Goal: Task Accomplishment & Management: Use online tool/utility

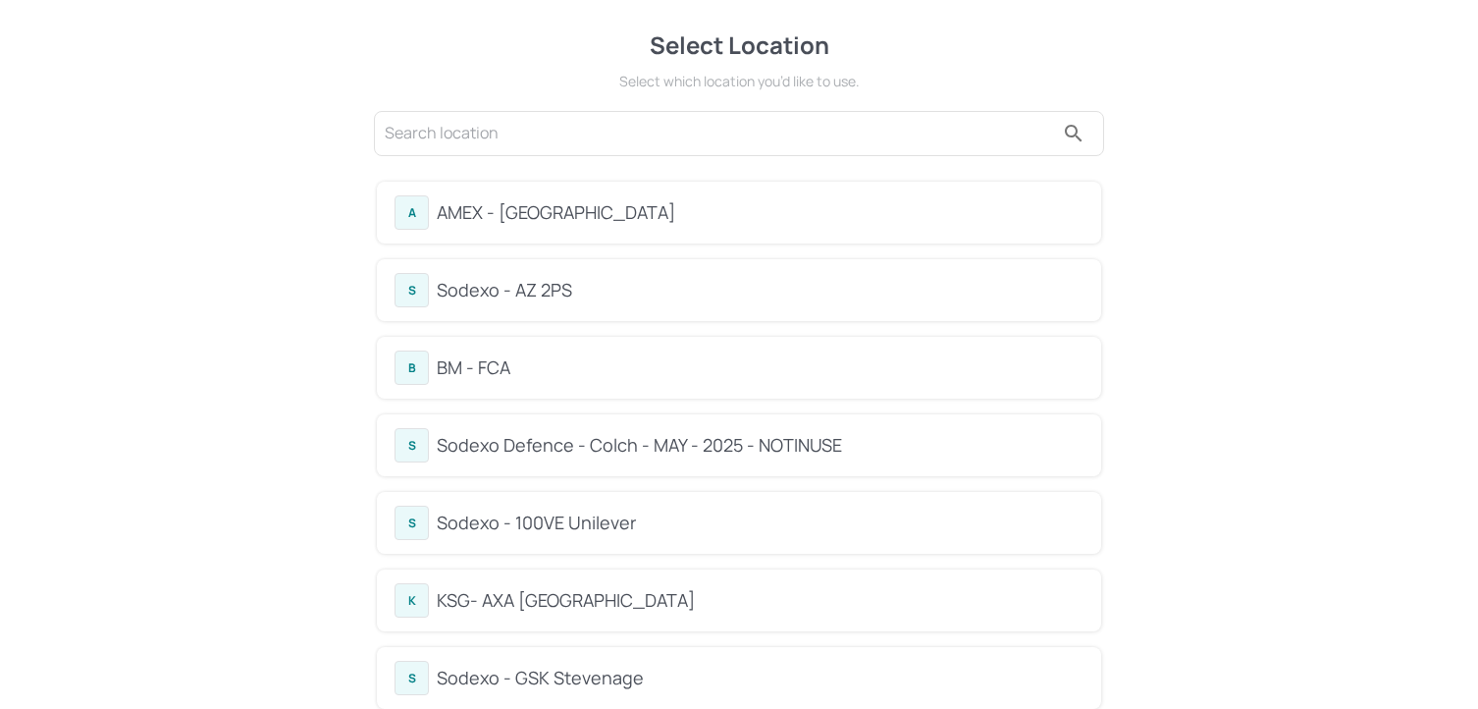
click at [547, 128] on input "text" at bounding box center [719, 133] width 669 height 31
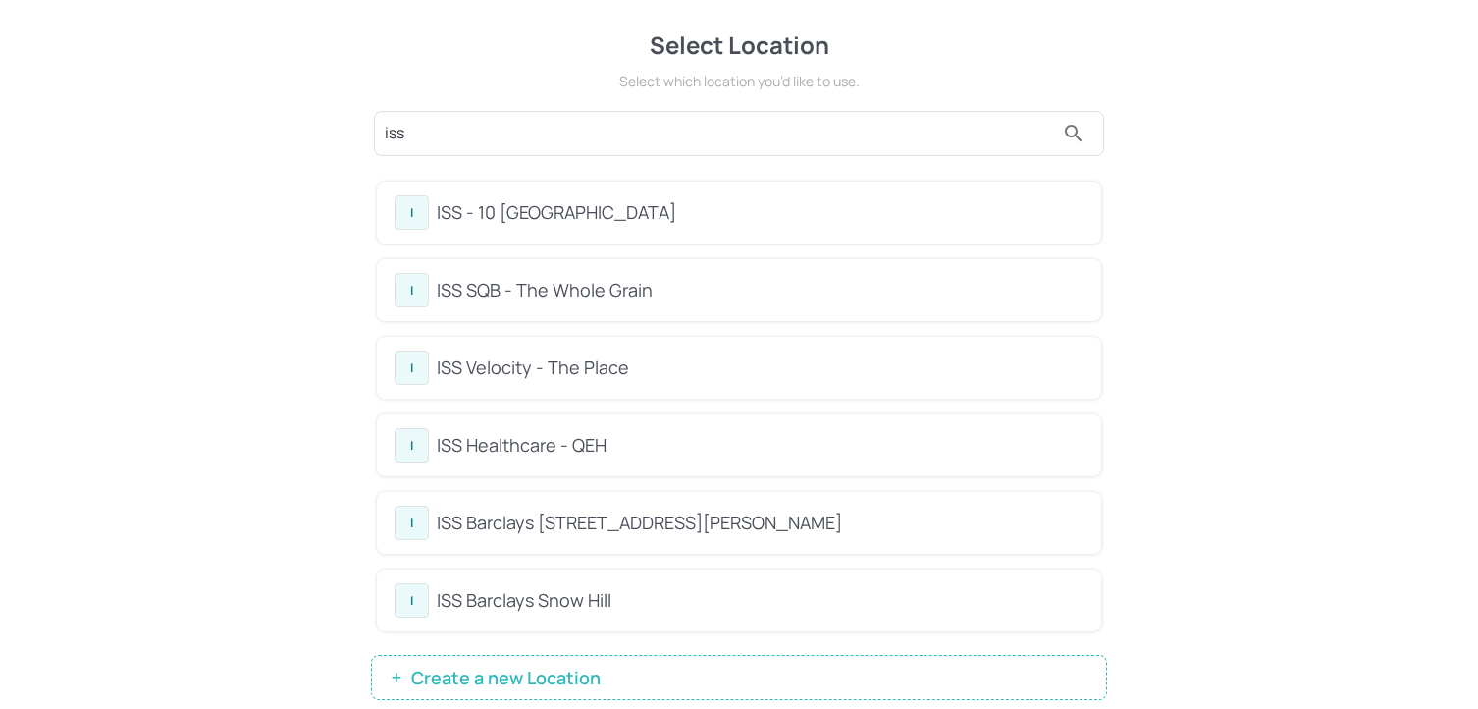
type input "iss"
click at [528, 205] on div "ISS - 10 [GEOGRAPHIC_DATA]" at bounding box center [760, 212] width 647 height 27
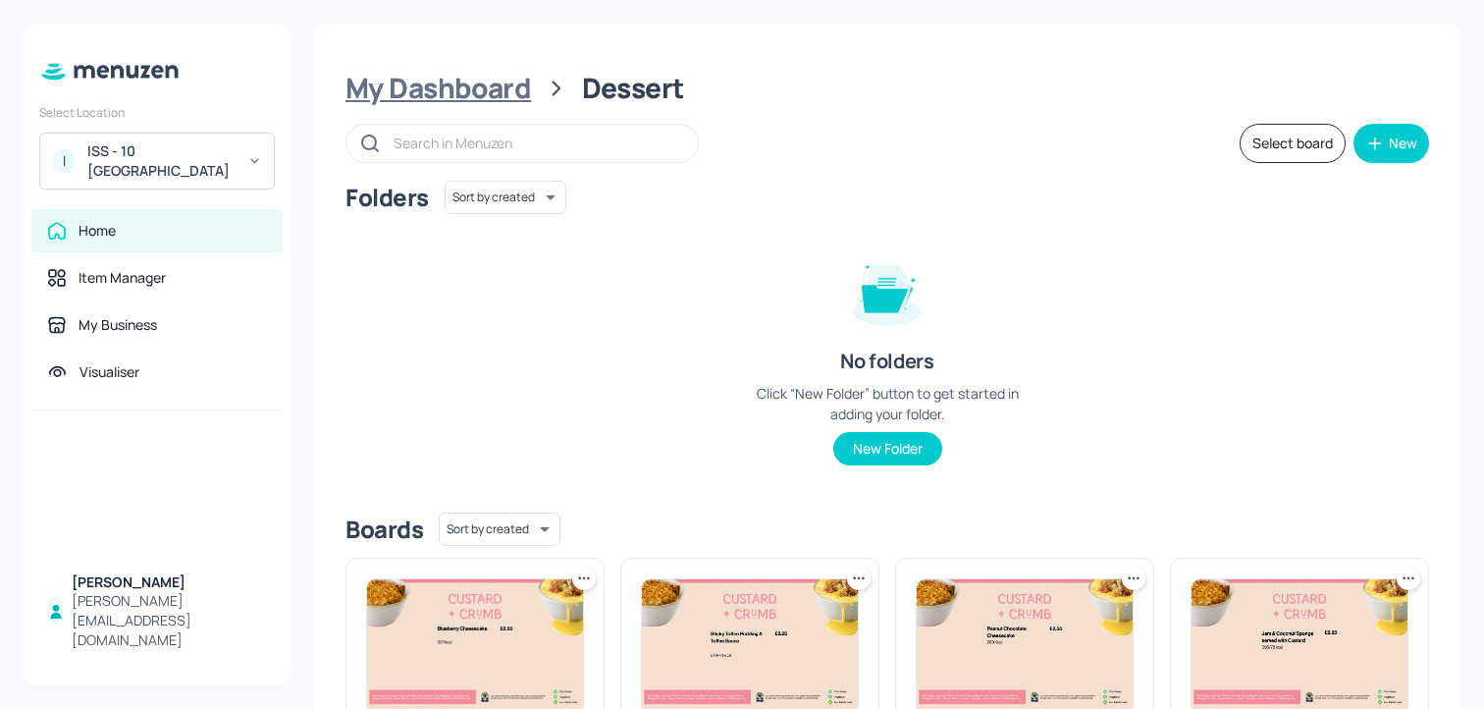
click at [503, 93] on div "My Dashboard" at bounding box center [439, 88] width 186 height 35
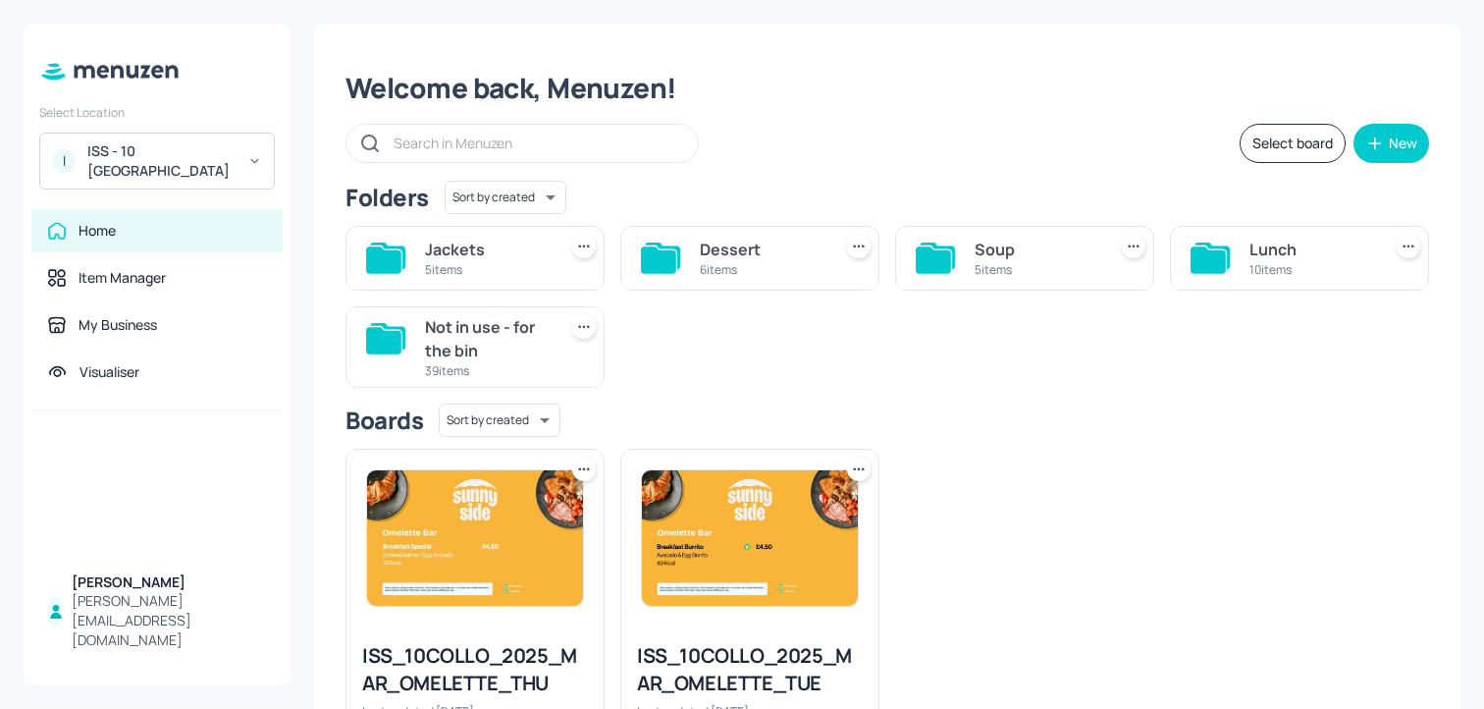
click at [969, 276] on div "Soup 5 items" at bounding box center [1024, 258] width 259 height 65
click at [980, 251] on div "Soup" at bounding box center [1037, 250] width 124 height 24
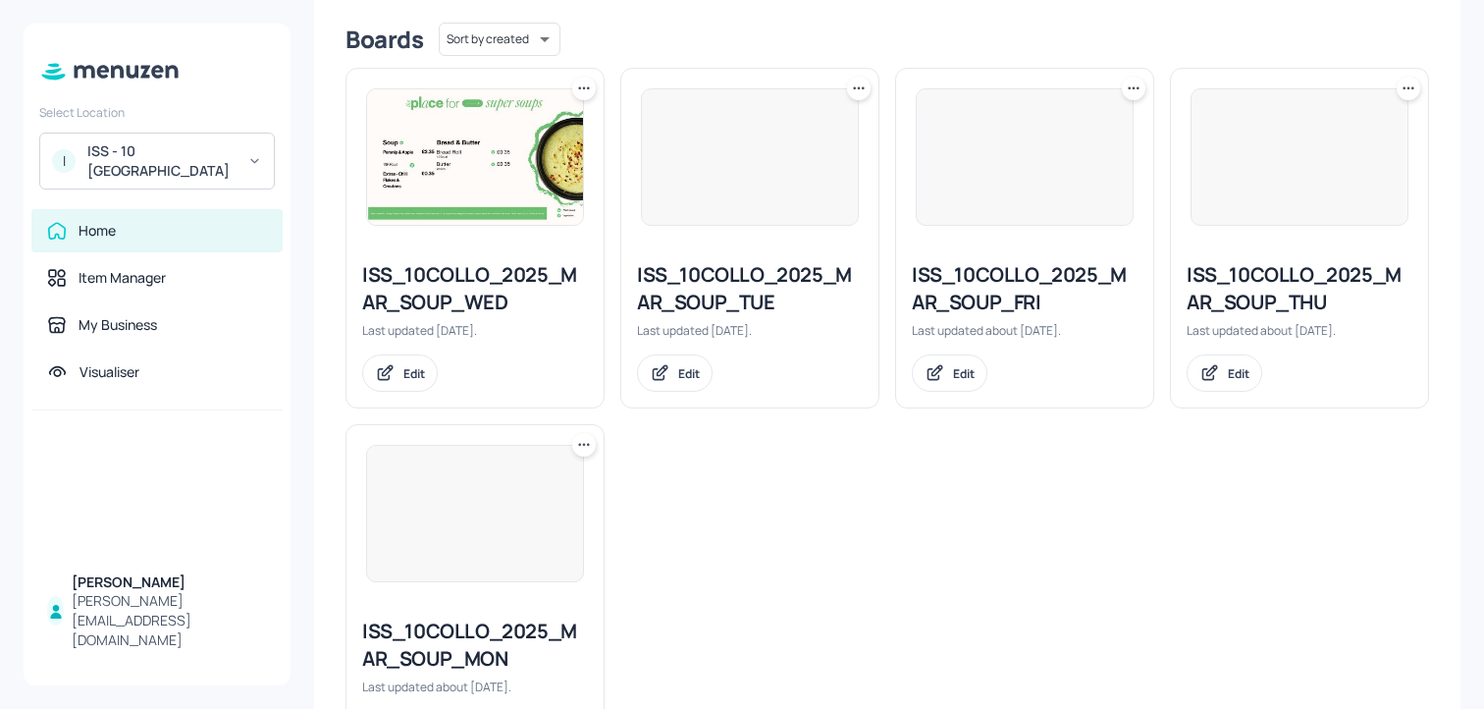
scroll to position [582, 0]
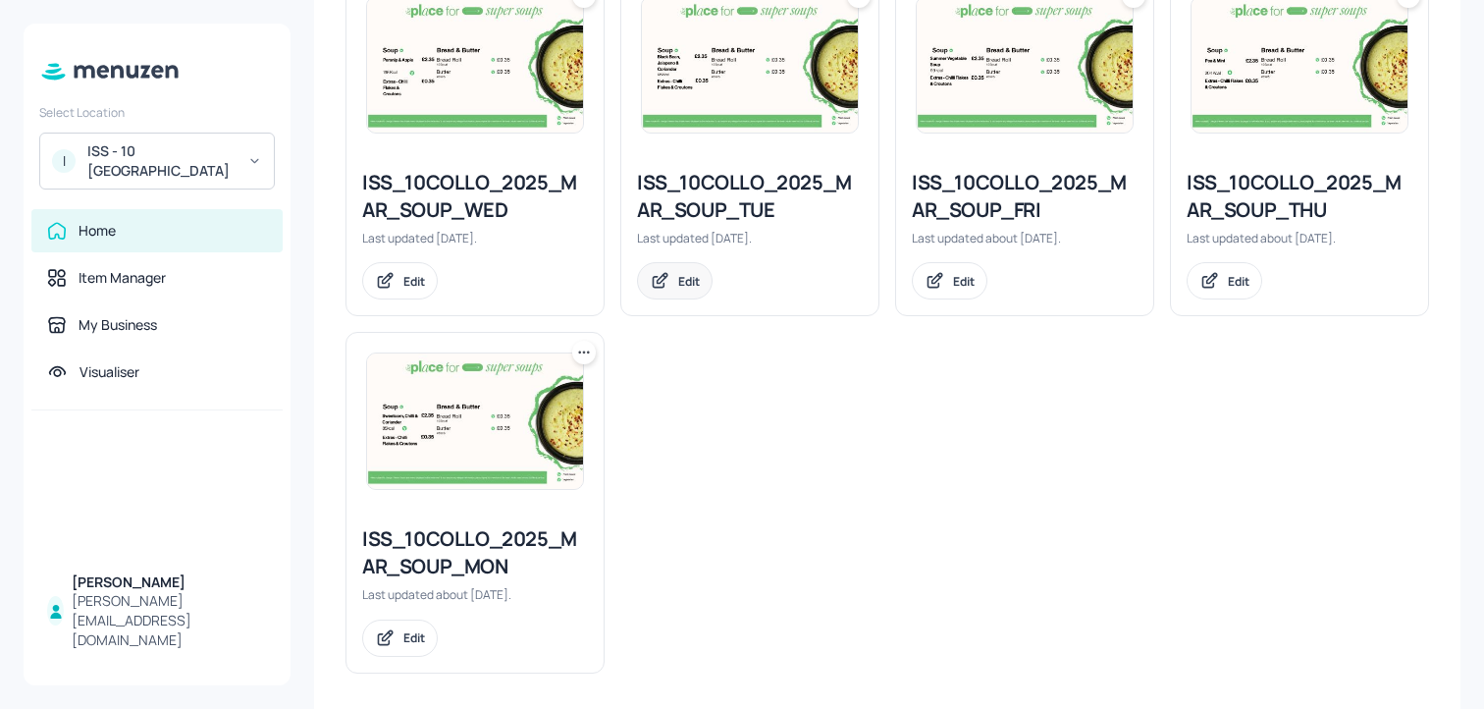
click at [658, 286] on icon at bounding box center [660, 281] width 21 height 20
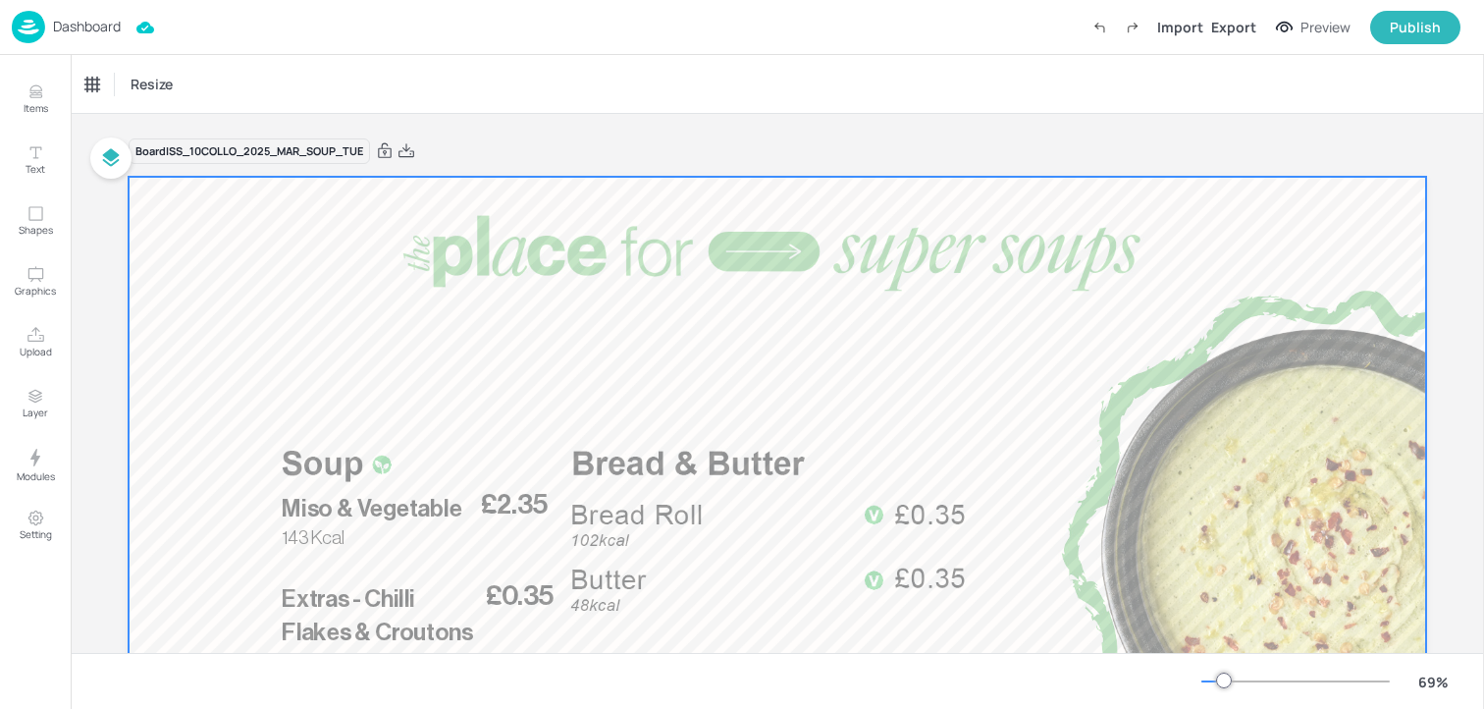
click at [339, 515] on span "Miso & Vegetable" at bounding box center [372, 509] width 181 height 24
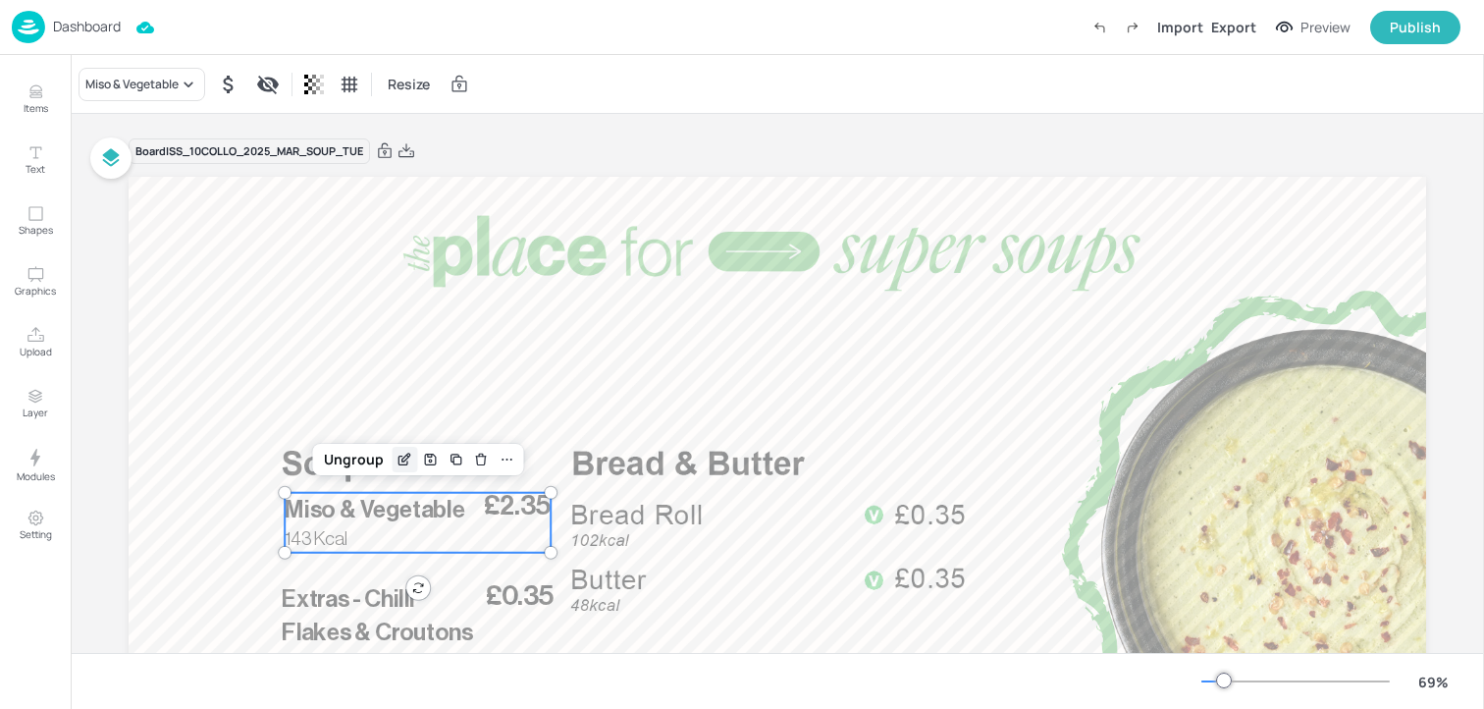
click at [402, 461] on icon "Edit Item" at bounding box center [406, 457] width 8 height 8
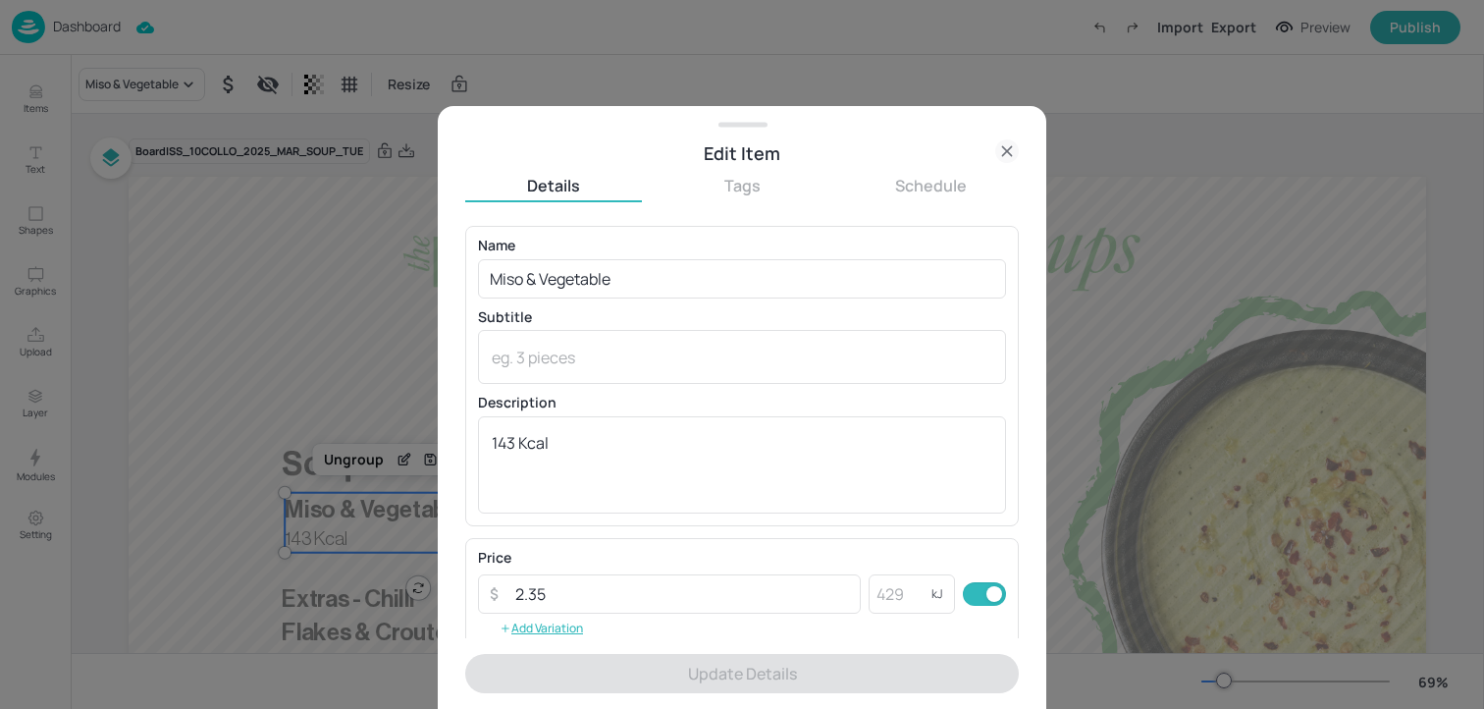
click at [576, 248] on p "Name" at bounding box center [742, 246] width 528 height 14
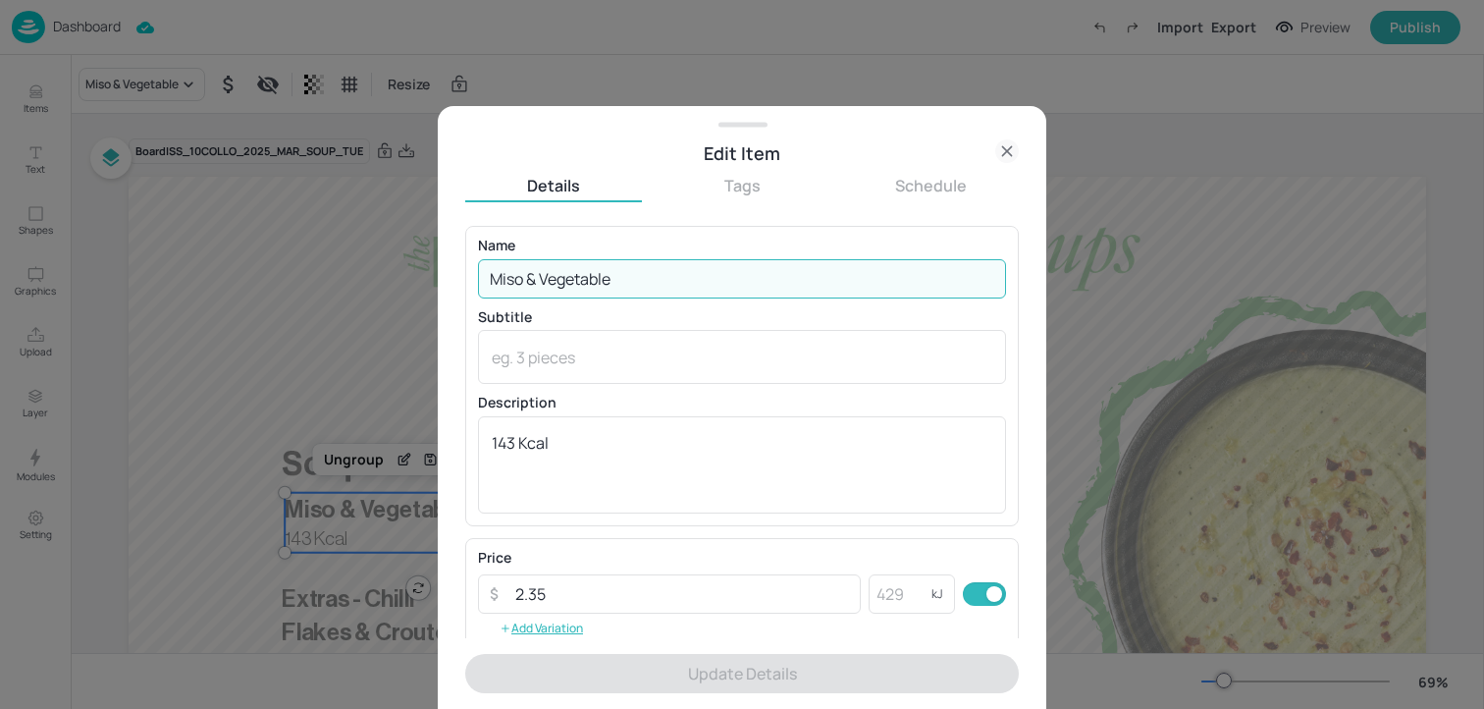
click at [575, 274] on input "Miso & Vegetable" at bounding box center [742, 278] width 528 height 39
paste input "Plum Tomato 111 Kcal"
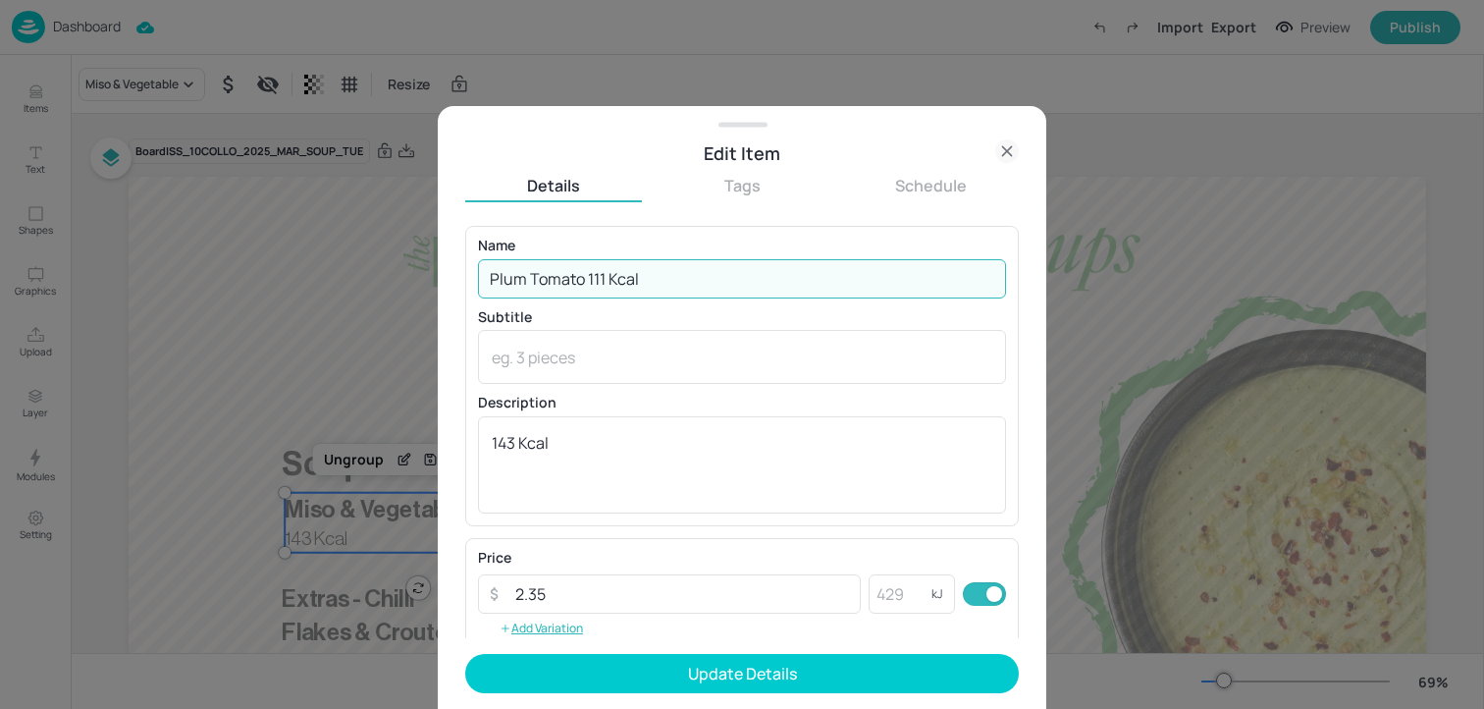
click at [649, 275] on input "Plum Tomato 111 Kcal" at bounding box center [742, 278] width 528 height 39
drag, startPoint x: 654, startPoint y: 278, endPoint x: 587, endPoint y: 288, distance: 67.5
click at [587, 288] on input "Plum Tomato 111 Kcal" at bounding box center [742, 278] width 528 height 39
type input "Plum Tomato"
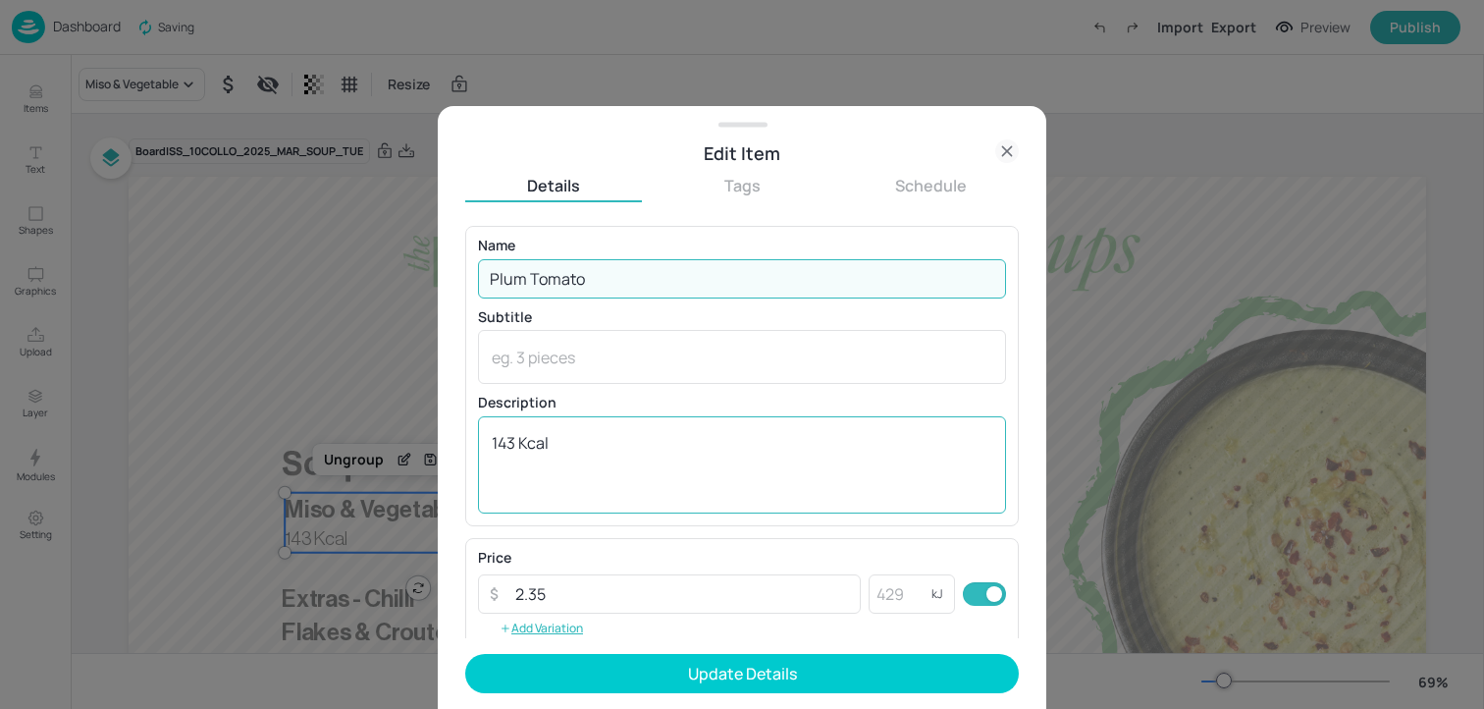
click at [566, 469] on textarea "143 Kcal" at bounding box center [742, 464] width 501 height 65
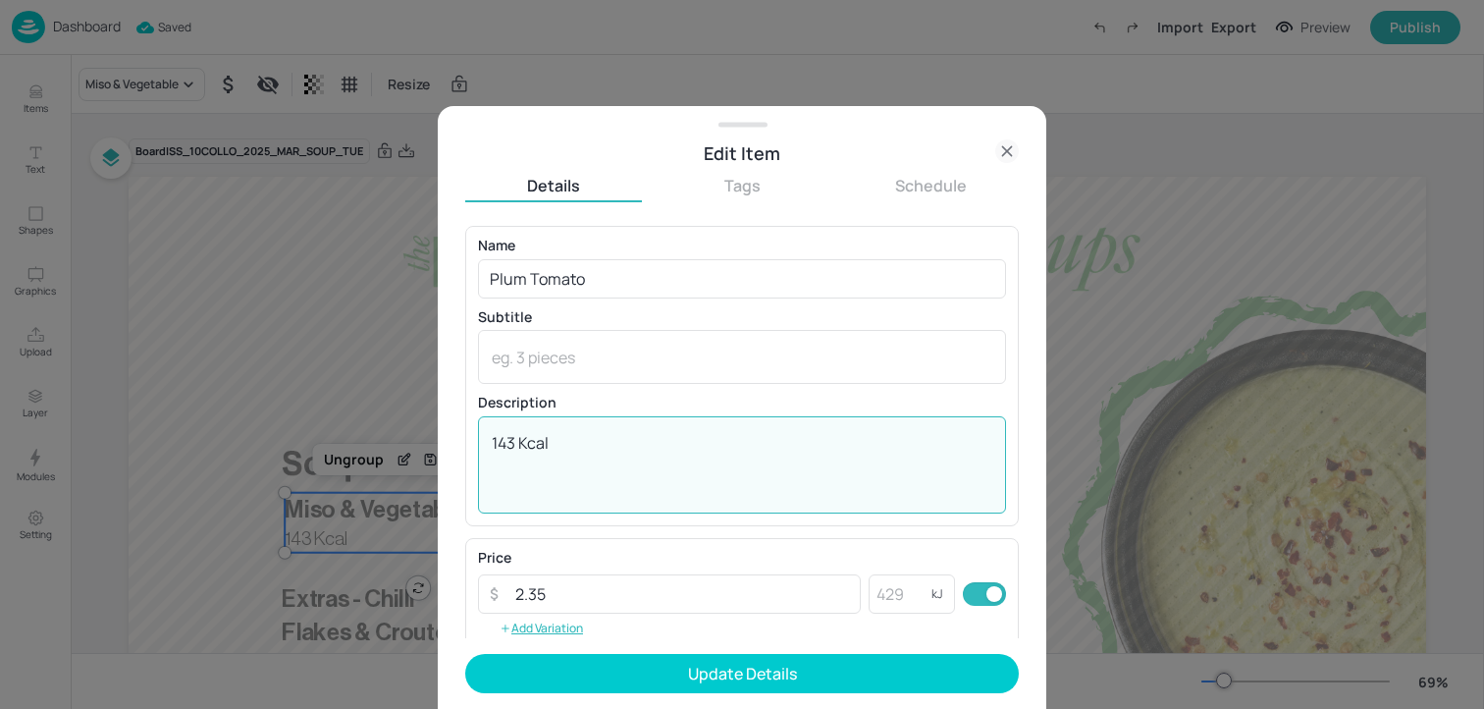
click at [566, 469] on textarea "143 Kcal" at bounding box center [742, 464] width 501 height 65
paste textarea "11"
click at [519, 449] on textarea "111 Kcal" at bounding box center [742, 464] width 501 height 65
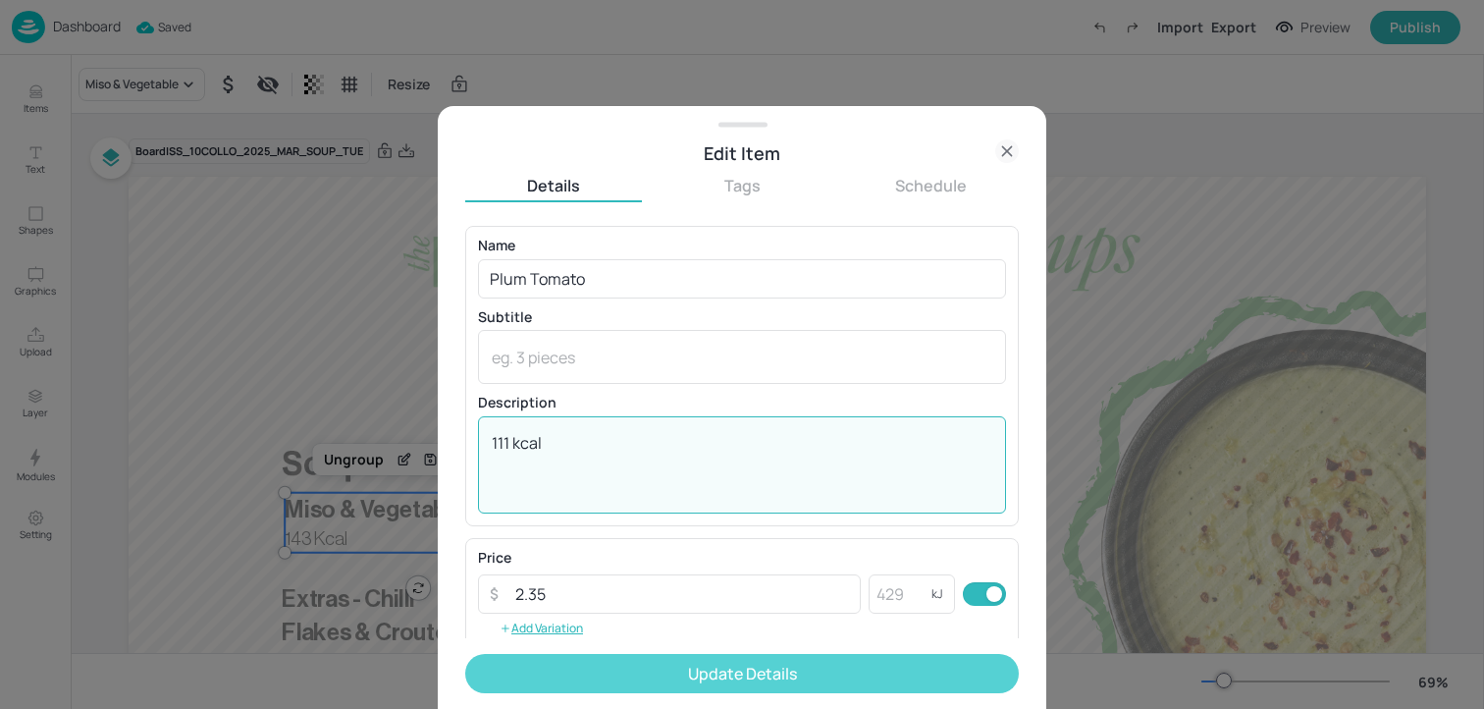
type textarea "111 kcal"
click at [586, 677] on button "Update Details" at bounding box center [742, 673] width 554 height 39
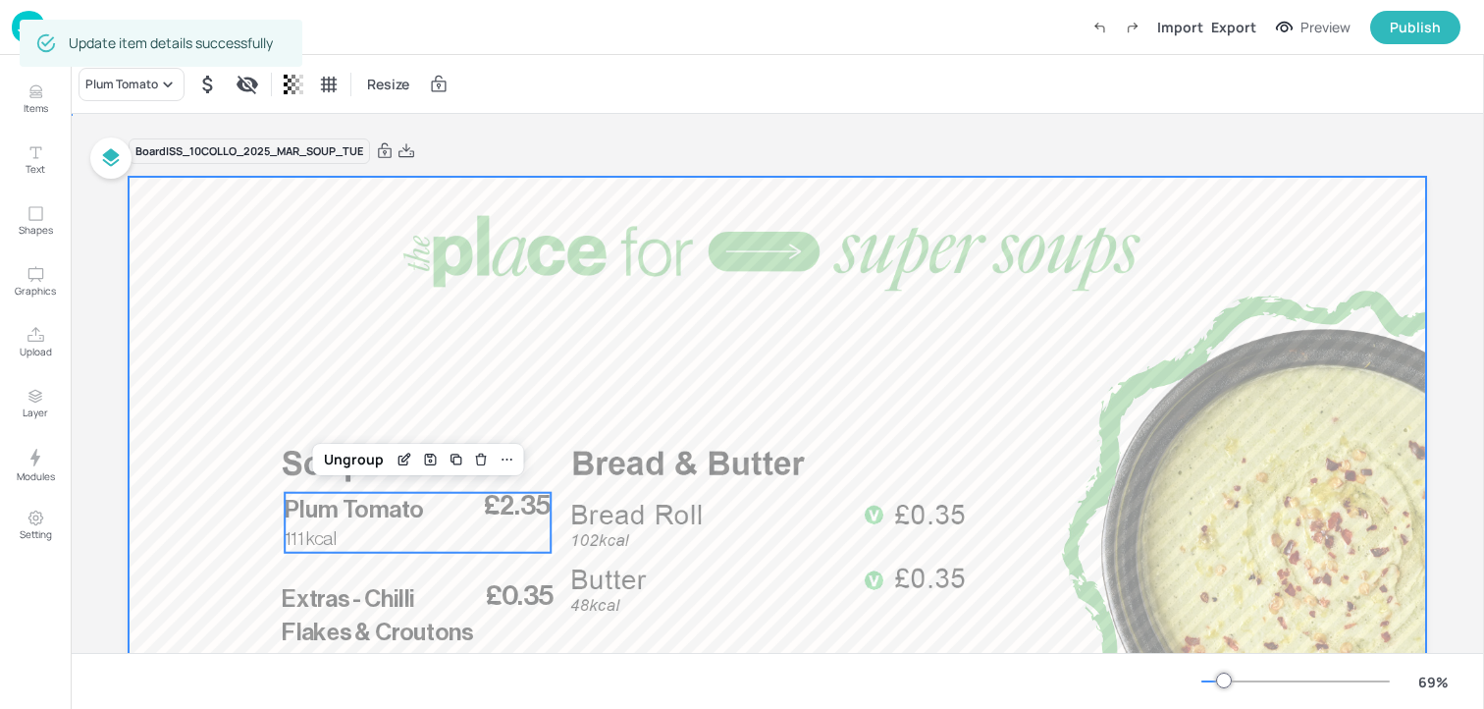
click at [332, 228] on div at bounding box center [778, 542] width 1298 height 730
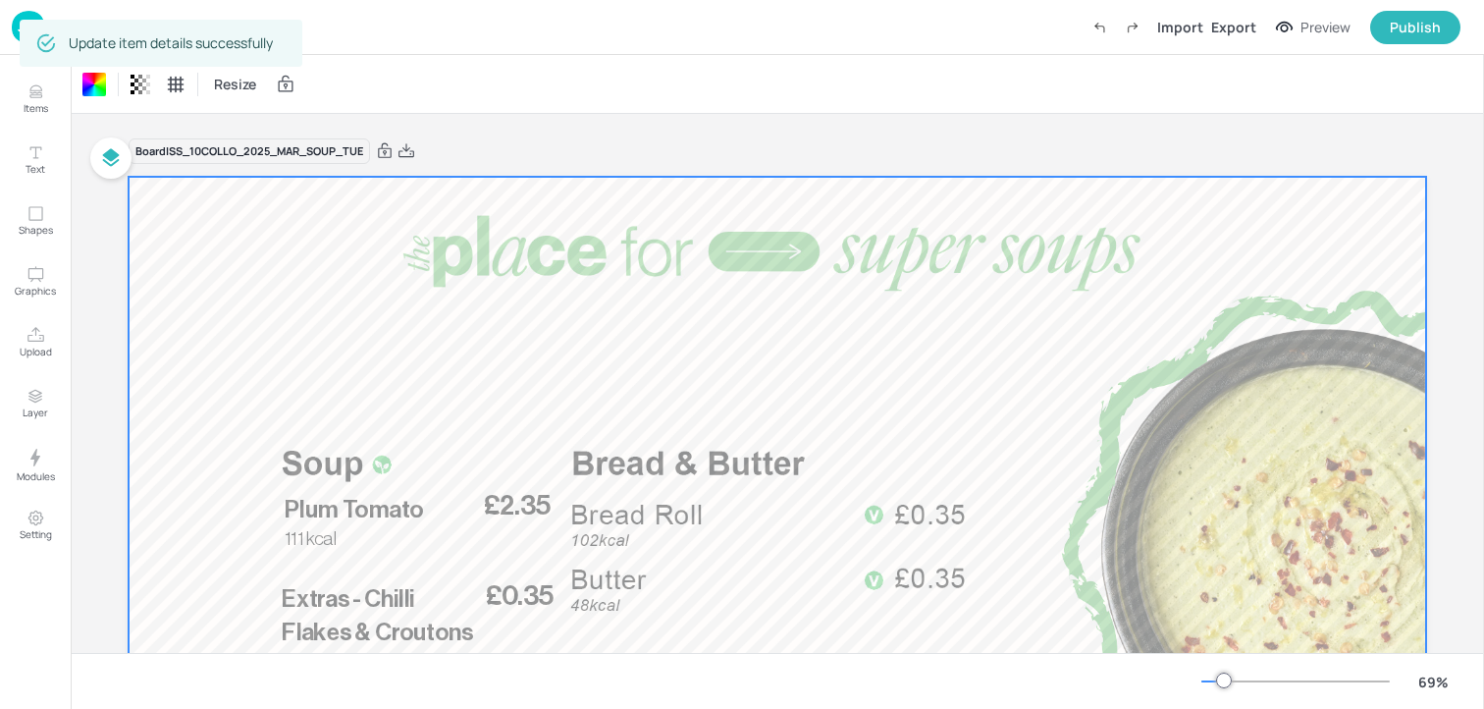
click at [570, 138] on div "Board ISS_10COLLO_2025_MAR_SOUP_TUE" at bounding box center [778, 150] width 1298 height 27
click at [588, 146] on div "Board ISS_10COLLO_2025_MAR_SOUP_TUE" at bounding box center [778, 150] width 1298 height 27
click at [866, 113] on div "Resize" at bounding box center [777, 84] width 1413 height 59
click at [105, 221] on div "Board ISS_10COLLO_2025_MAR_SOUP_TUE £0.35 Extras - Chilli Flakes & Croutons £2.…" at bounding box center [778, 535] width 1408 height 842
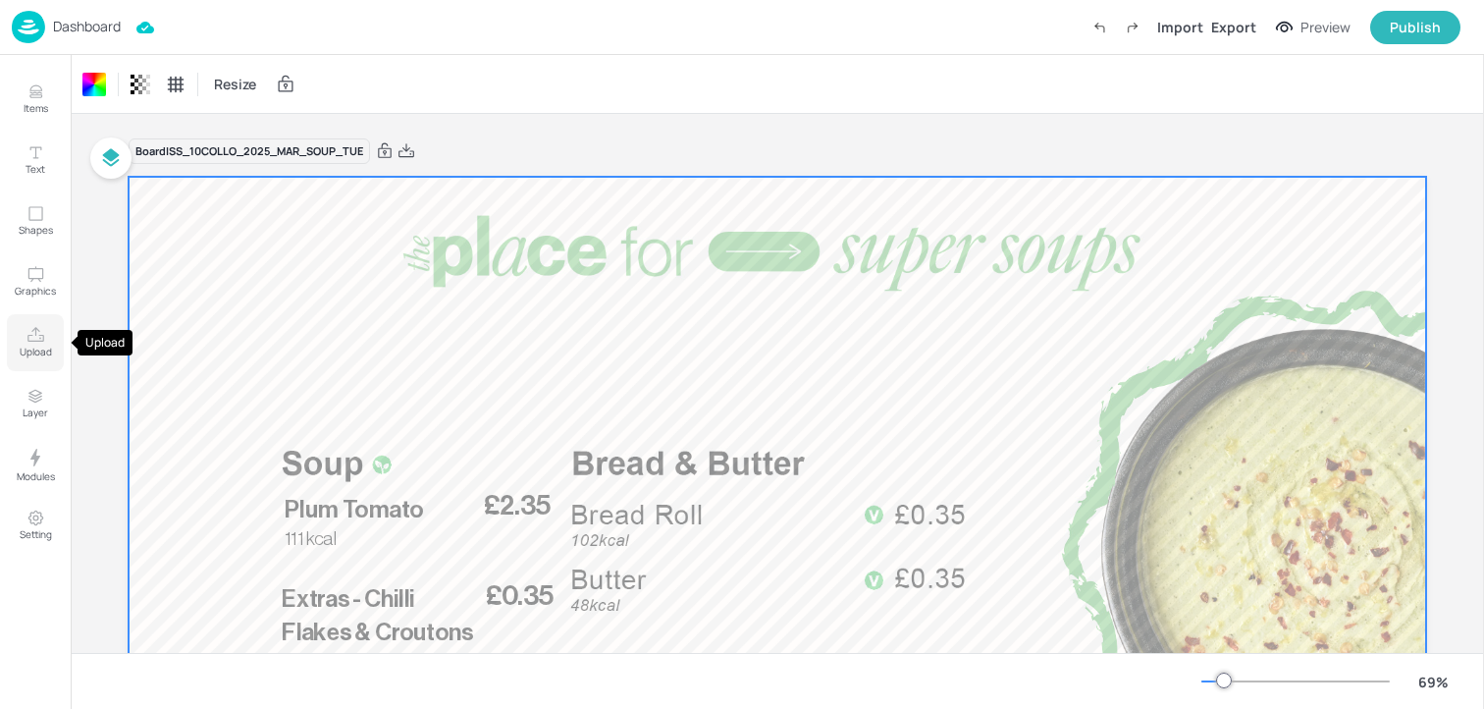
click at [32, 348] on p "Upload" at bounding box center [36, 352] width 32 height 14
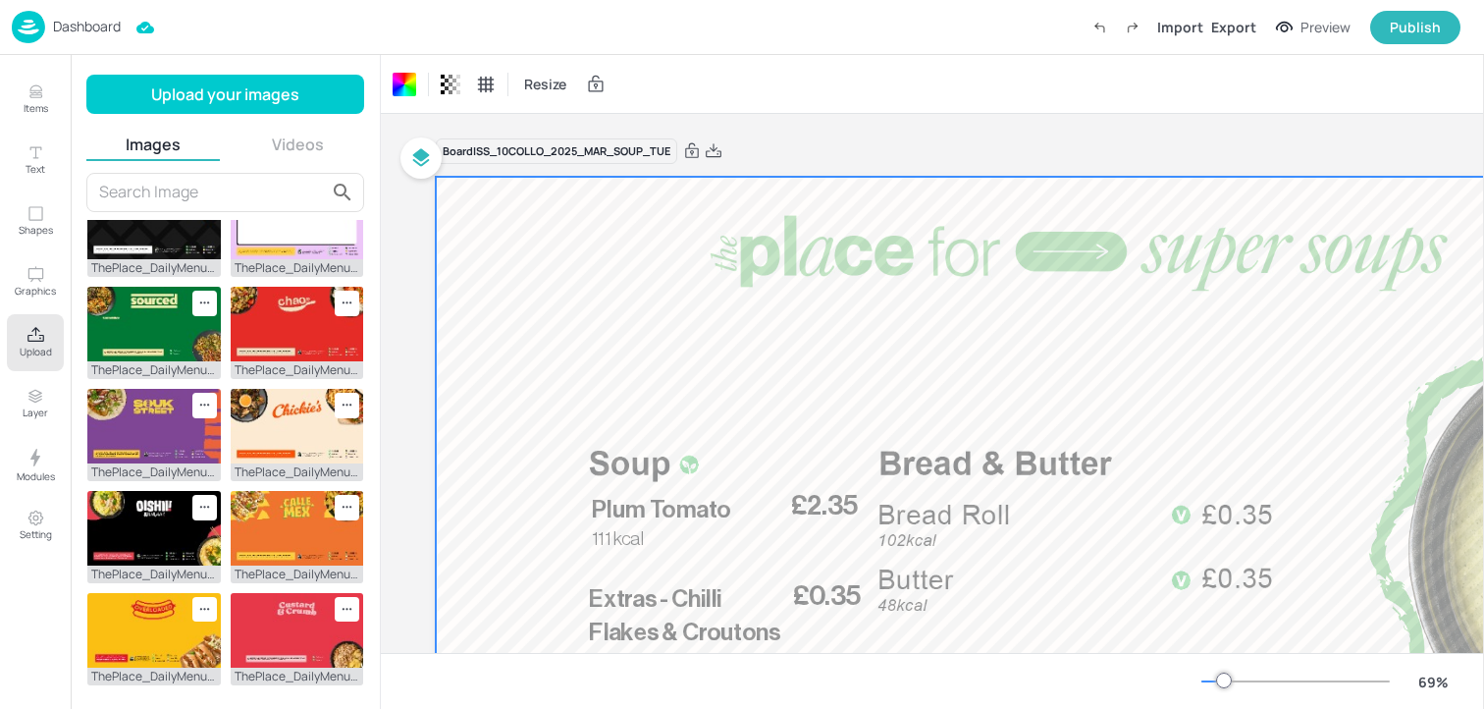
scroll to position [583, 0]
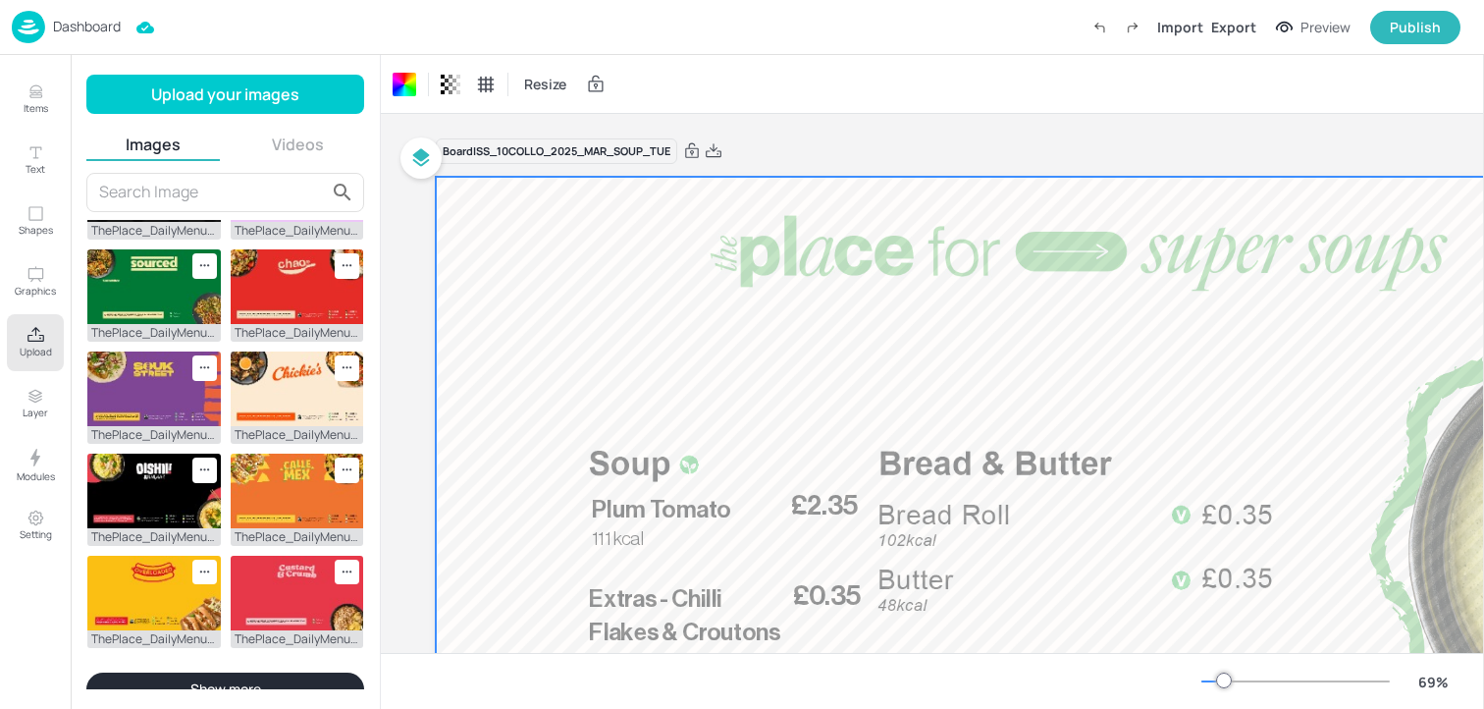
click at [172, 672] on button "Show more" at bounding box center [225, 688] width 278 height 33
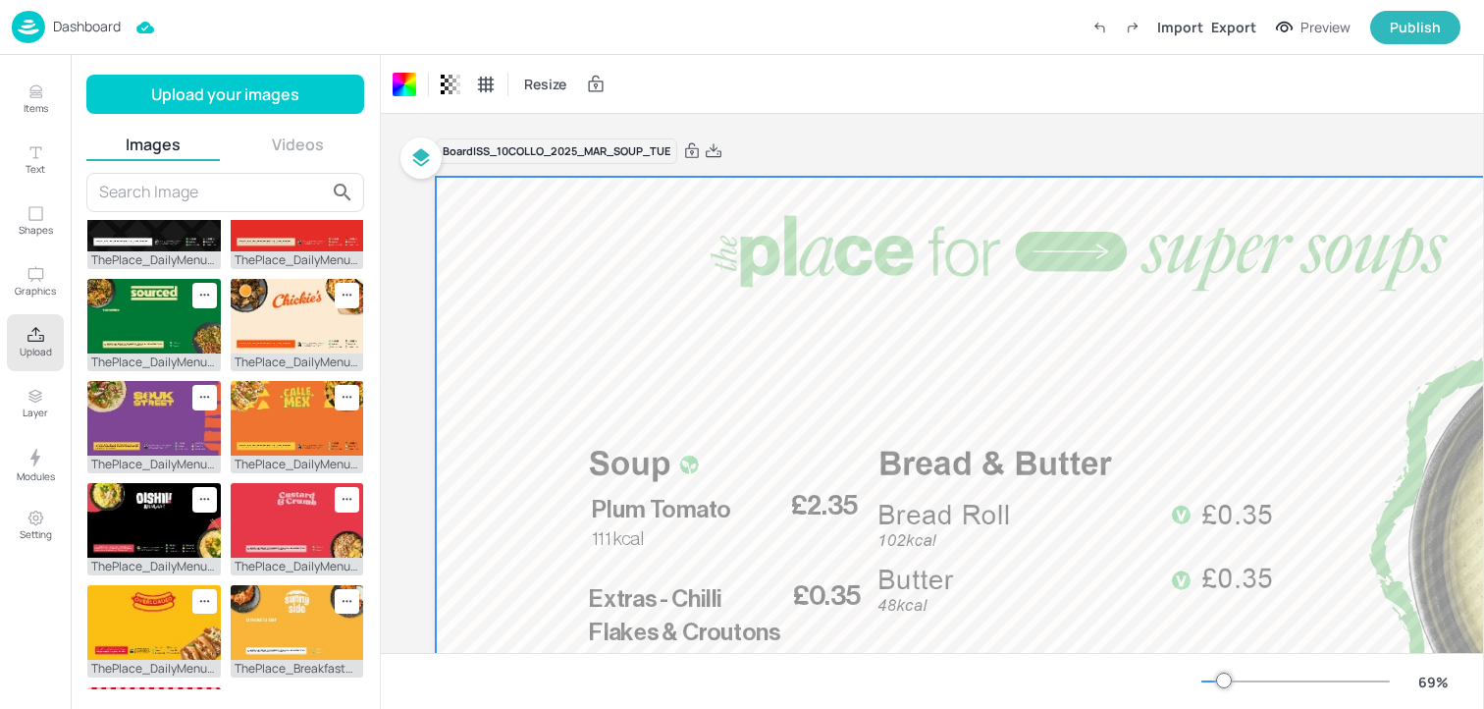
scroll to position [0, 0]
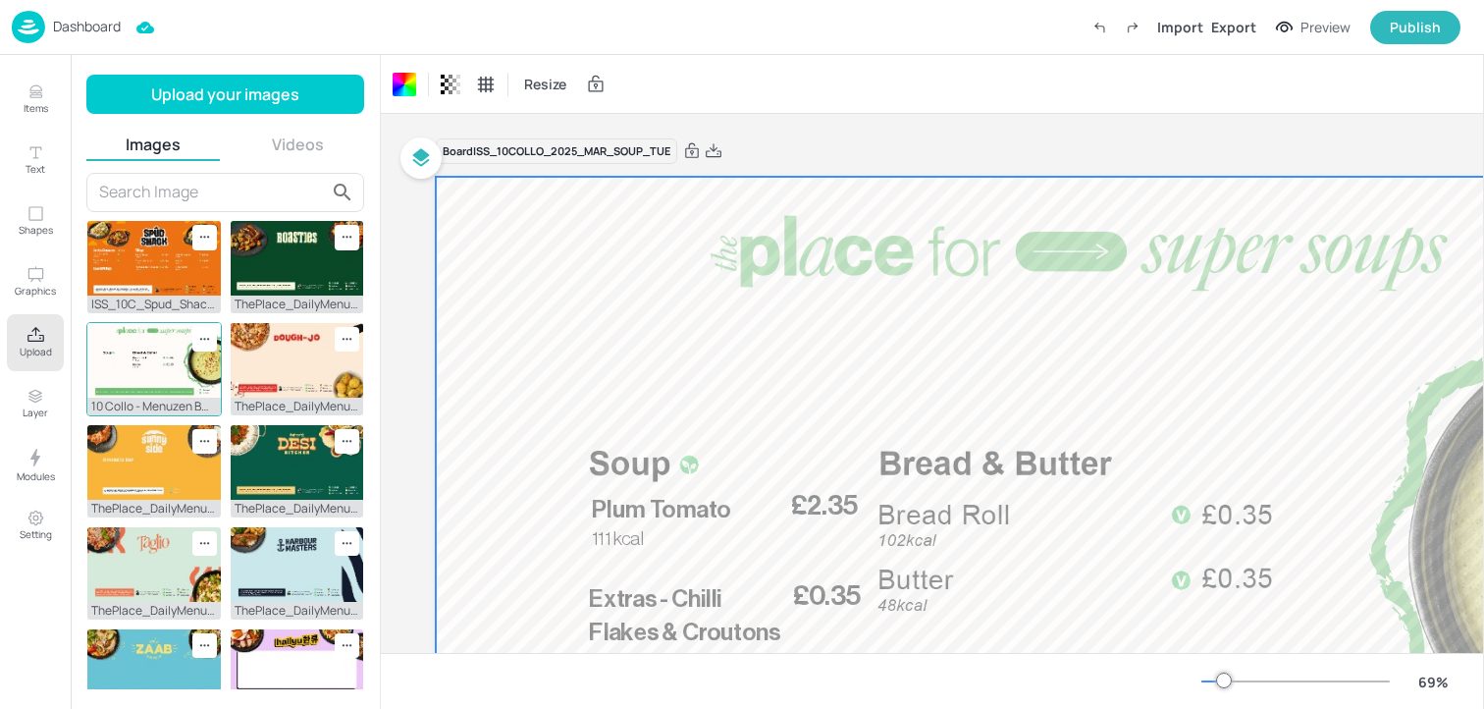
click at [158, 348] on img at bounding box center [153, 360] width 133 height 75
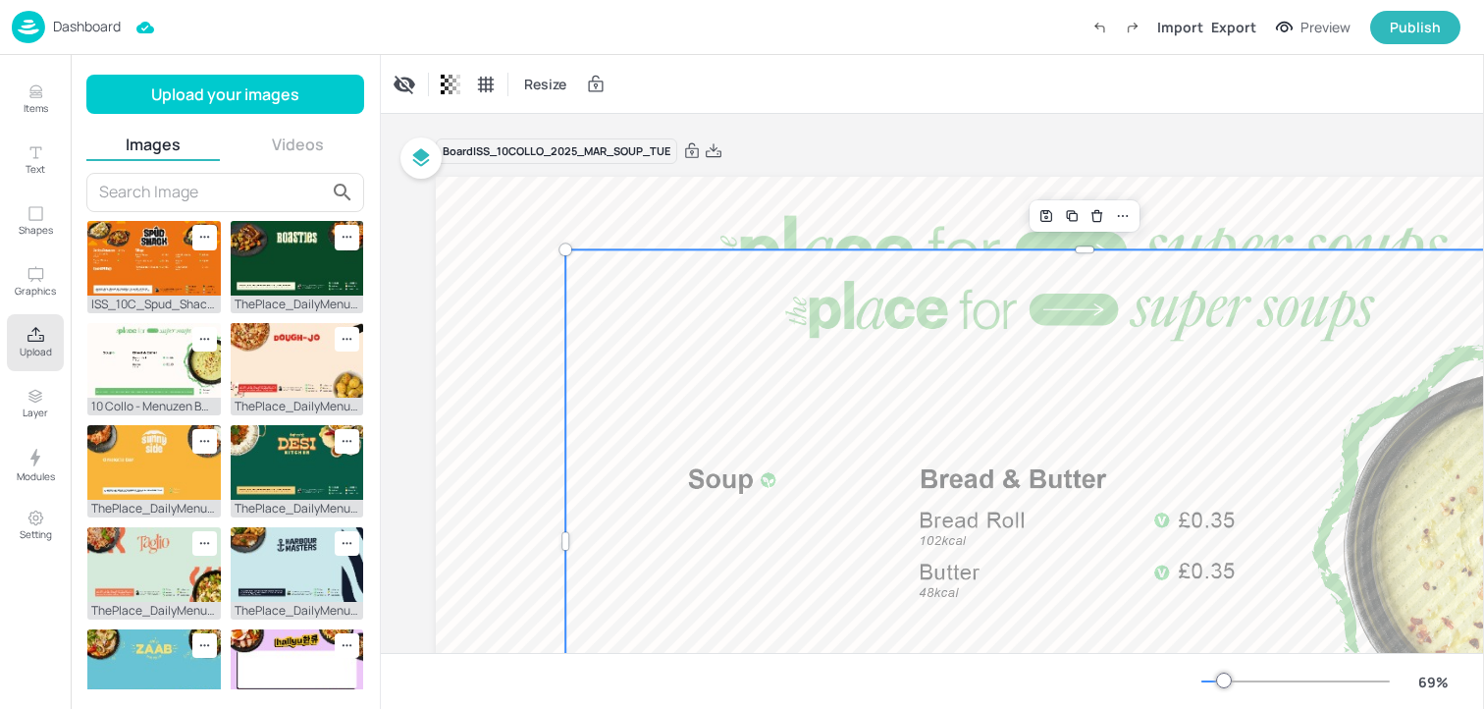
click at [31, 342] on icon "Upload" at bounding box center [36, 335] width 19 height 19
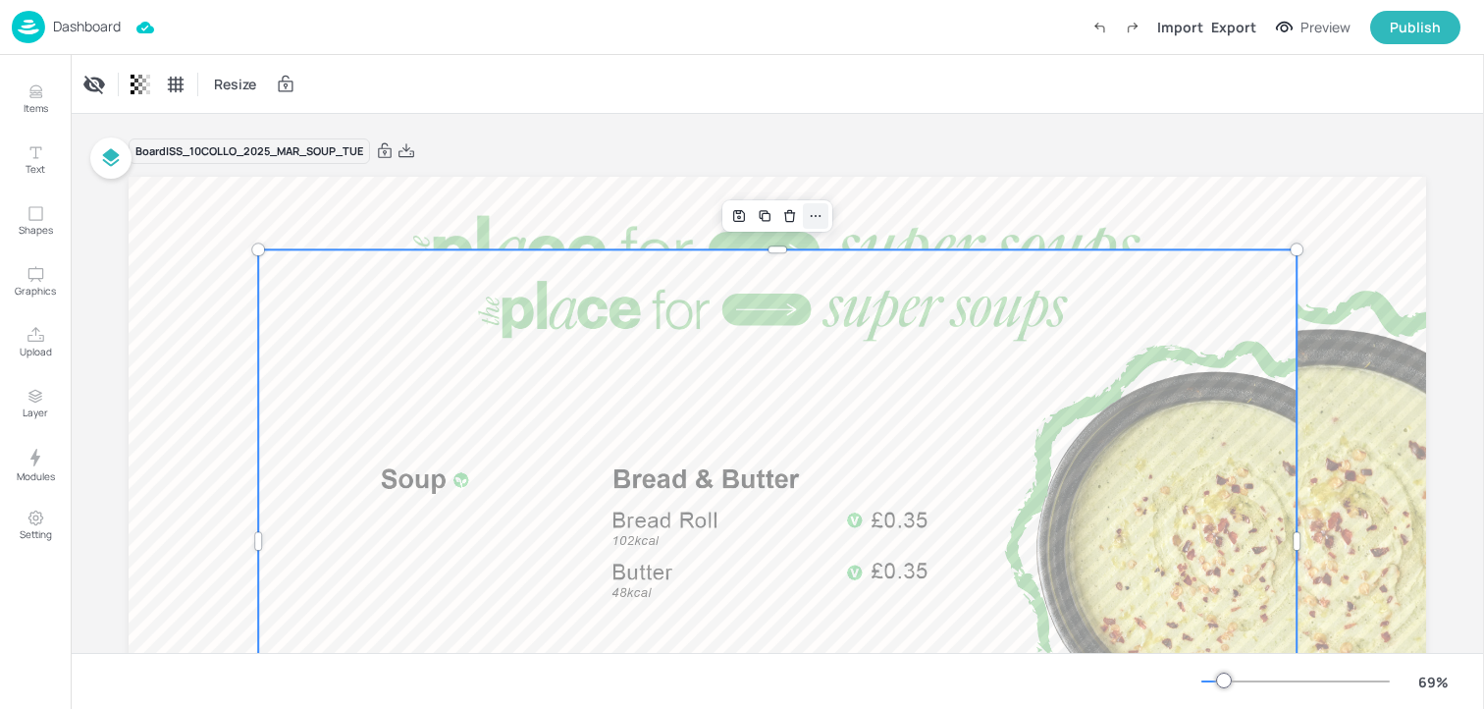
click at [821, 219] on div at bounding box center [816, 216] width 26 height 26
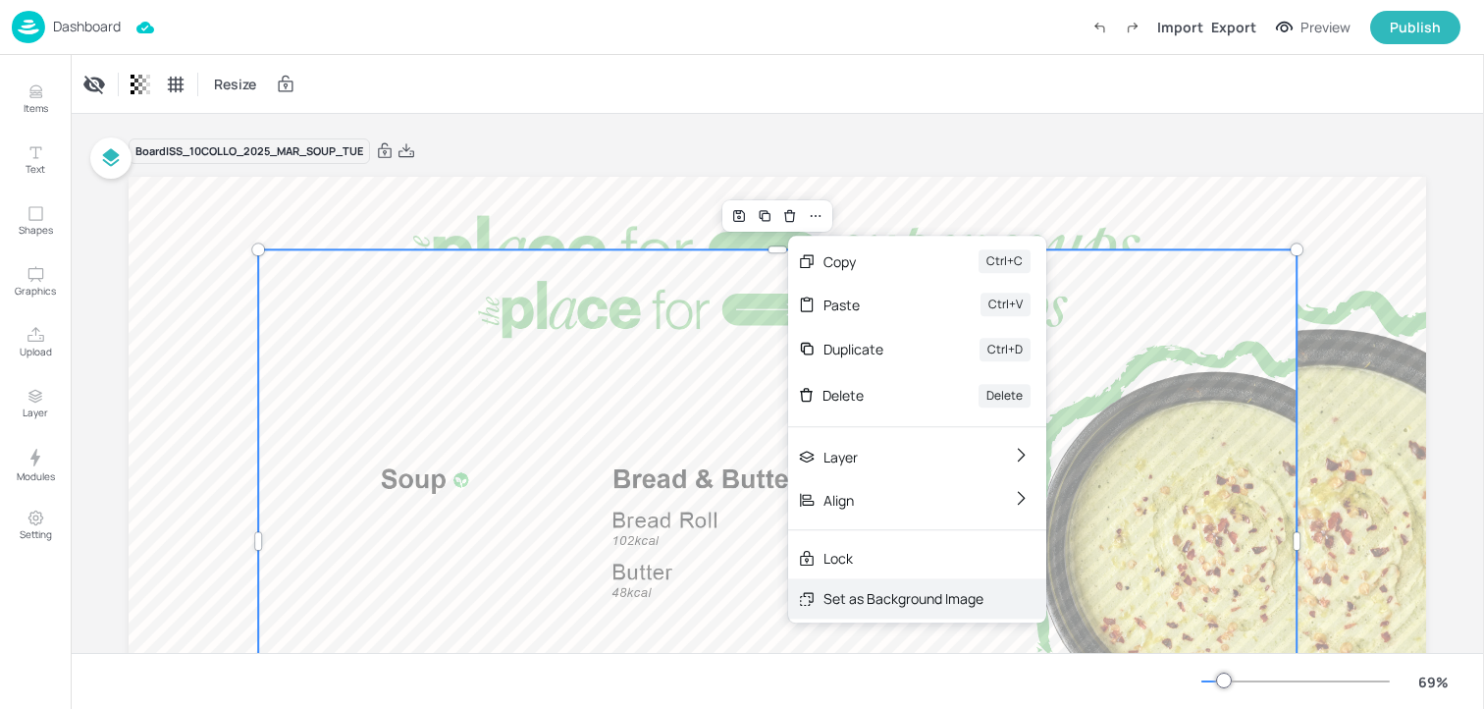
click at [903, 600] on div "Set as Background Image" at bounding box center [904, 598] width 160 height 21
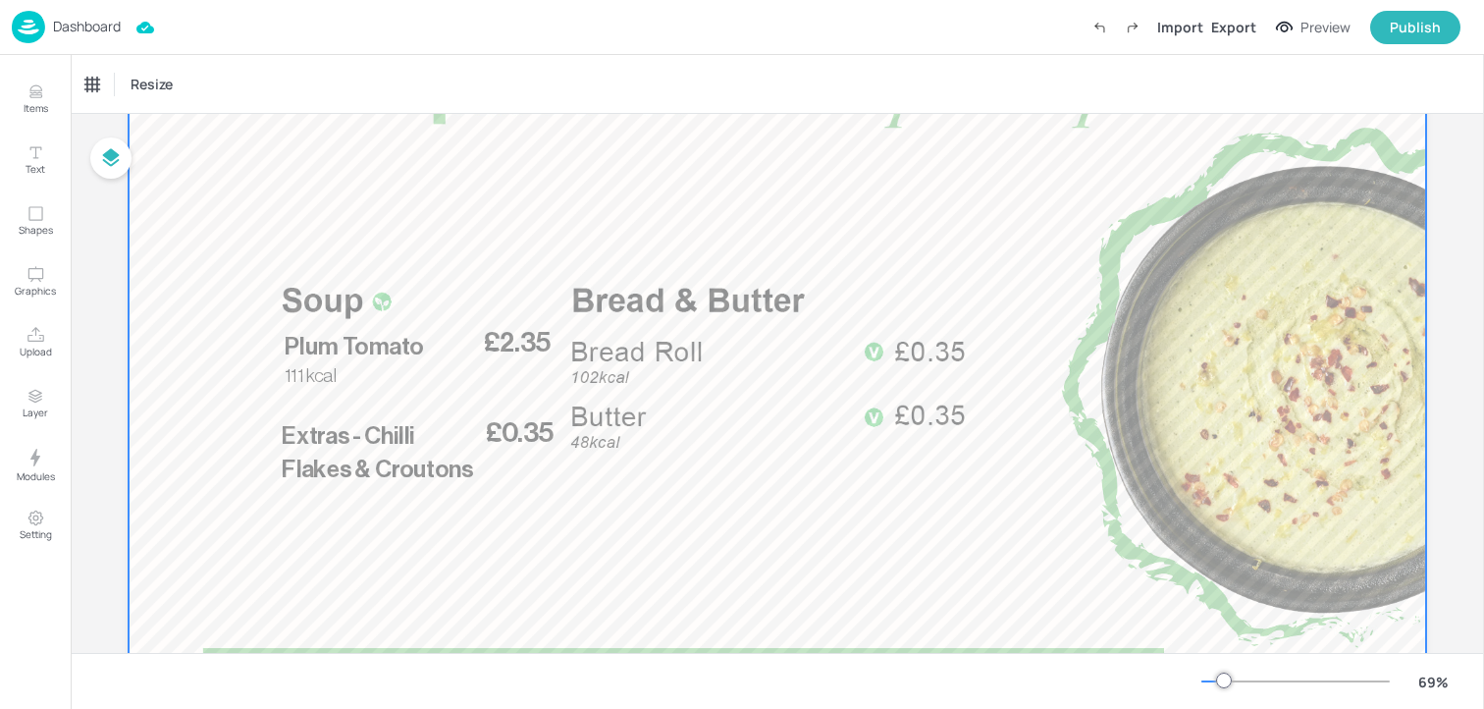
scroll to position [283, 0]
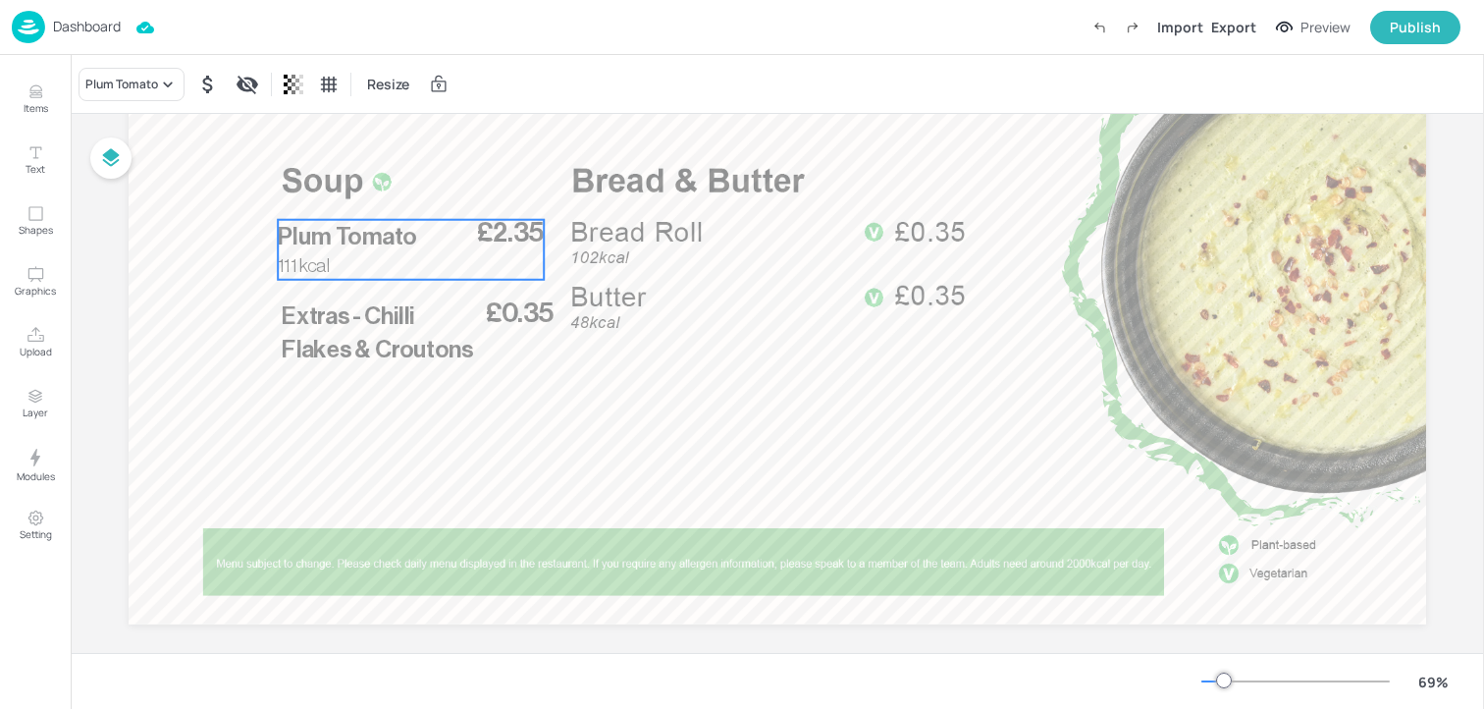
drag, startPoint x: 363, startPoint y: 247, endPoint x: 356, endPoint y: 257, distance: 12.0
click at [356, 257] on div "£2.35 Plum Tomato 111 kcal" at bounding box center [411, 250] width 266 height 60
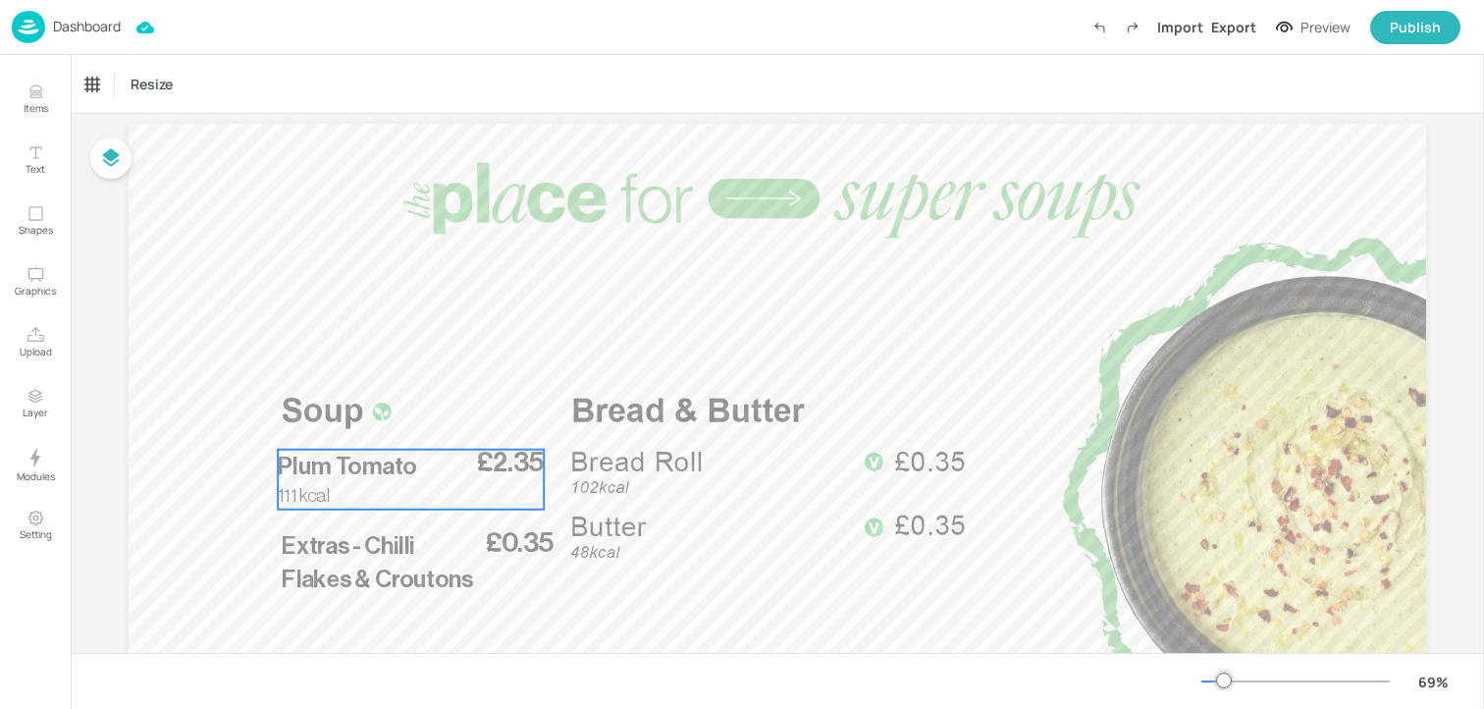
scroll to position [0, 0]
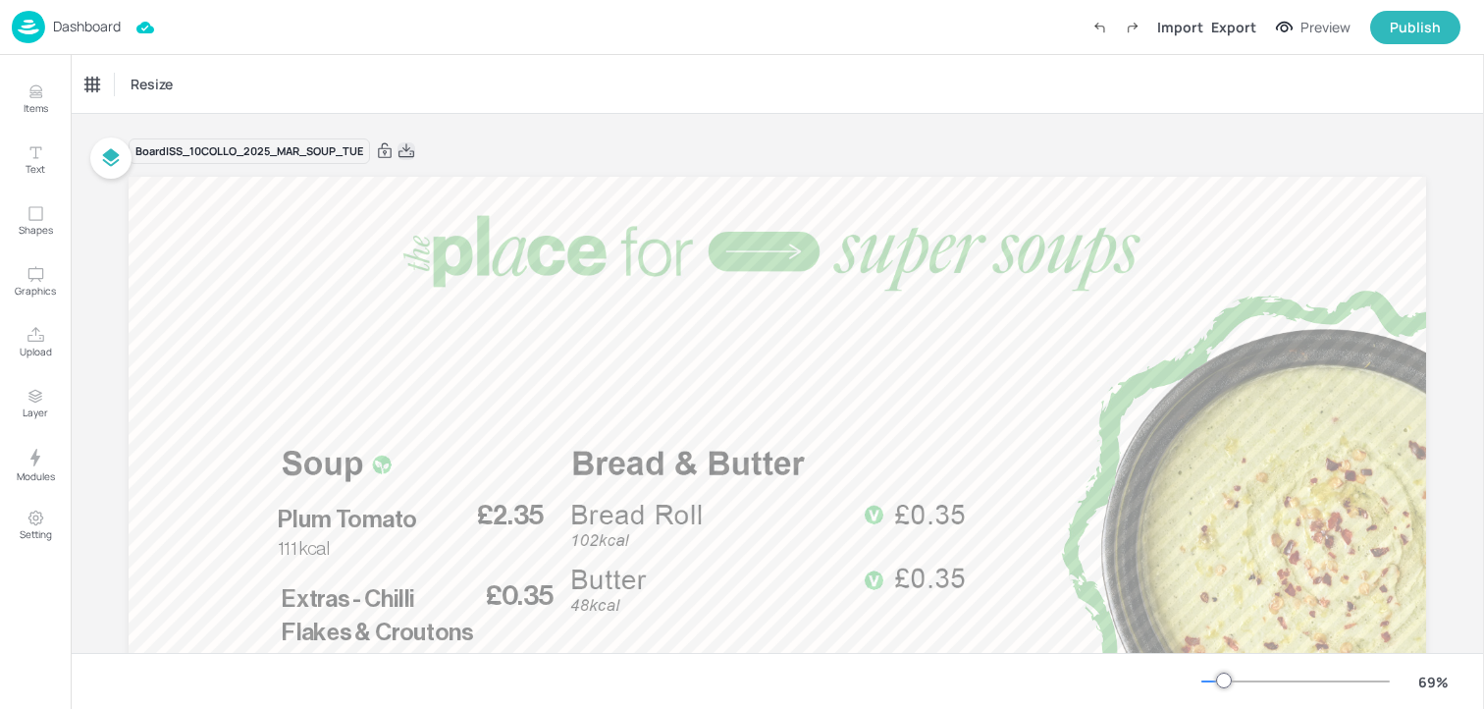
click at [411, 156] on icon at bounding box center [407, 150] width 16 height 14
click at [104, 25] on p "Dashboard" at bounding box center [87, 27] width 68 height 14
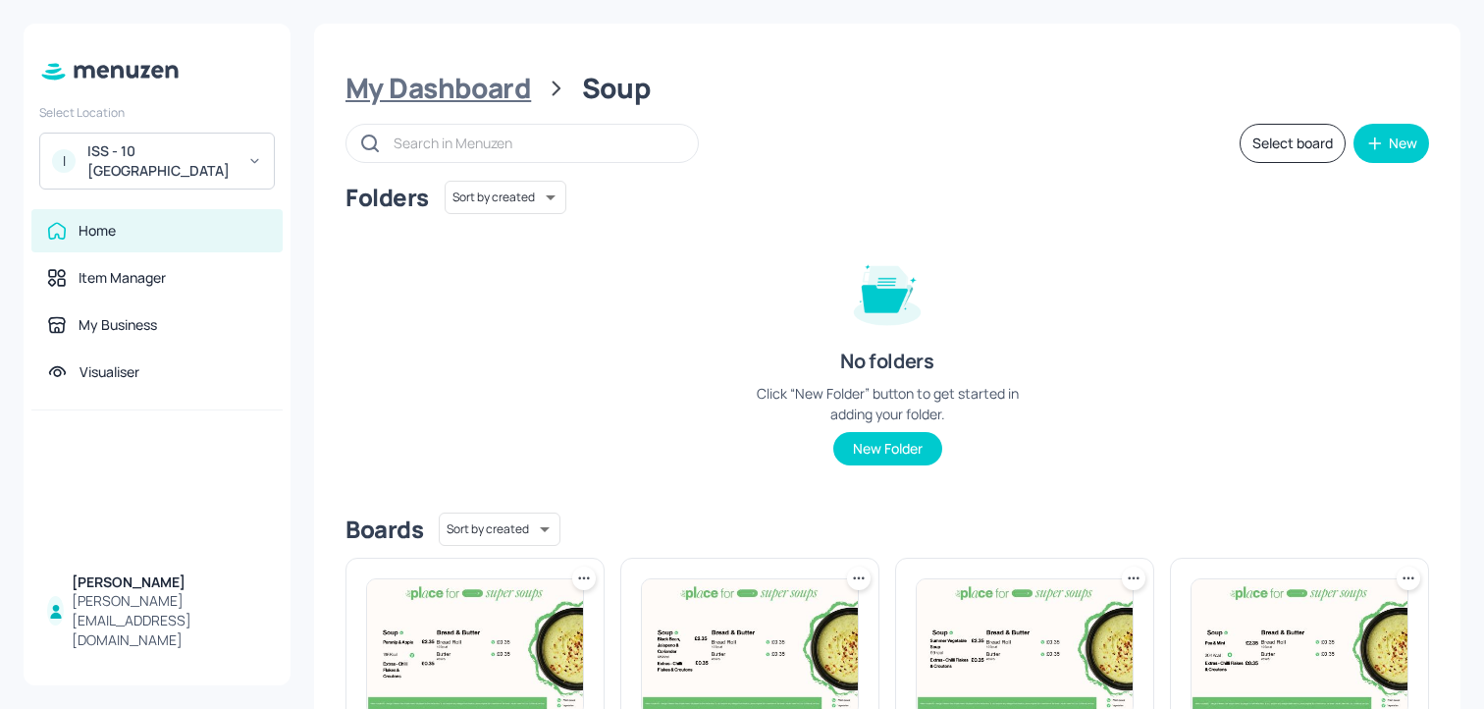
click at [437, 80] on div "My Dashboard" at bounding box center [439, 88] width 186 height 35
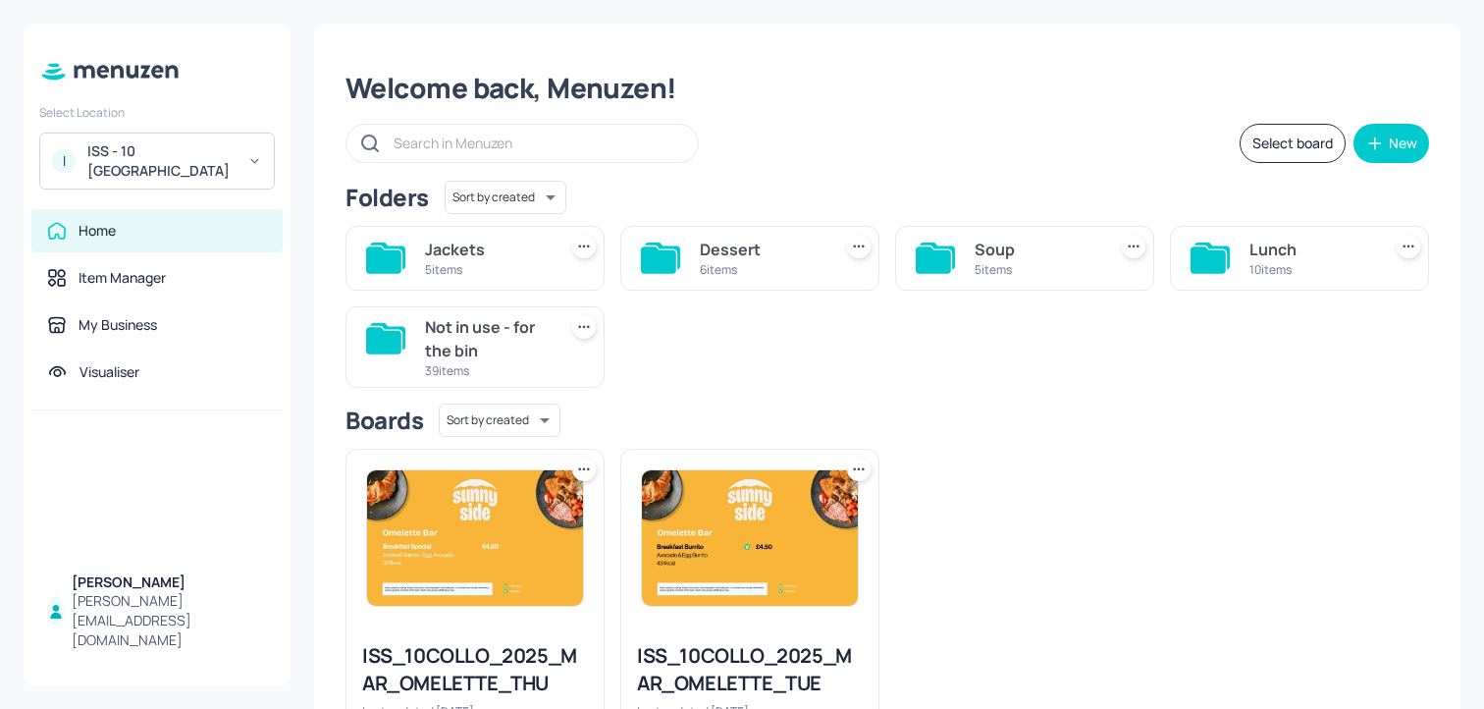
click at [1236, 248] on div "Lunch 10 items" at bounding box center [1299, 258] width 259 height 65
click at [1278, 250] on div "Lunch" at bounding box center [1311, 250] width 124 height 24
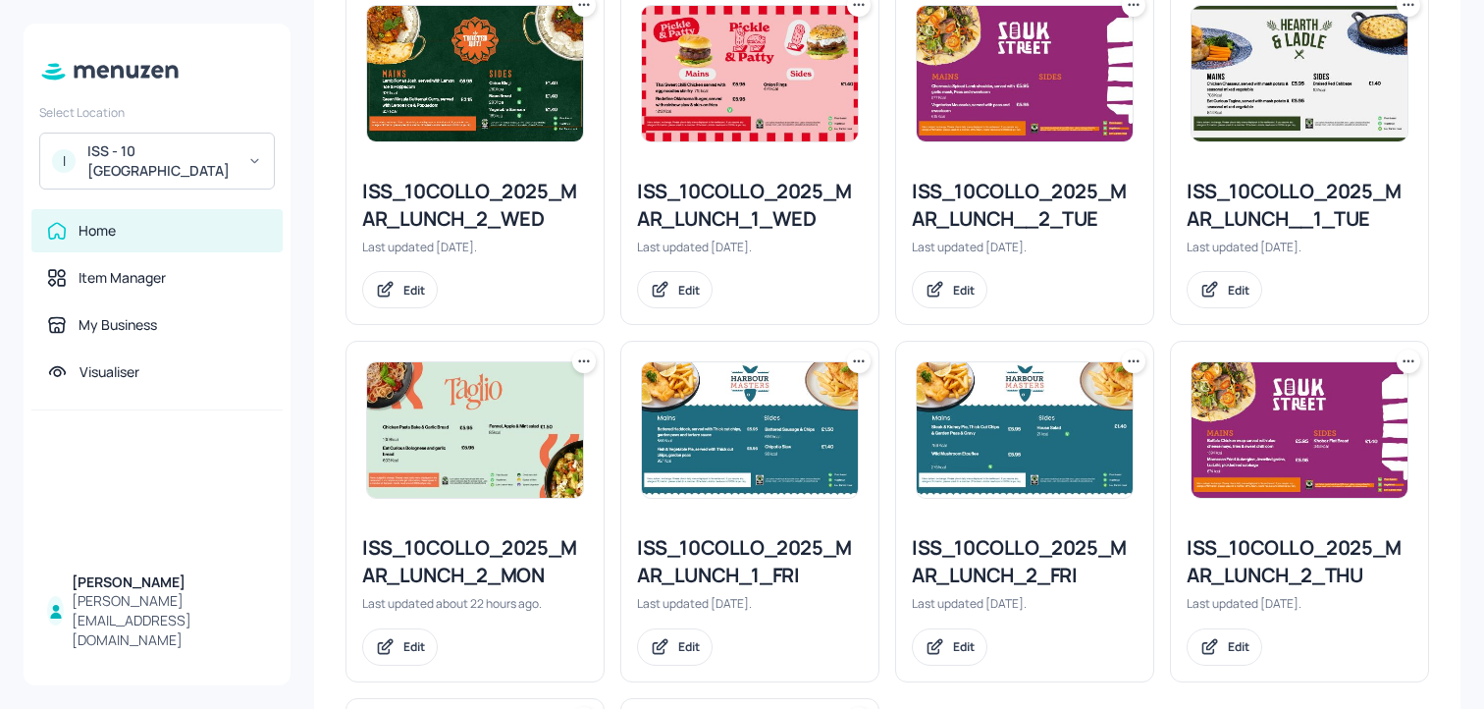
scroll to position [583, 0]
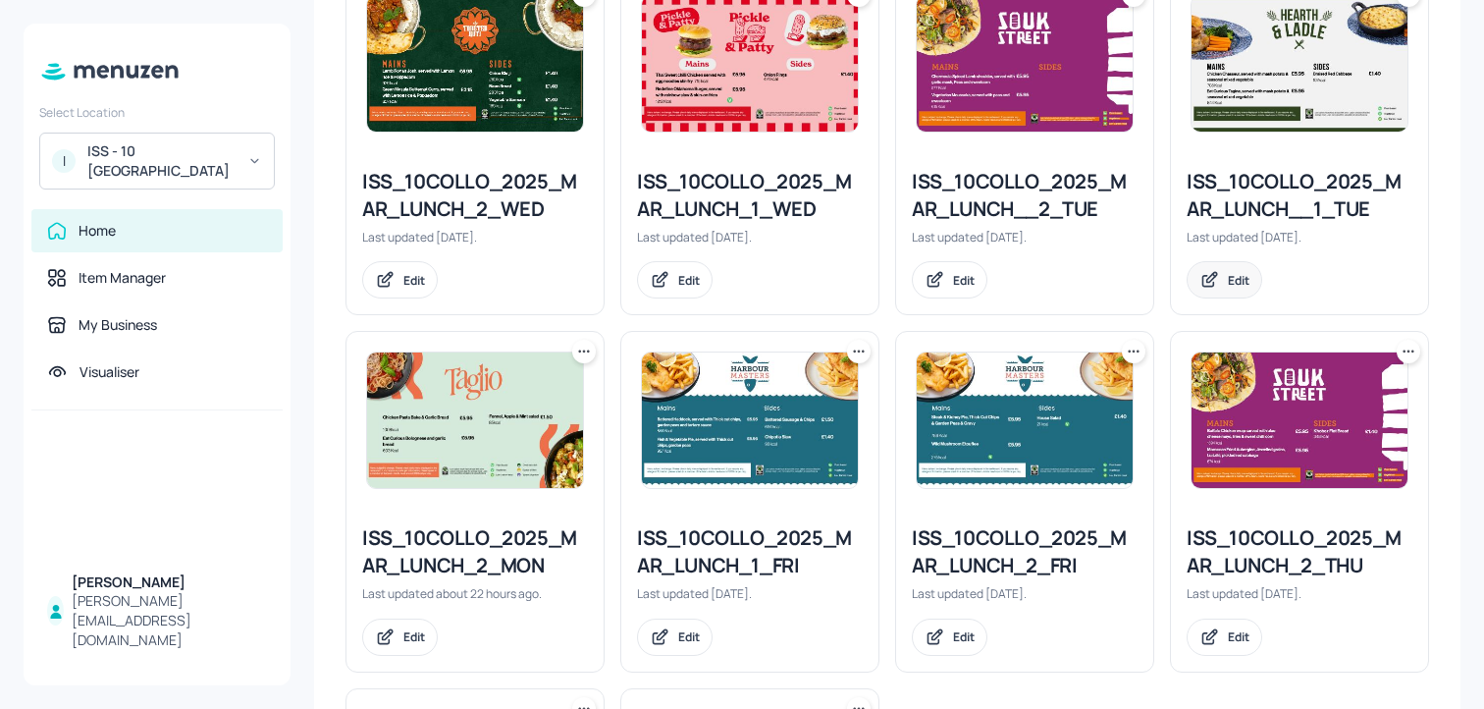
click at [1212, 268] on div "Edit" at bounding box center [1225, 279] width 76 height 37
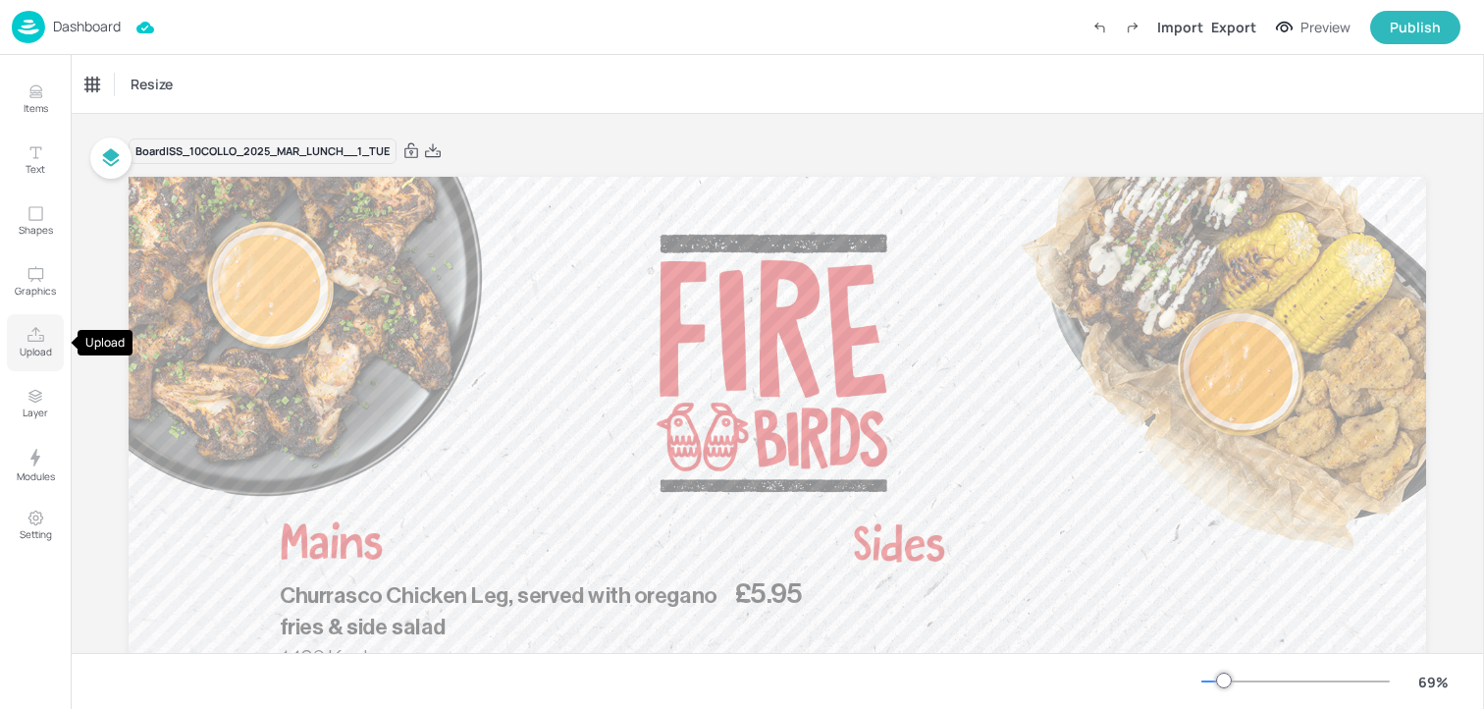
click at [39, 350] on p "Upload" at bounding box center [36, 352] width 32 height 14
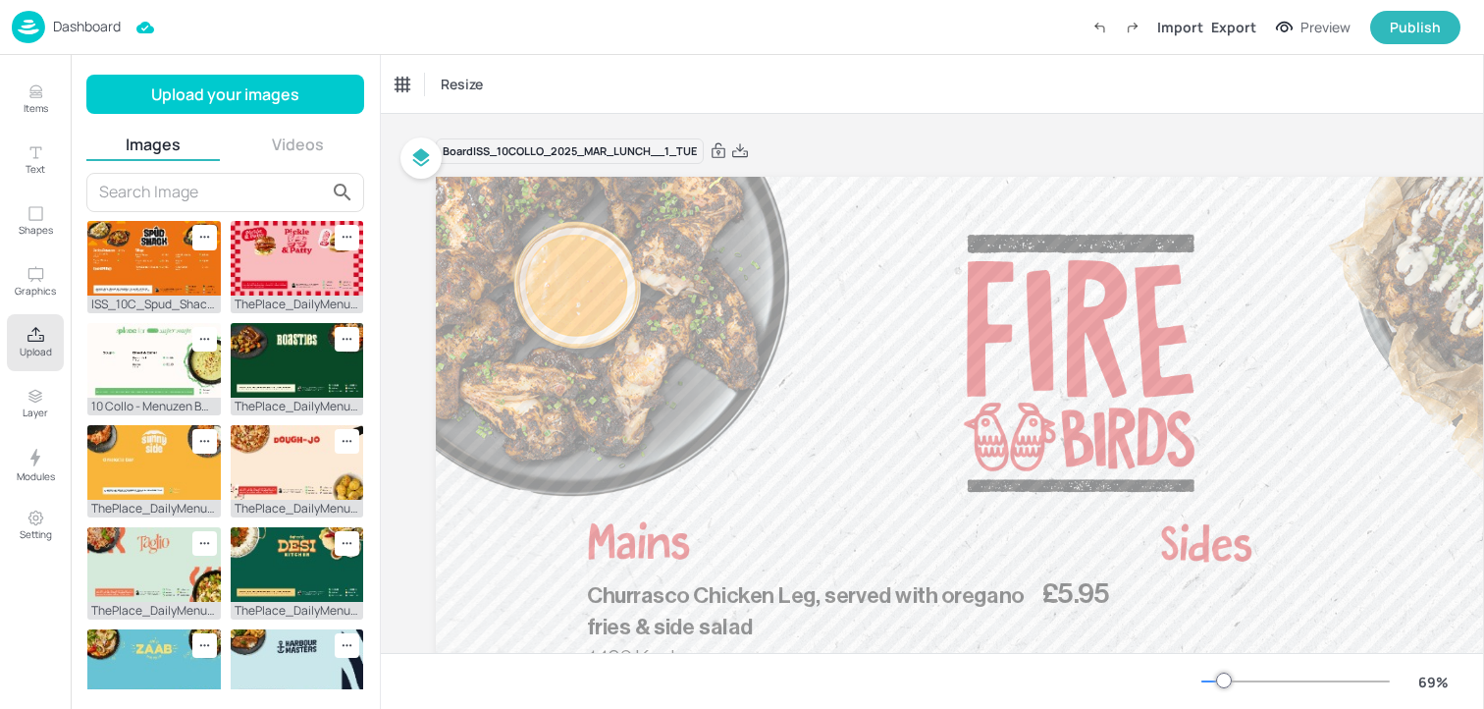
click at [219, 187] on input "text" at bounding box center [212, 192] width 227 height 31
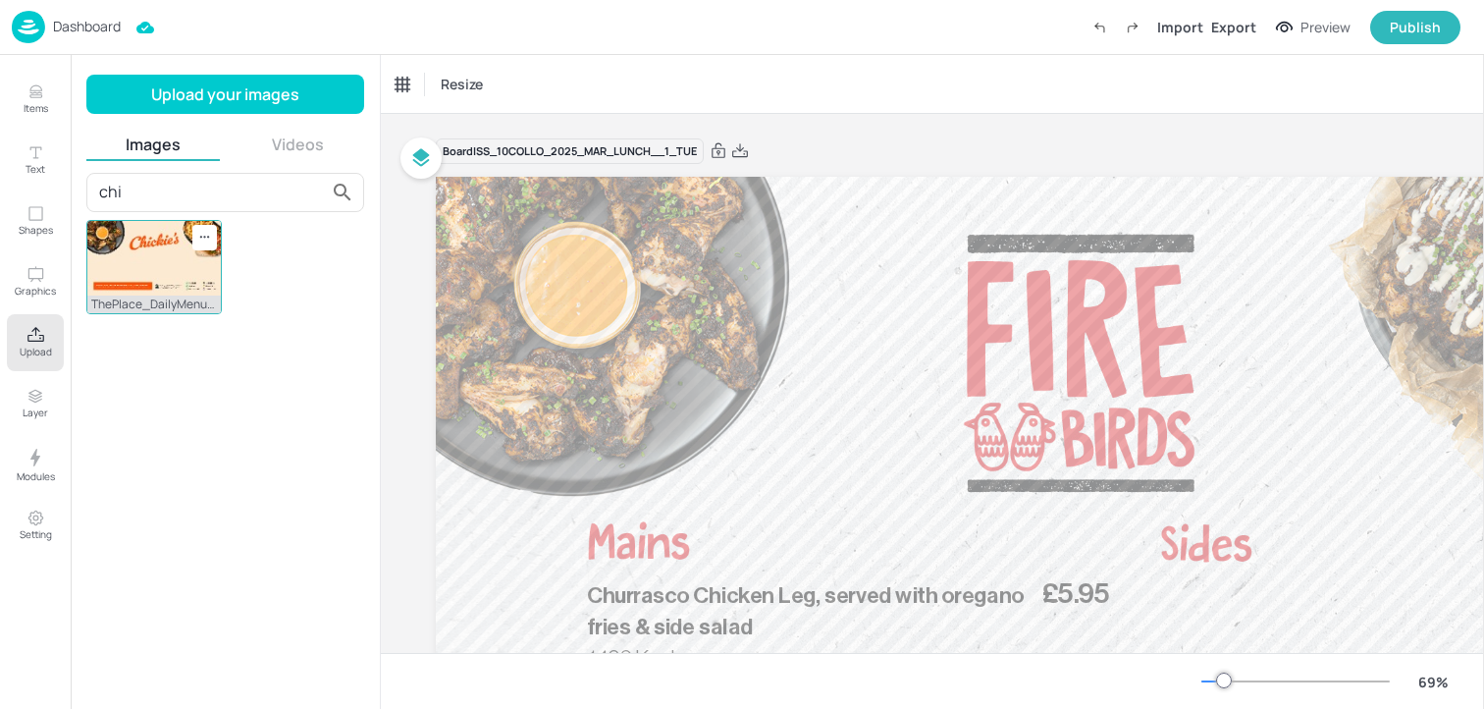
type input "chi"
click at [190, 277] on img at bounding box center [153, 258] width 133 height 75
click at [24, 342] on button "Upload" at bounding box center [35, 342] width 57 height 57
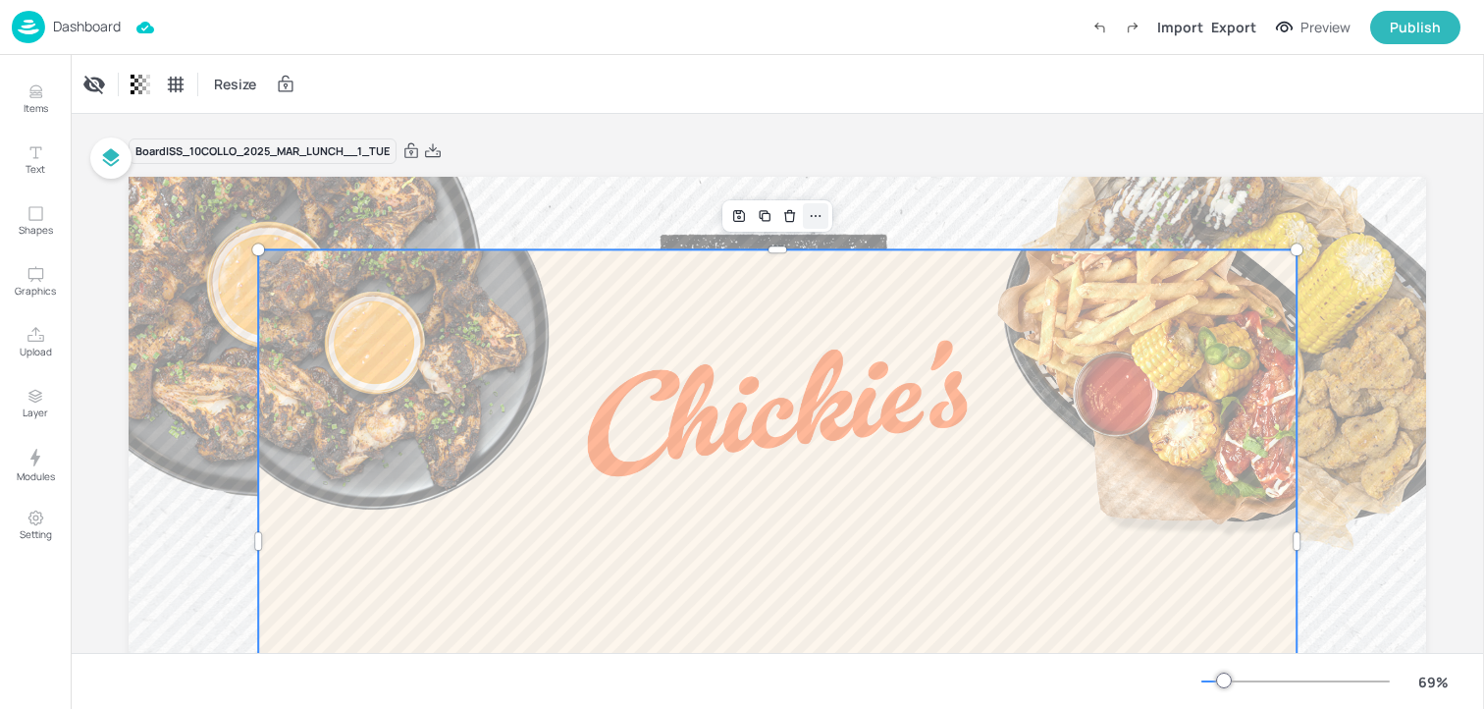
click at [815, 221] on icon at bounding box center [816, 216] width 16 height 16
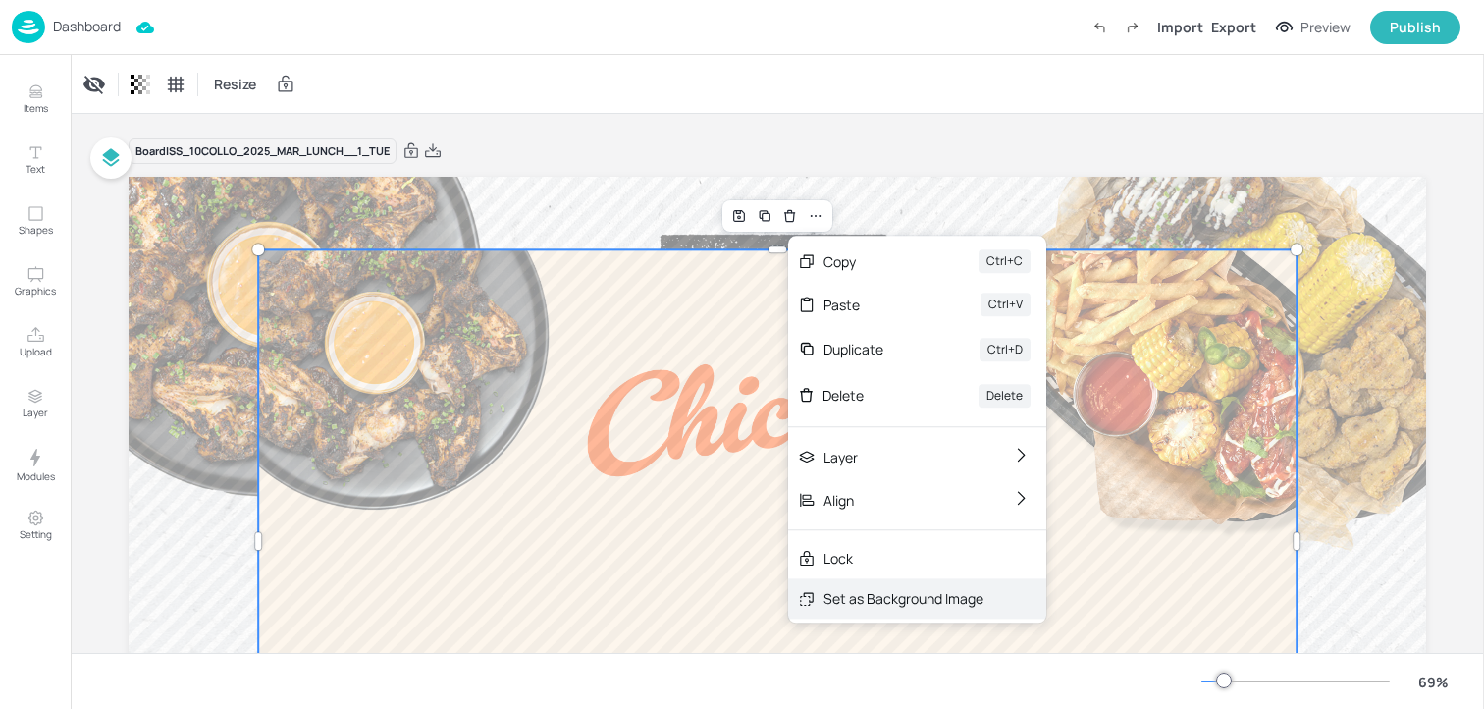
click at [829, 611] on div "Set as Background Image" at bounding box center [917, 598] width 258 height 40
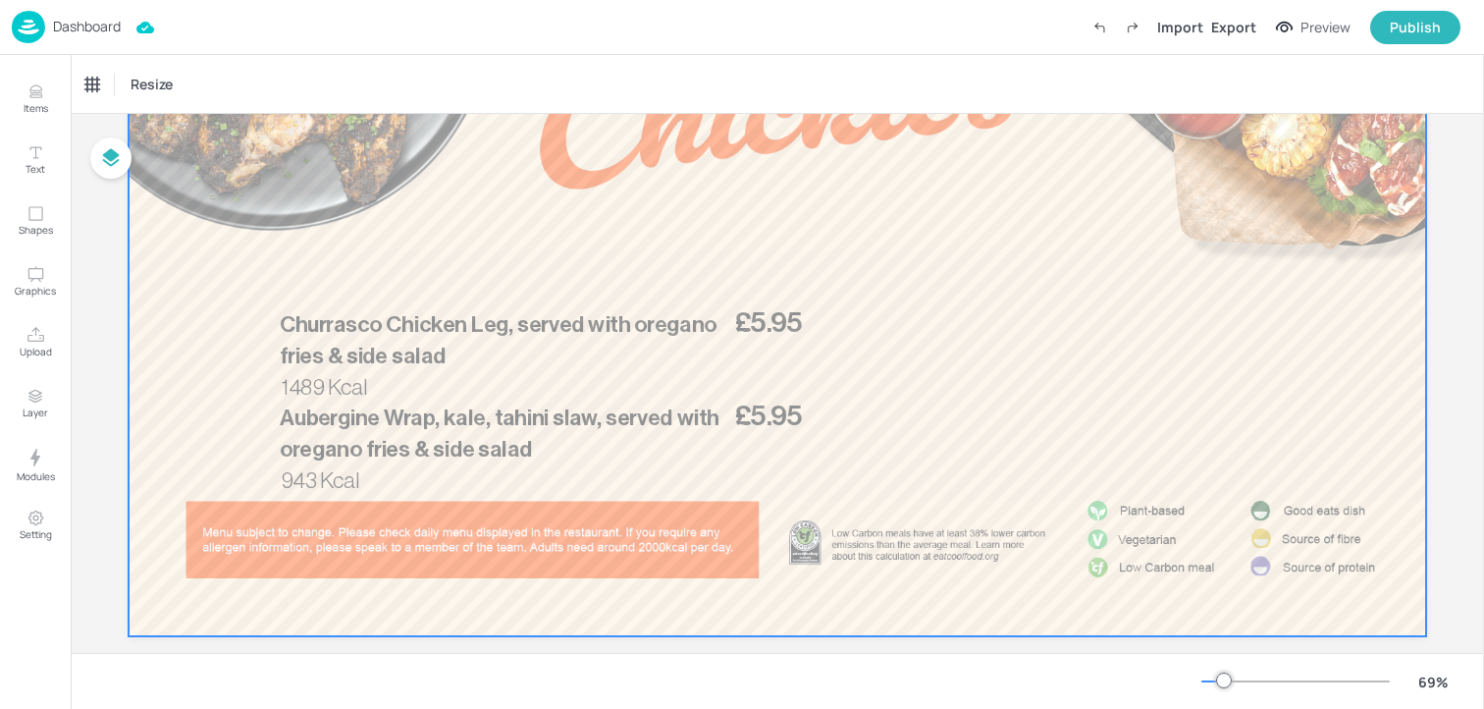
scroll to position [287, 0]
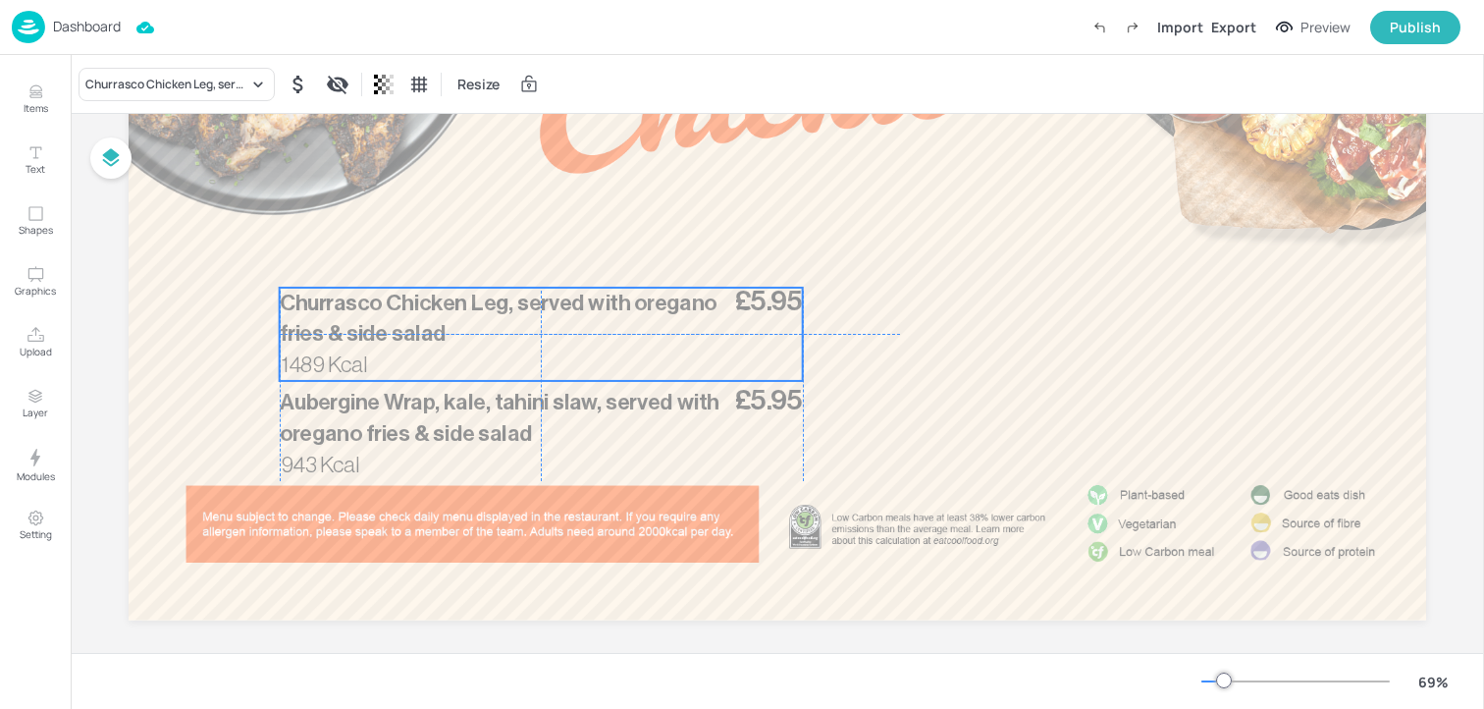
drag, startPoint x: 545, startPoint y: 330, endPoint x: 545, endPoint y: 310, distance: 19.6
click at [545, 310] on p "Churrasco Chicken Leg, served with oregano fries & side salad" at bounding box center [505, 319] width 451 height 63
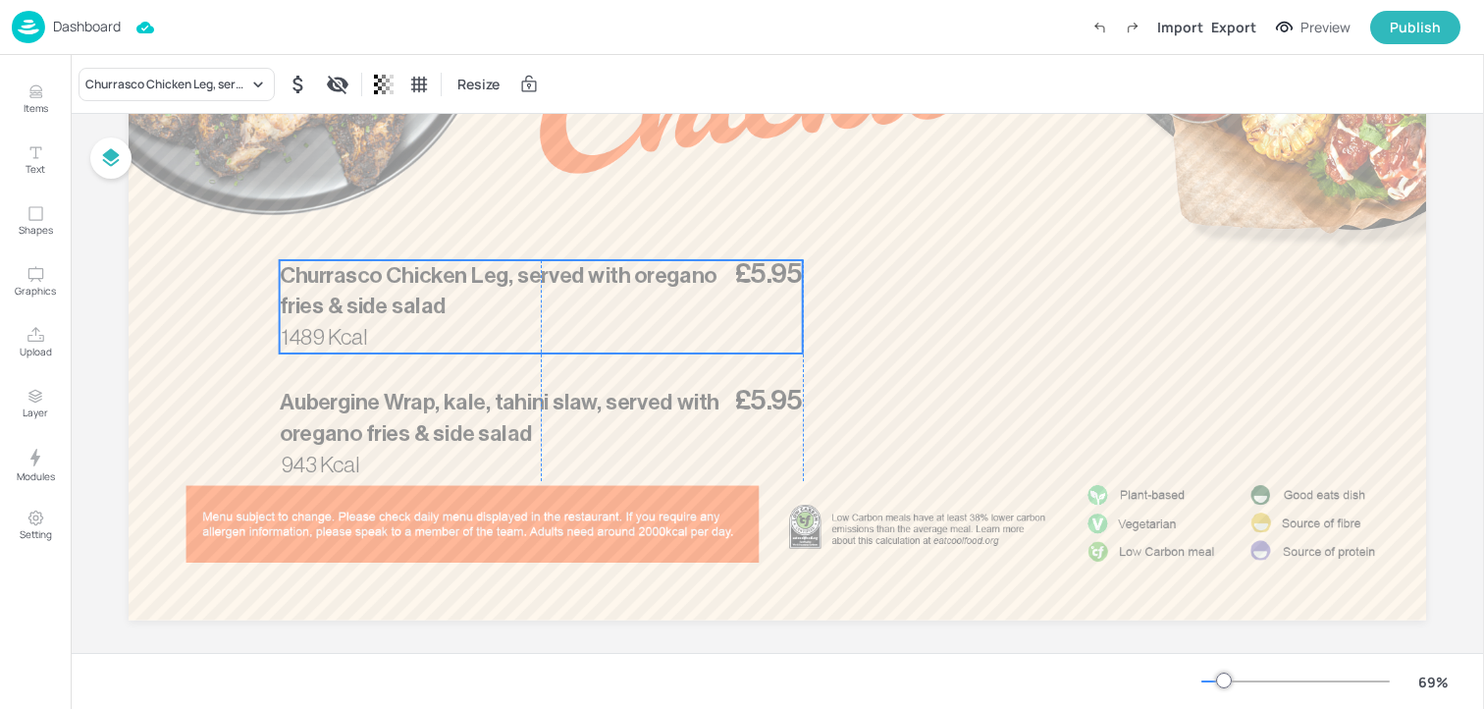
drag, startPoint x: 515, startPoint y: 317, endPoint x: 511, endPoint y: 302, distance: 15.2
click at [511, 302] on p "Churrasco Chicken Leg, served with oregano fries & side salad" at bounding box center [505, 291] width 451 height 63
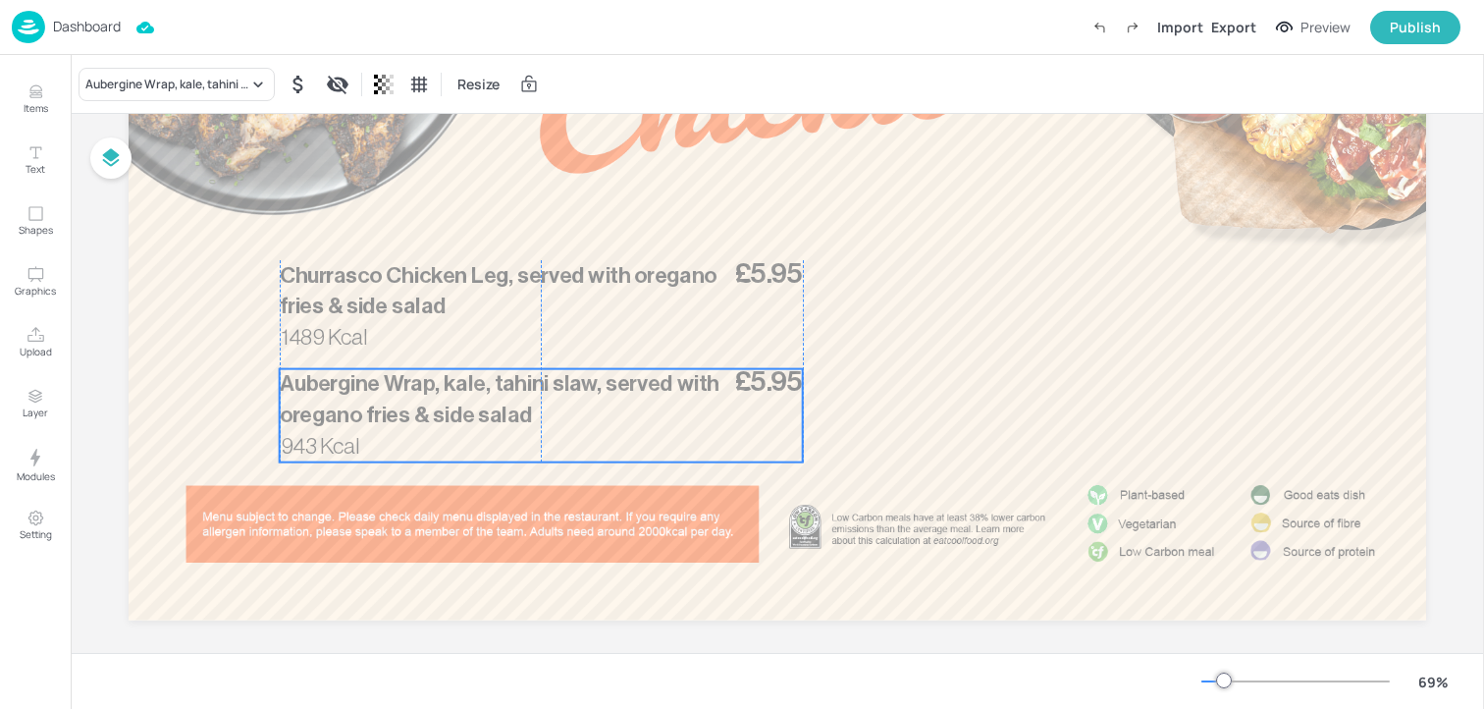
drag, startPoint x: 503, startPoint y: 438, endPoint x: 502, endPoint y: 419, distance: 18.7
click at [502, 419] on span "Aubergine Wrap, kale, tahini slaw, served with oregano fries & side salad" at bounding box center [500, 400] width 440 height 54
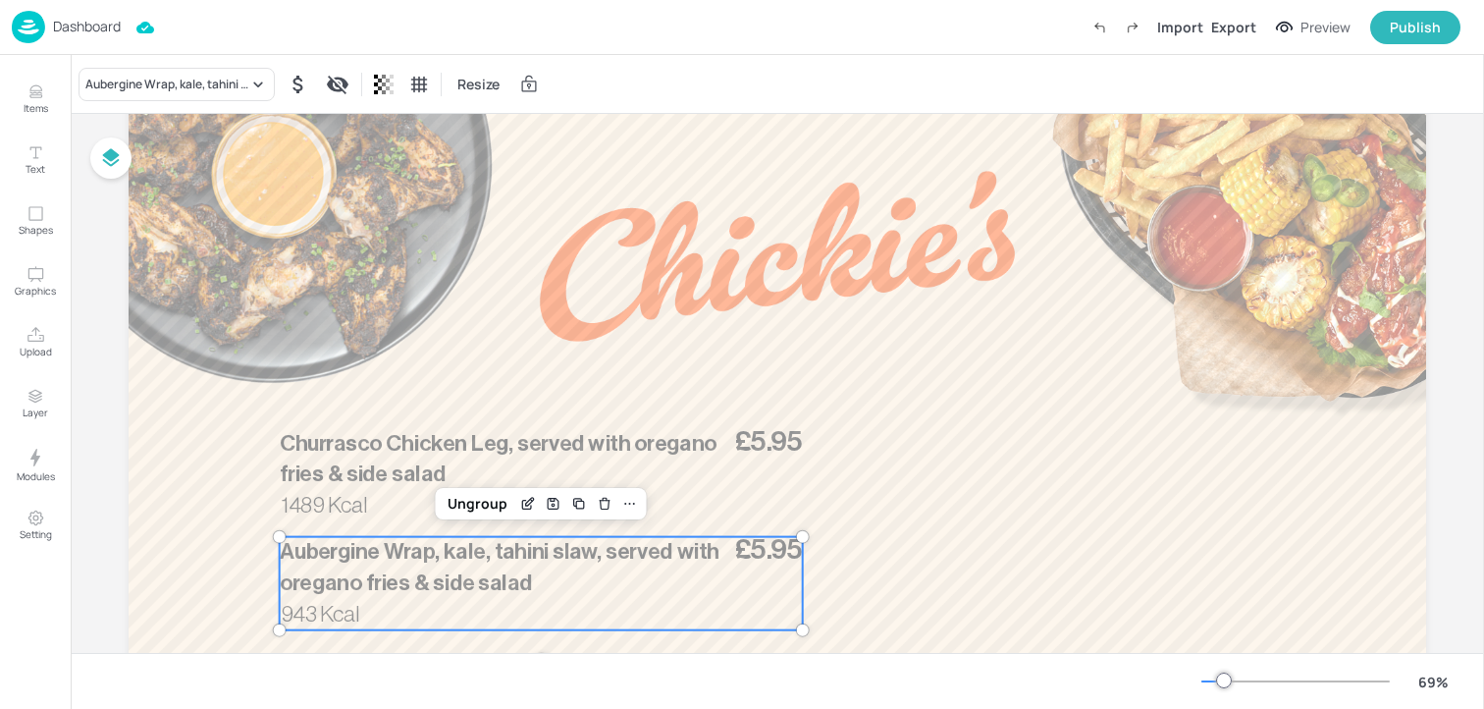
scroll to position [98, 0]
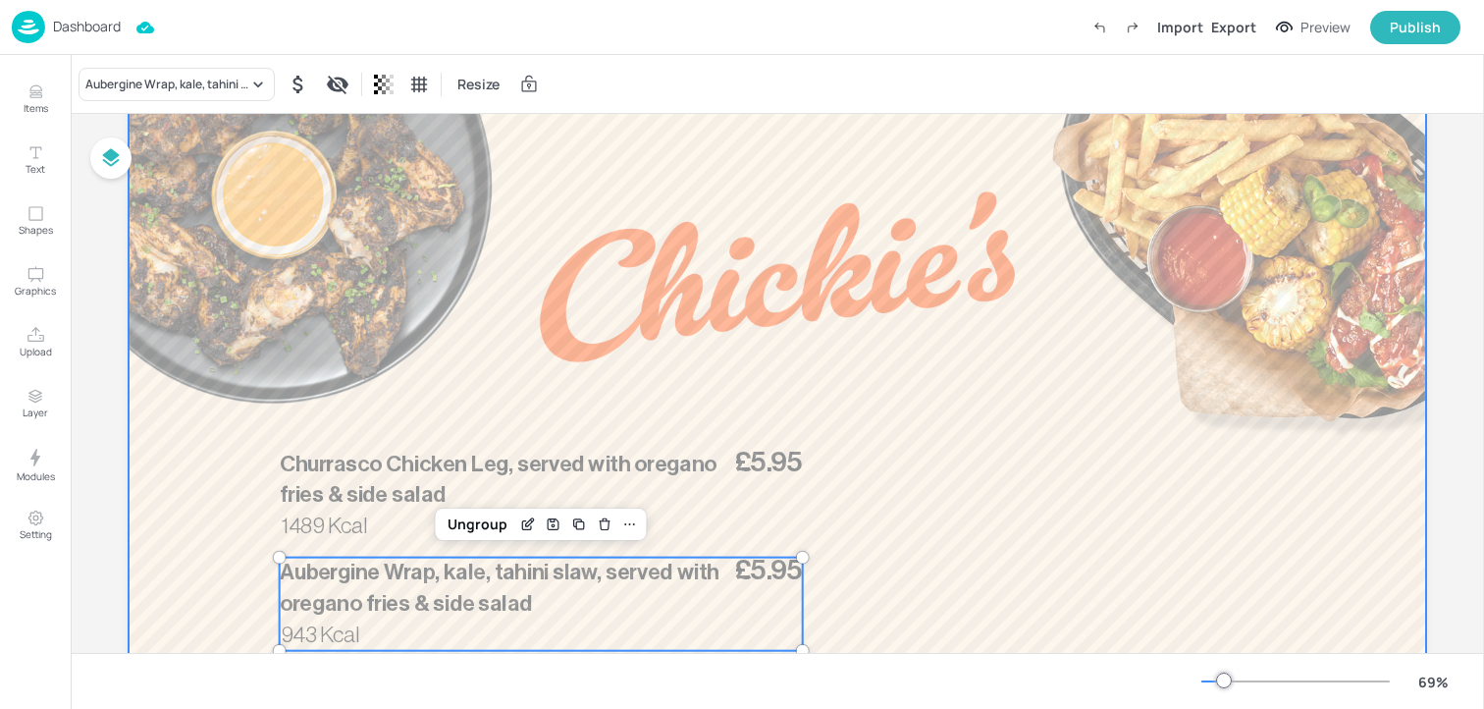
click at [639, 314] on div at bounding box center [778, 444] width 1298 height 730
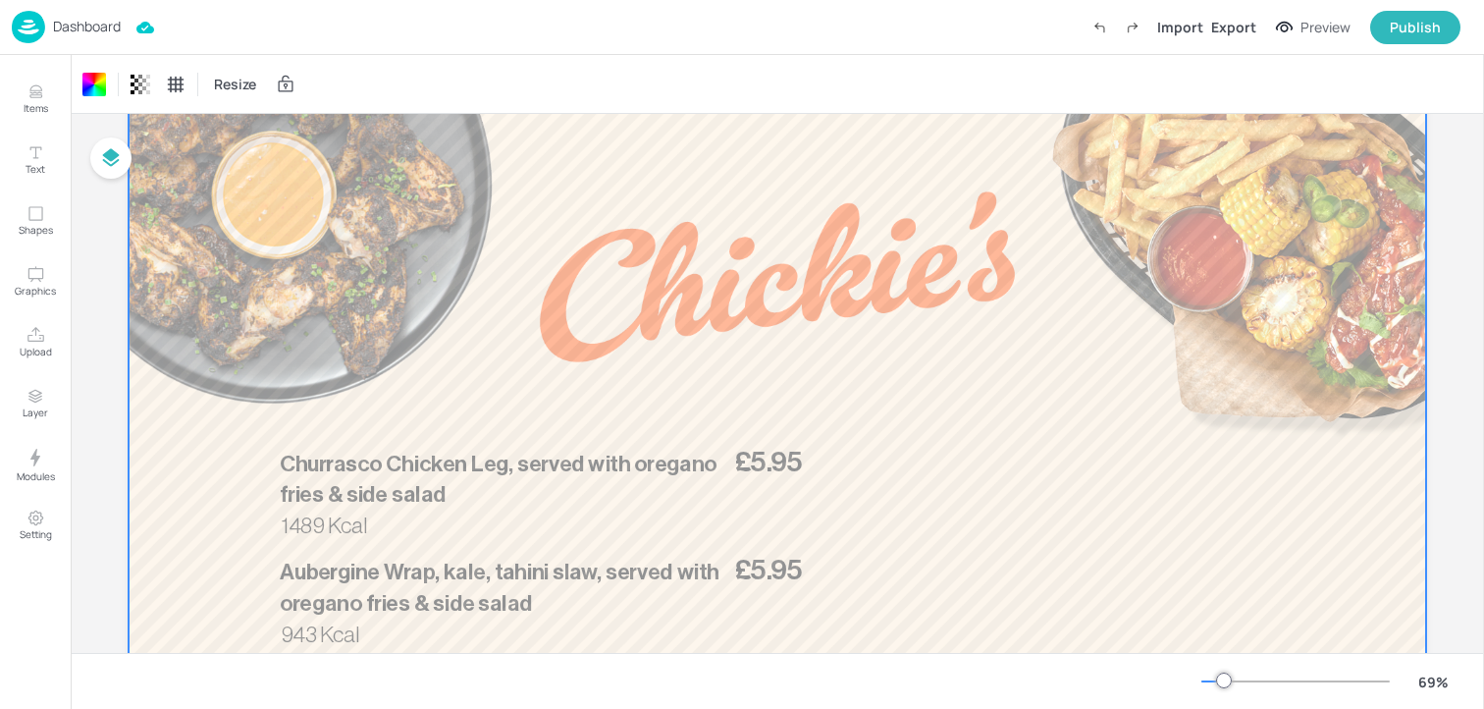
click at [1019, 567] on div at bounding box center [778, 444] width 1298 height 730
click at [993, 510] on div at bounding box center [1032, 514] width 364 height 65
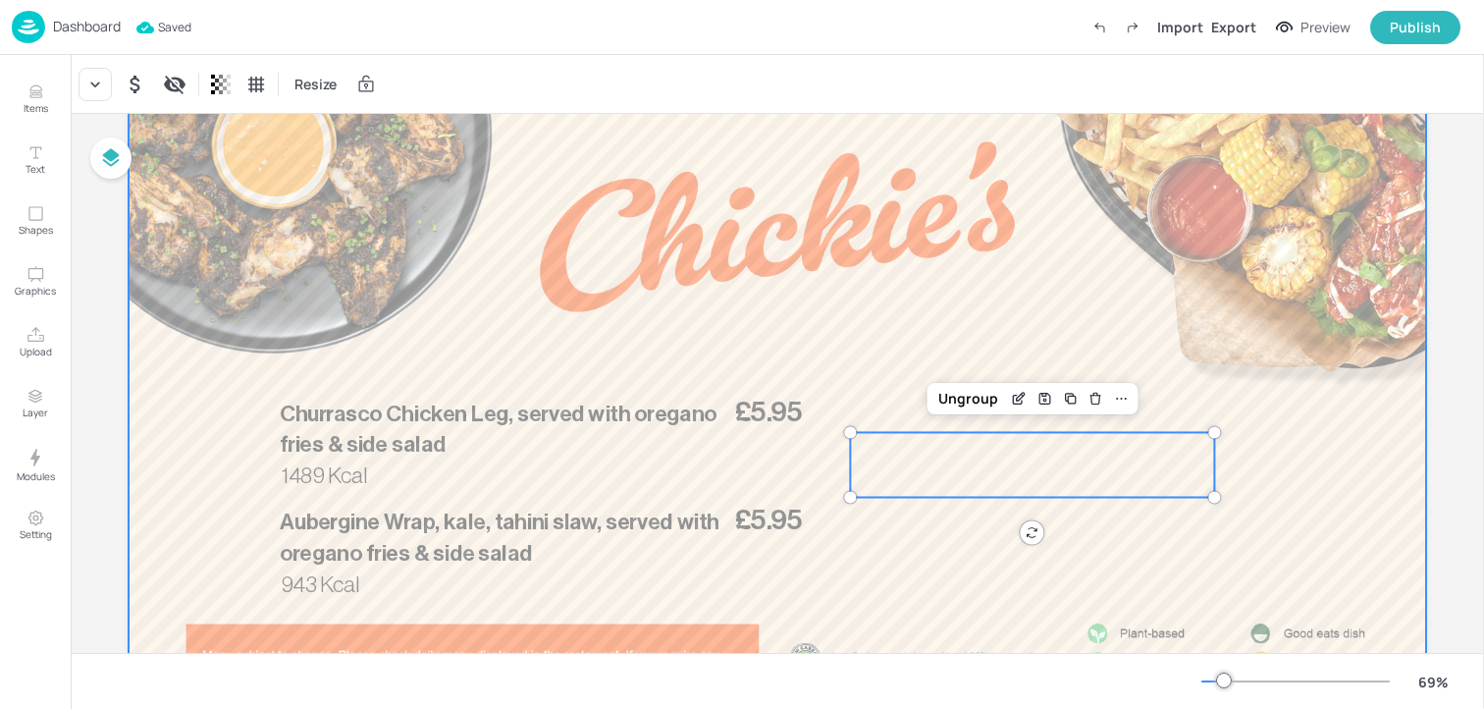
scroll to position [140, 0]
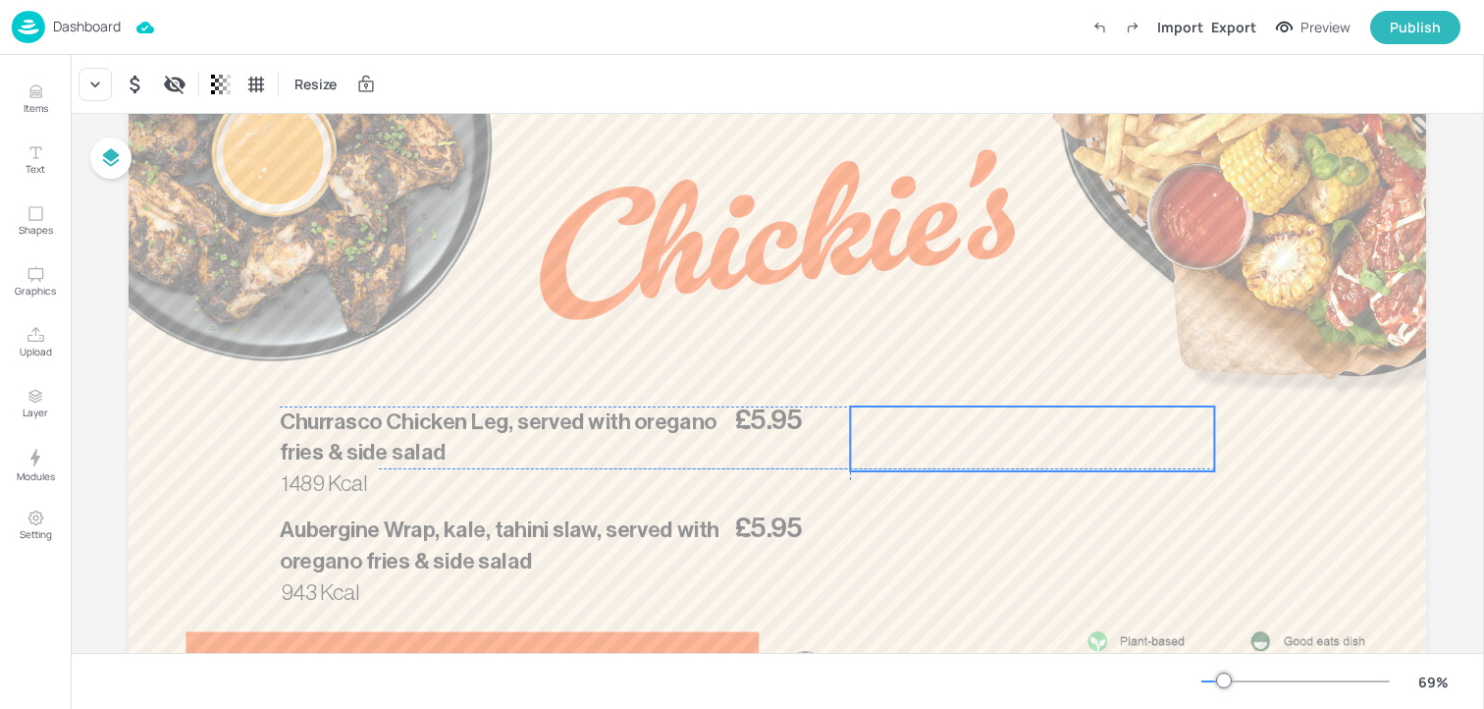
drag, startPoint x: 889, startPoint y: 473, endPoint x: 890, endPoint y: 440, distance: 33.4
click at [890, 440] on div at bounding box center [1032, 438] width 364 height 65
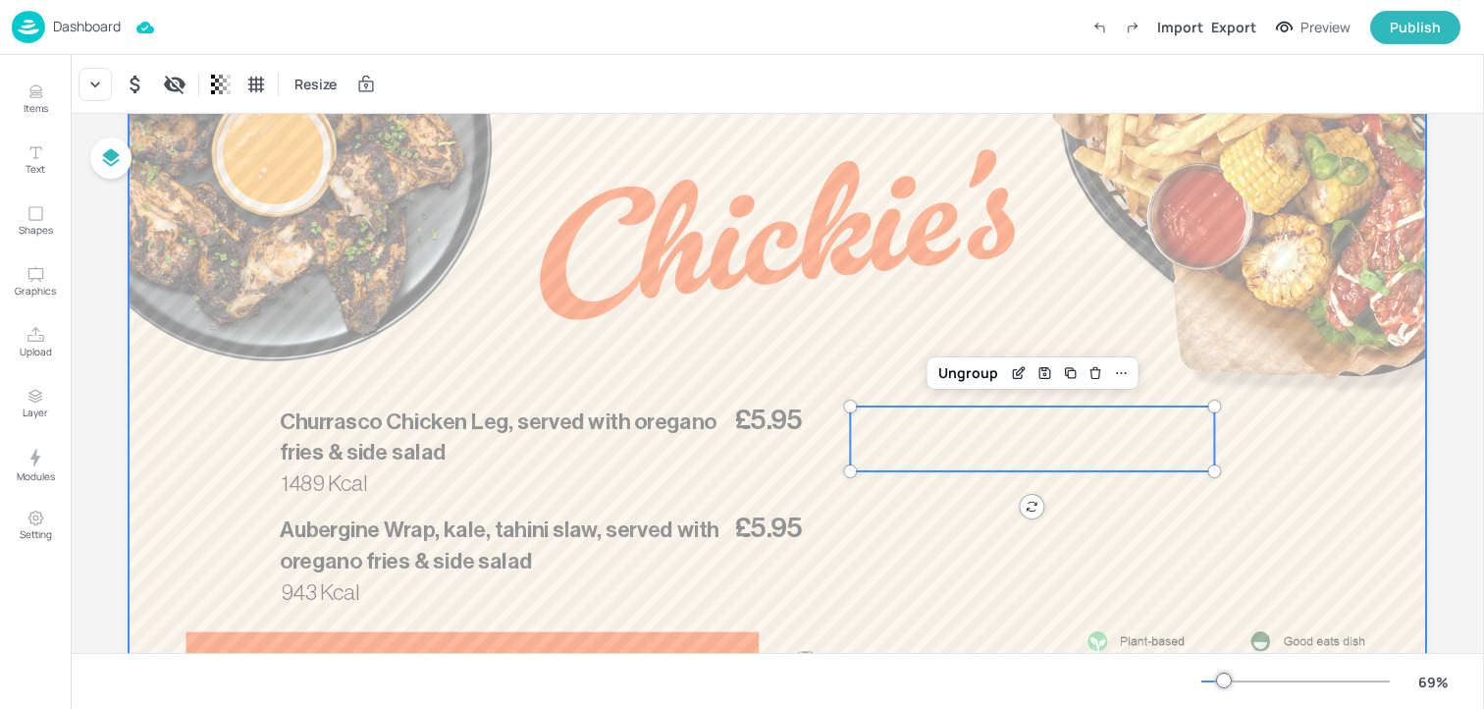
click at [878, 359] on div at bounding box center [778, 401] width 1298 height 730
click at [909, 412] on div at bounding box center [1032, 438] width 364 height 65
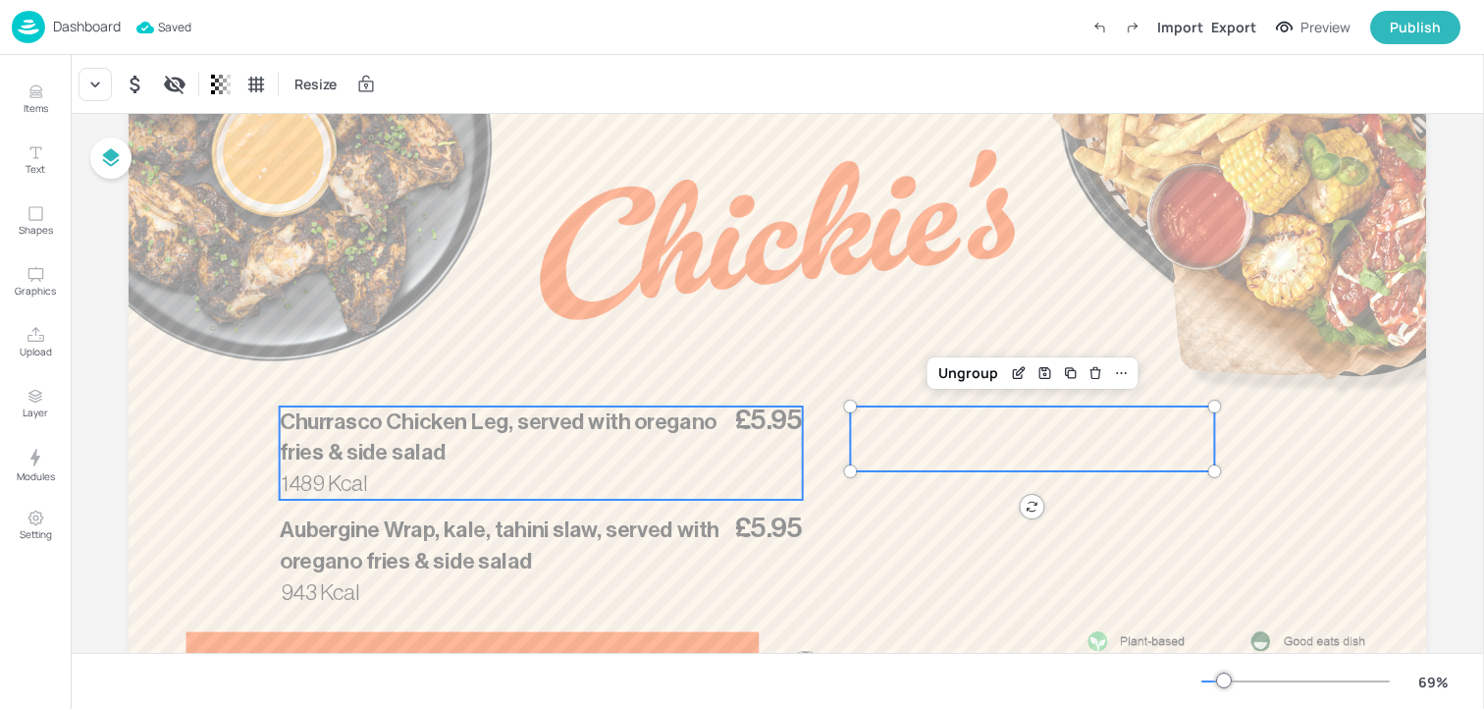
click at [512, 454] on p "Churrasco Chicken Leg, served with oregano fries & side salad" at bounding box center [505, 437] width 451 height 63
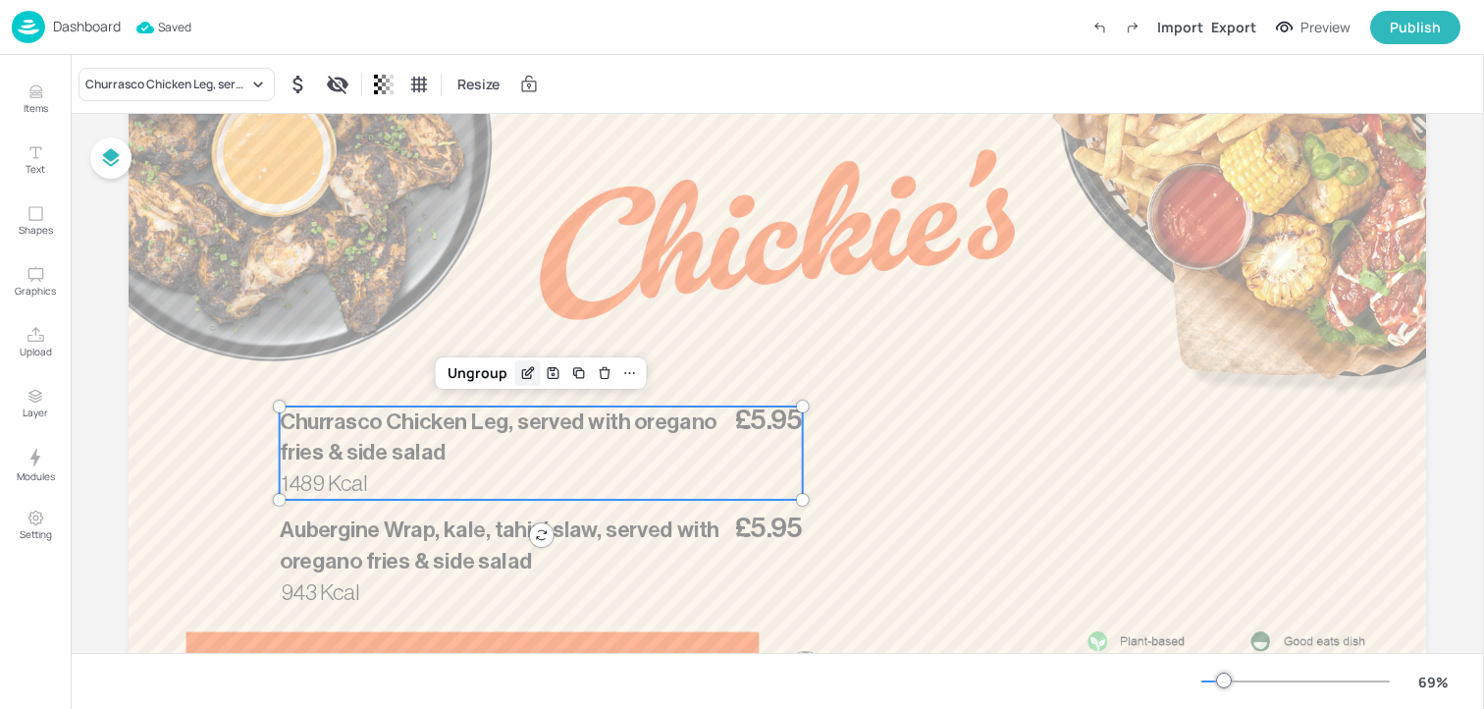
click at [529, 374] on icon "Edit Item" at bounding box center [527, 373] width 17 height 16
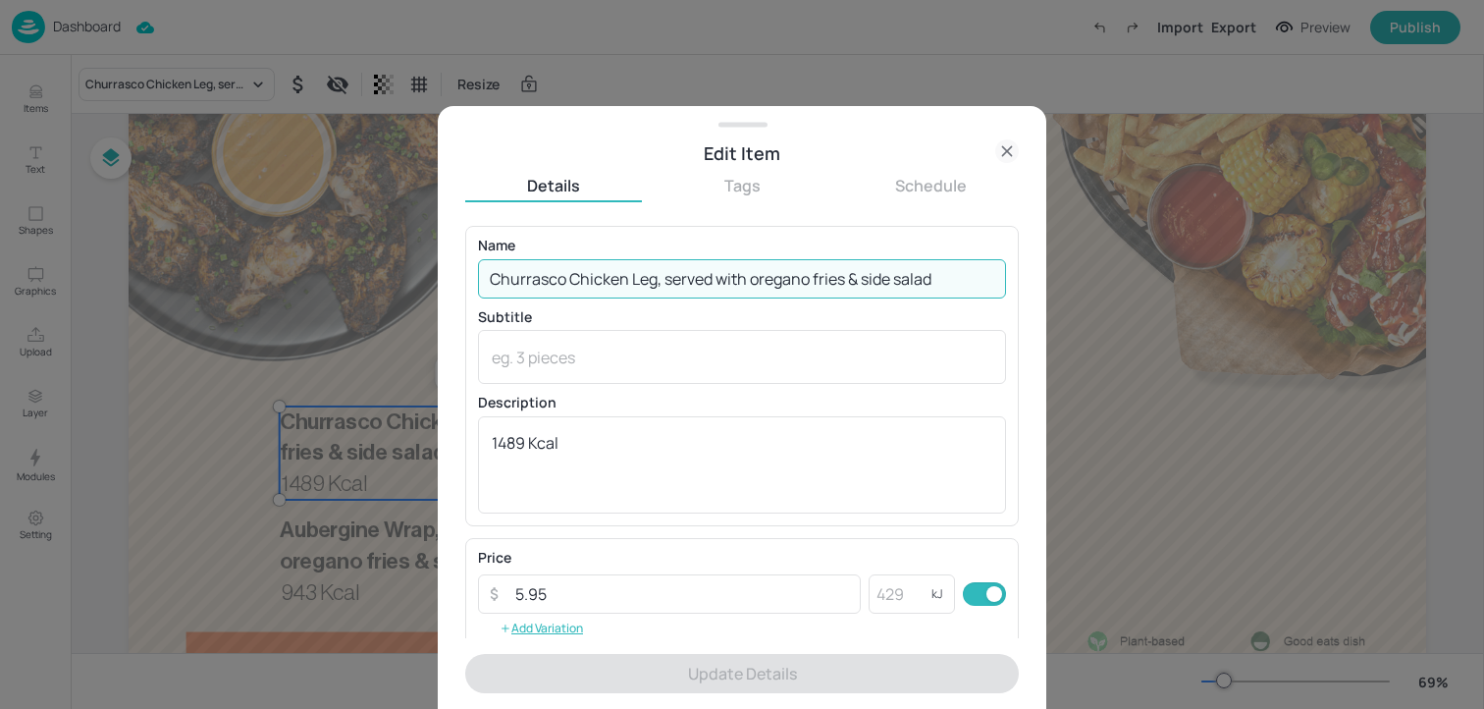
click at [546, 291] on input "Churrasco Chicken Leg, served with oregano fries & side salad" at bounding box center [742, 278] width 528 height 39
paste input "icken Jollof Rice, served with Gremolata & Green Beans 898 Kcal"
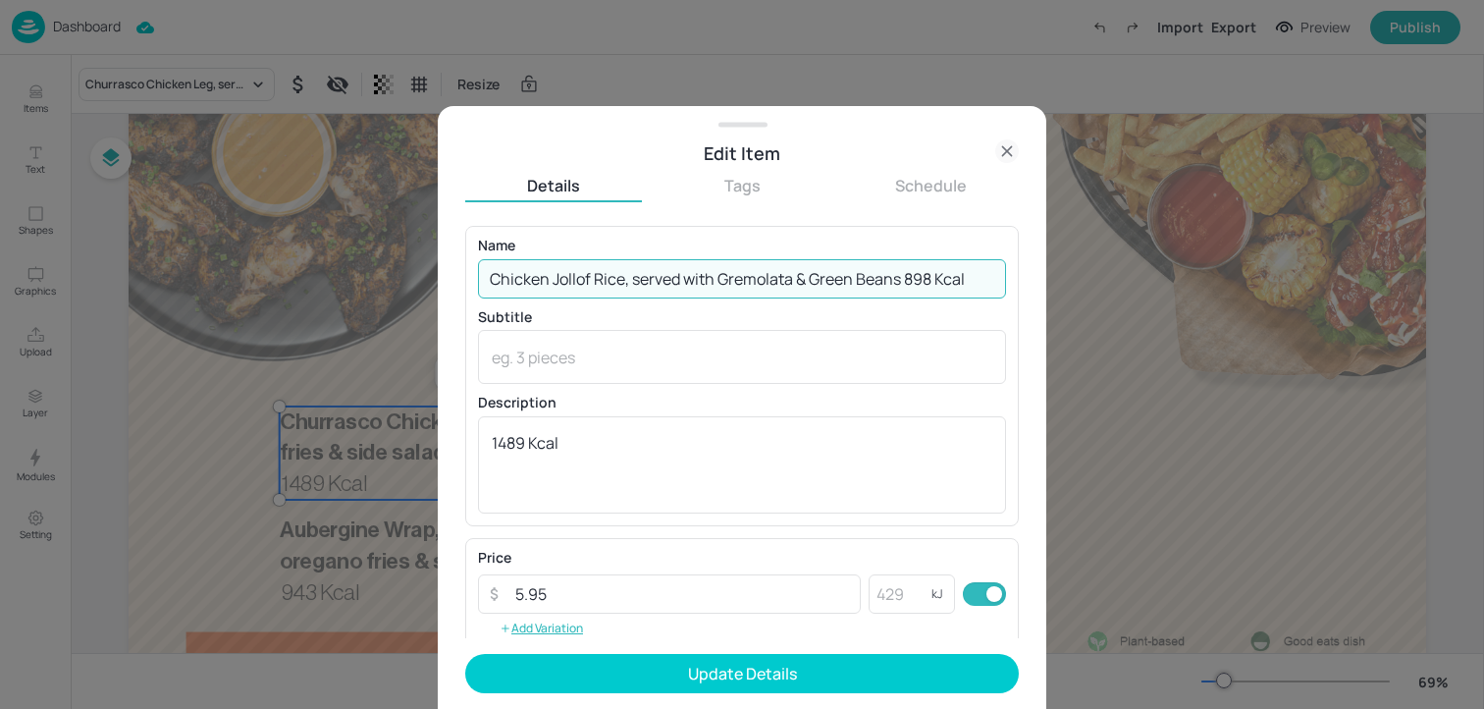
drag, startPoint x: 907, startPoint y: 281, endPoint x: 1055, endPoint y: 285, distance: 148.3
click at [1055, 285] on div "Edit Item Details Tags Schedule Name Chicken Jollof Rice, served with Gremolata…" at bounding box center [742, 354] width 1484 height 709
type input "Chicken Jollof Rice, served with Gremolata & Green Beans"
click at [713, 433] on textarea "1489 Kcal" at bounding box center [742, 464] width 501 height 65
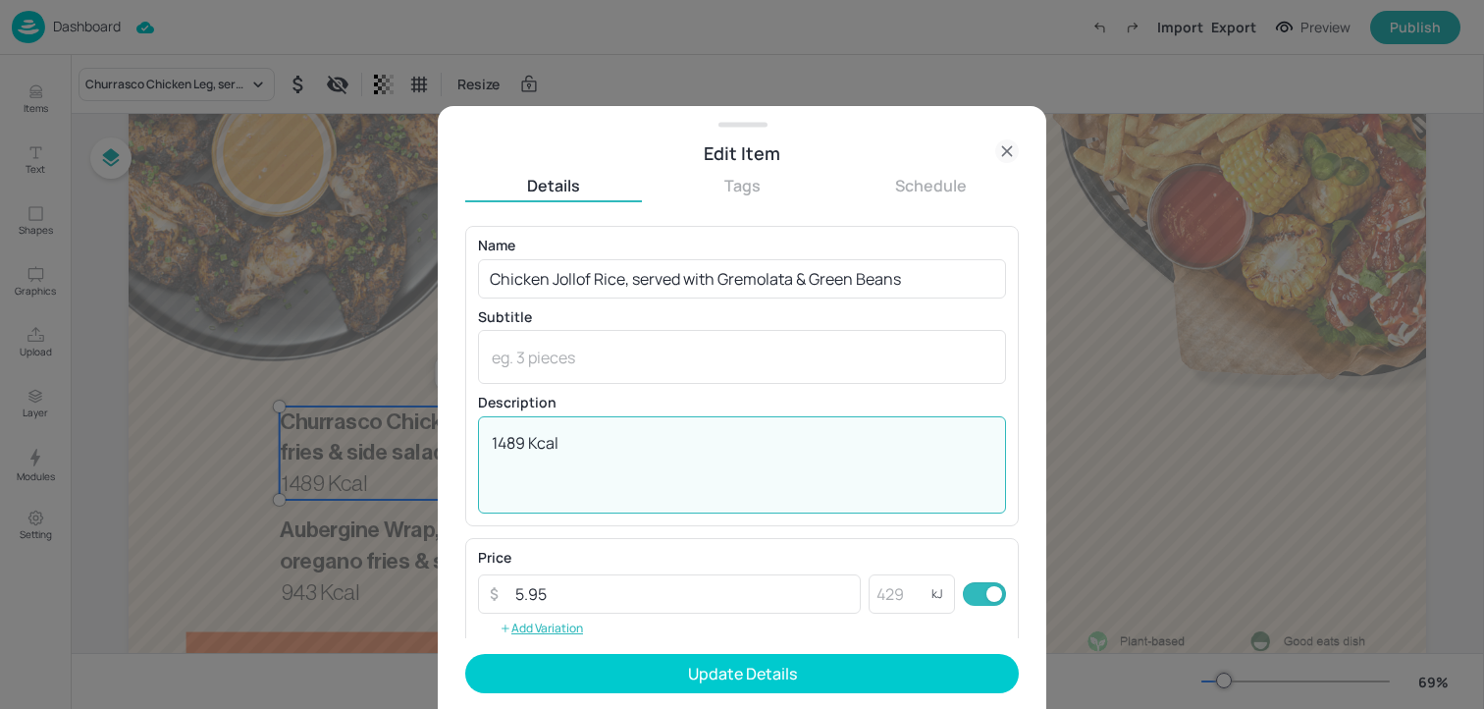
click at [713, 433] on textarea "1489 Kcal" at bounding box center [742, 464] width 501 height 65
paste textarea "898"
click at [534, 448] on textarea "898 Kcal" at bounding box center [742, 464] width 501 height 65
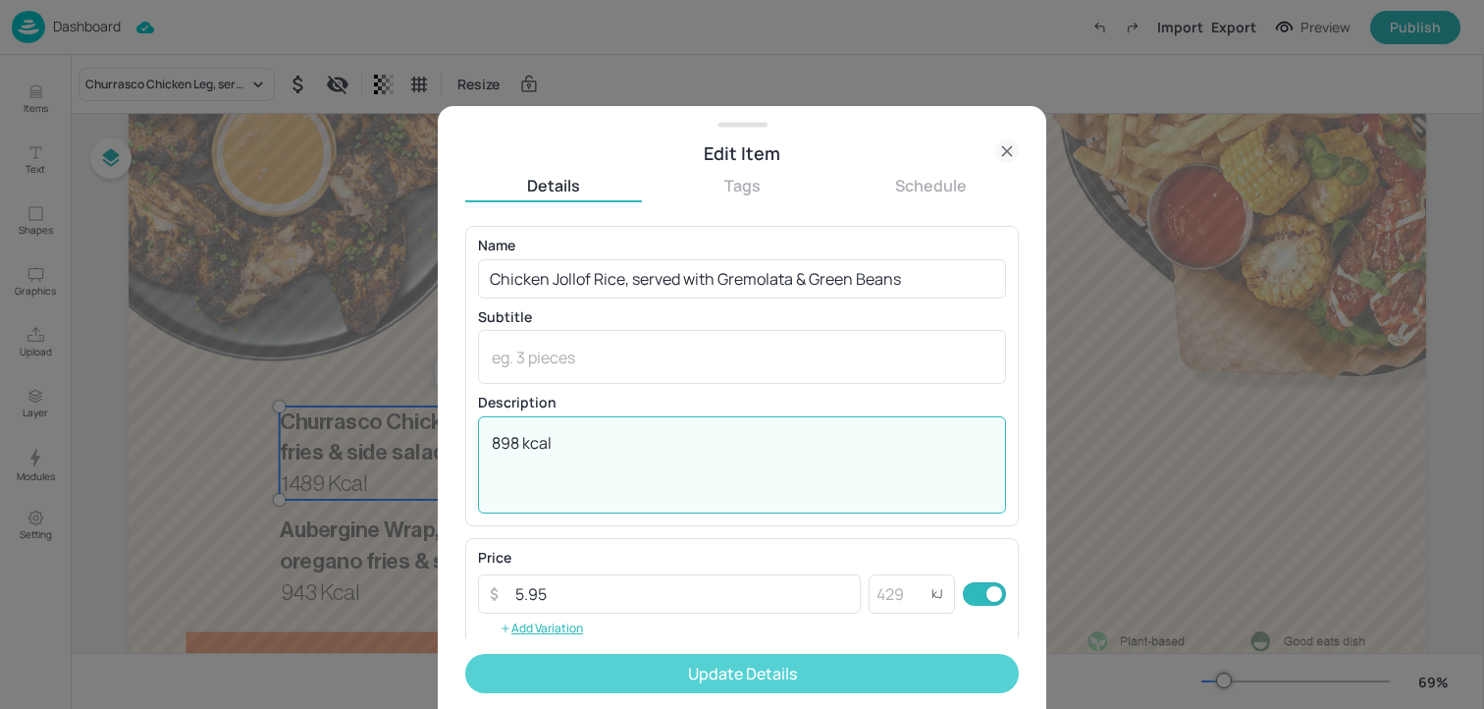
type textarea "898 kcal"
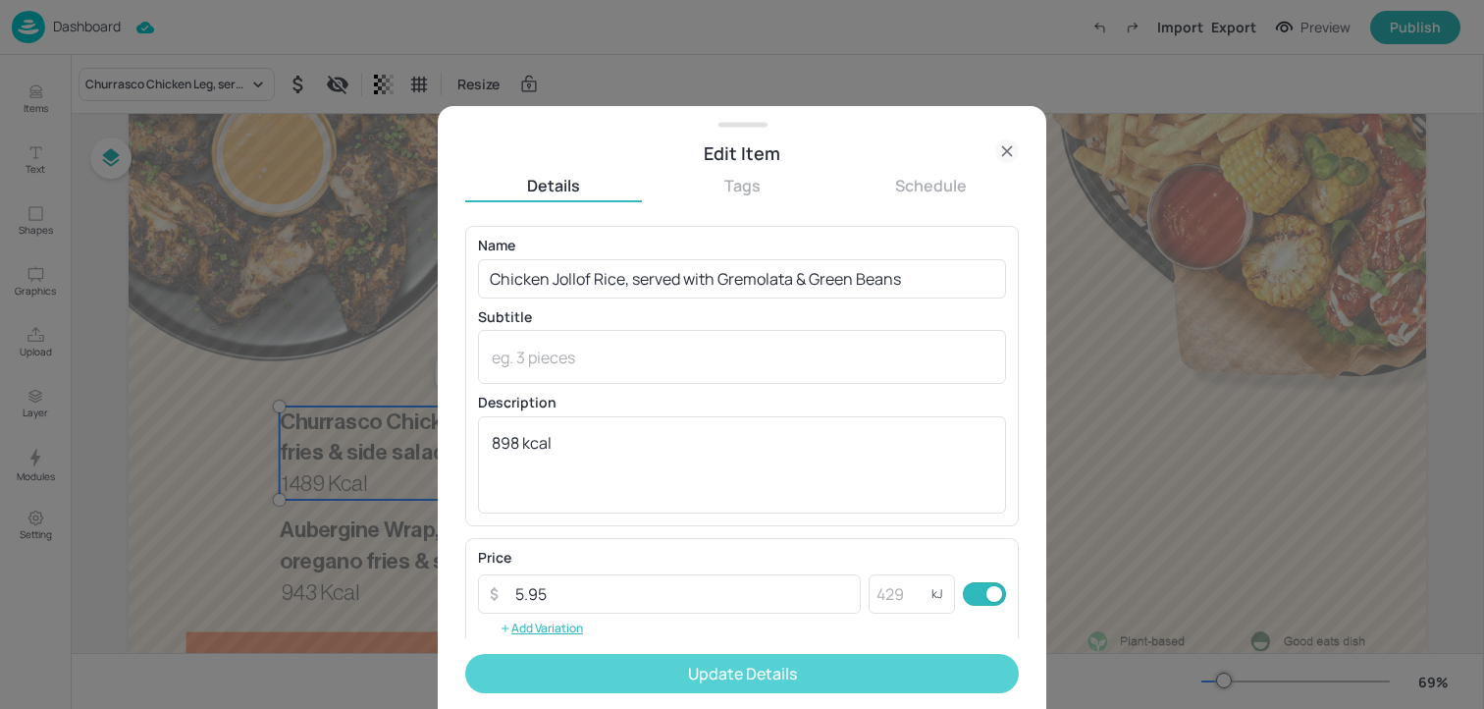
click at [594, 669] on button "Update Details" at bounding box center [742, 673] width 554 height 39
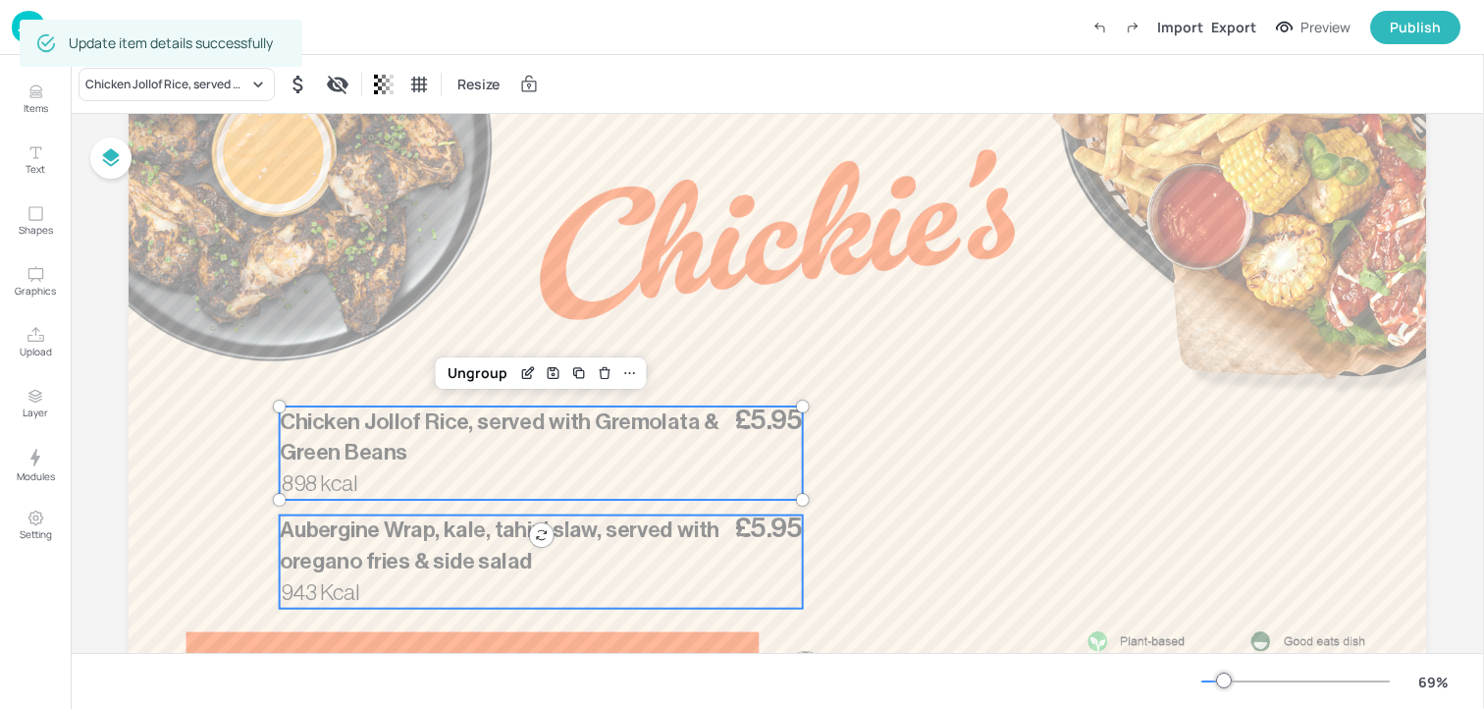
click at [399, 553] on span "Aubergine Wrap, kale, tahini slaw, served with oregano fries & side salad" at bounding box center [500, 546] width 440 height 54
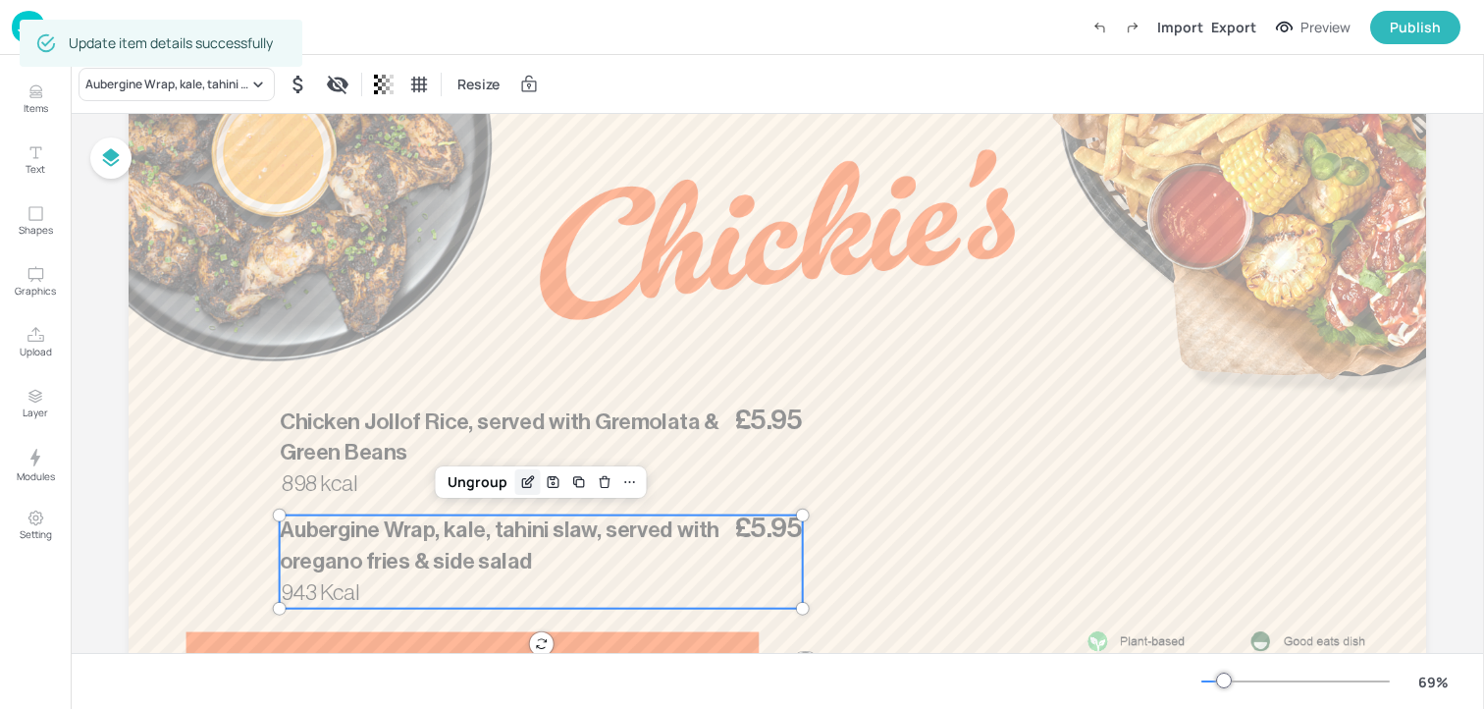
click at [525, 479] on icon "Edit Item" at bounding box center [529, 480] width 8 height 8
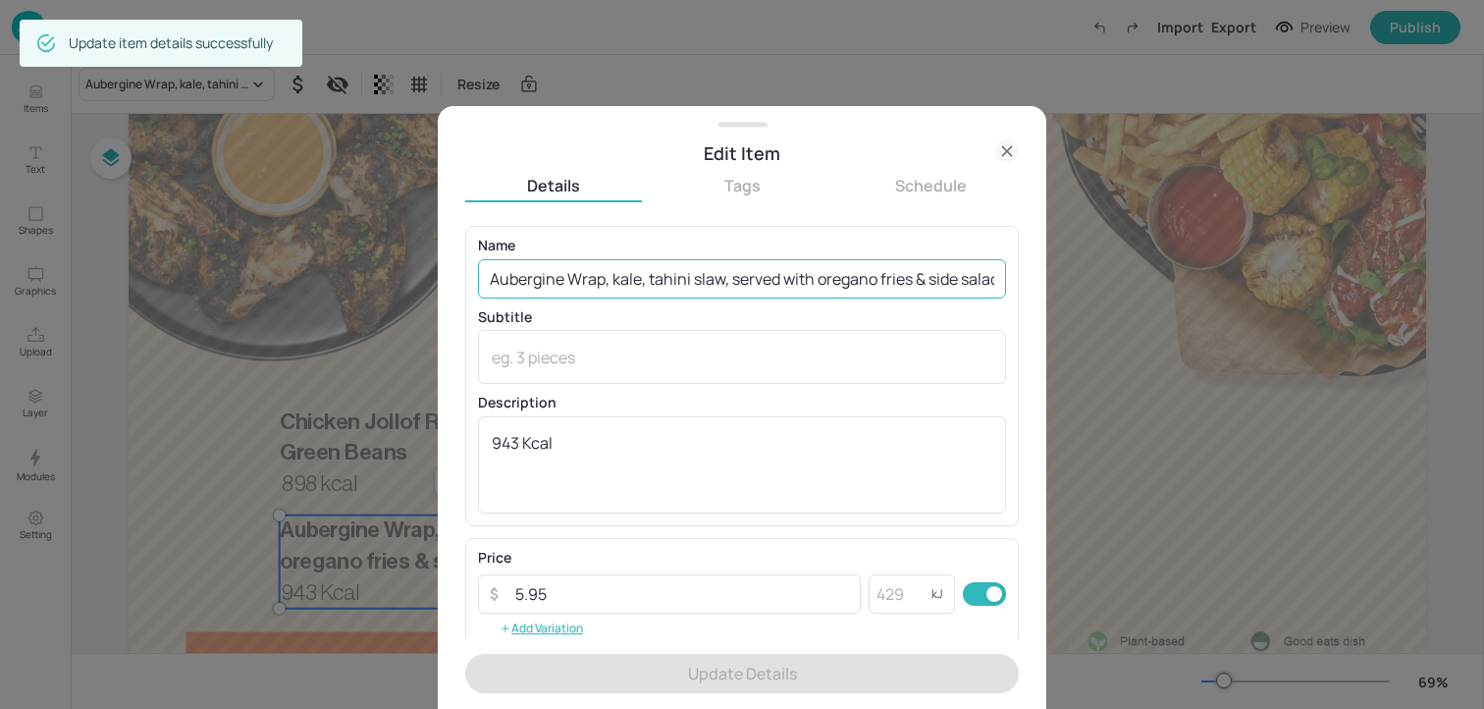
click at [579, 278] on input "Aubergine Wrap, kale, tahini slaw, served with oregano fries & side salad" at bounding box center [742, 278] width 528 height 39
paste input "Congolese White Beans Stew & Jollof Rice and Gremolata Beans 540 Kcal"
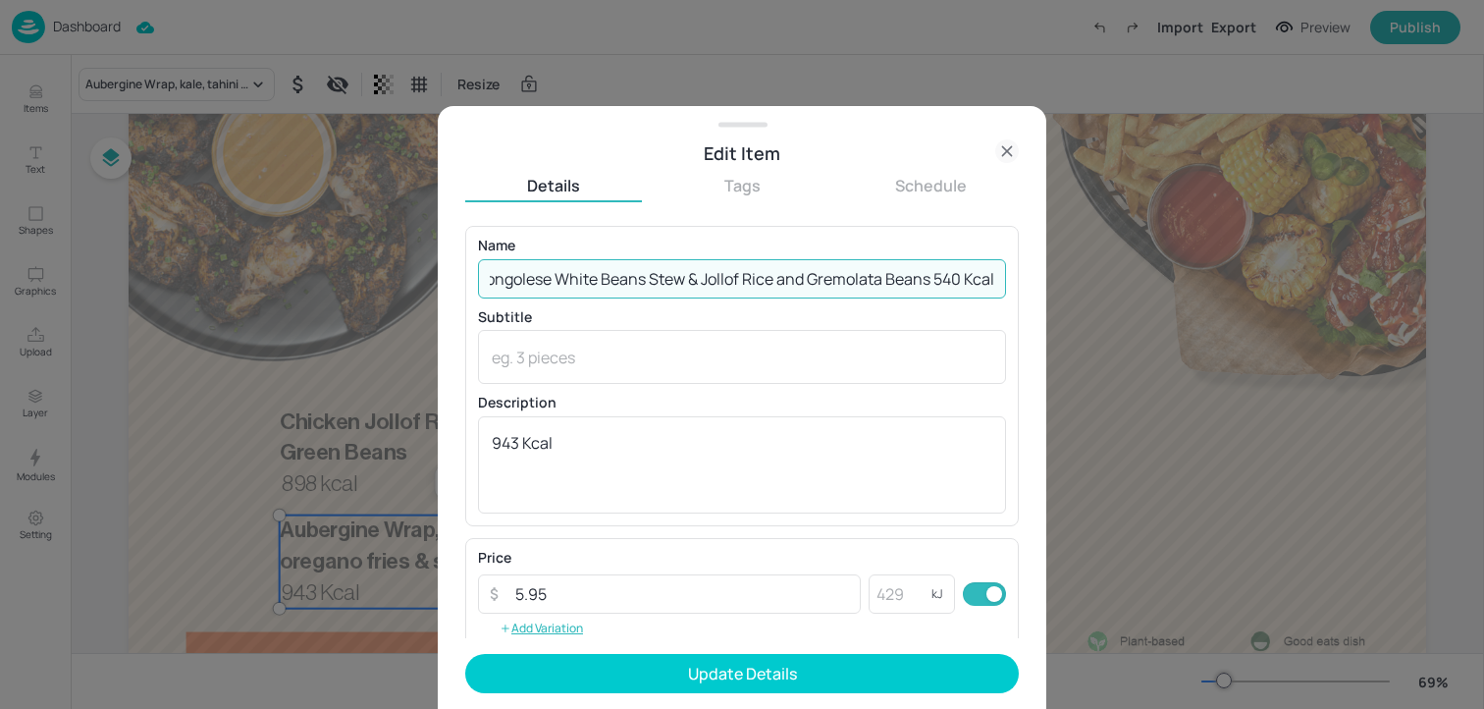
click at [965, 284] on input "Congolese White Beans Stew & Jollof Rice and Gremolata Beans 540 Kcal" at bounding box center [742, 278] width 528 height 39
drag, startPoint x: 938, startPoint y: 279, endPoint x: 1105, endPoint y: 279, distance: 166.9
click at [1105, 279] on div "Edit Item Details Tags Schedule Name Congolese White Beans Stew & Jollof Rice a…" at bounding box center [742, 354] width 1484 height 709
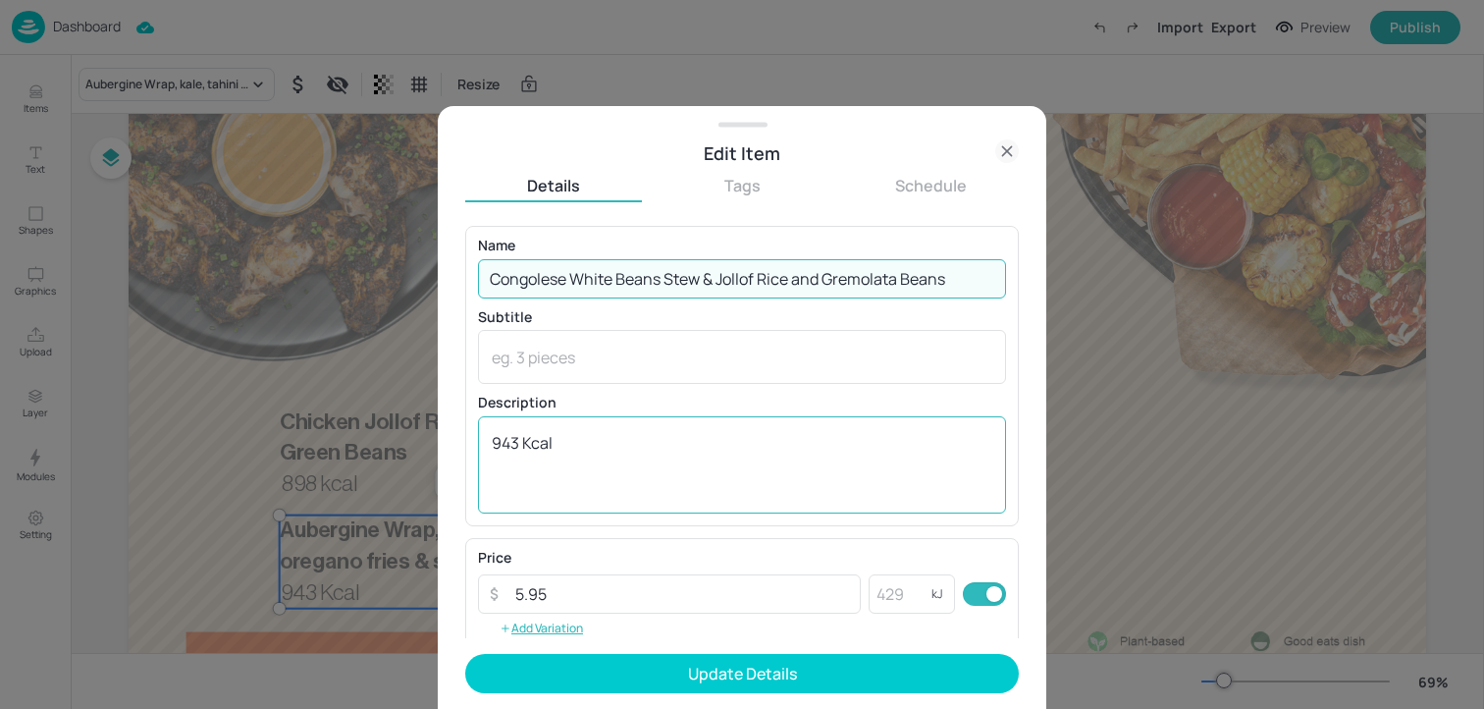
type input "Congolese White Beans Stew & Jollof Rice and Gremolata Beans"
click at [648, 482] on textarea "943 Kcal" at bounding box center [742, 464] width 501 height 65
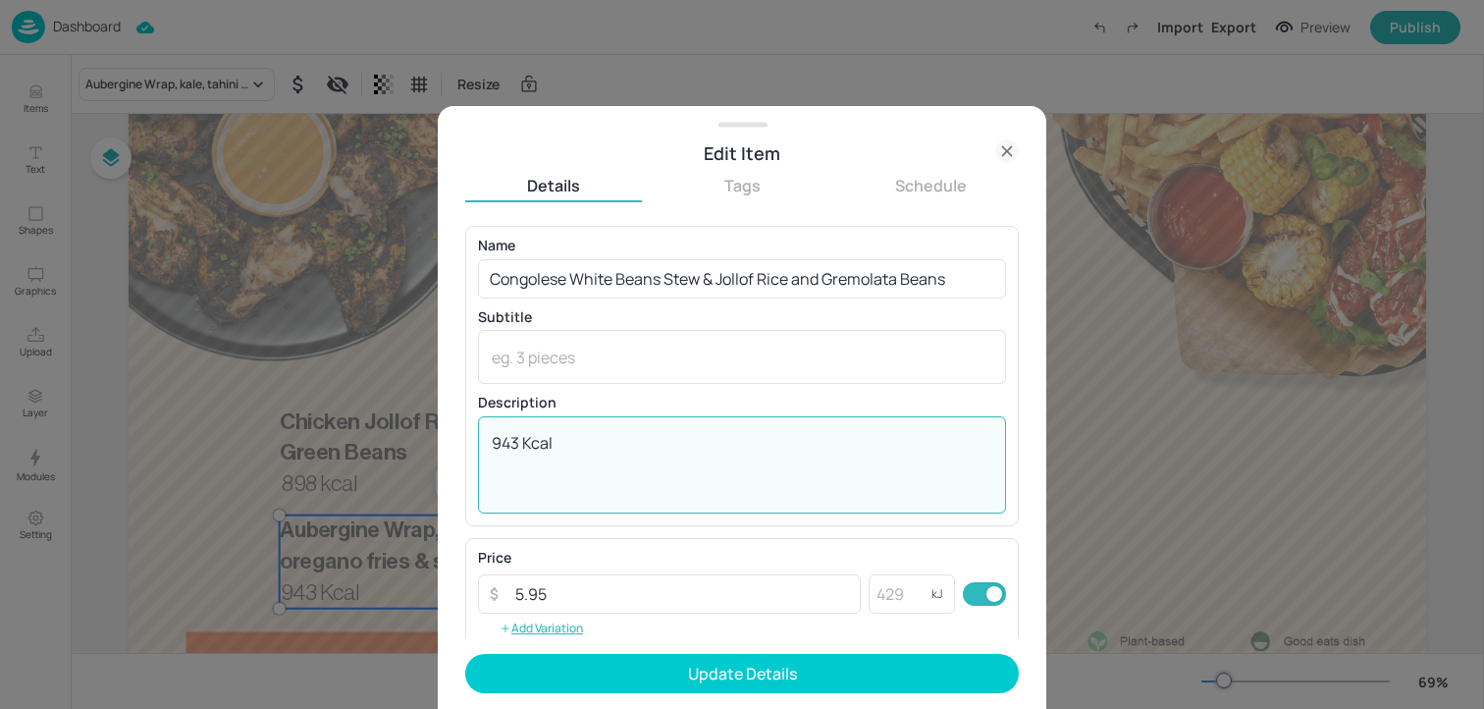
click at [648, 482] on textarea "943 Kcal" at bounding box center [742, 464] width 501 height 65
paste textarea "540 k"
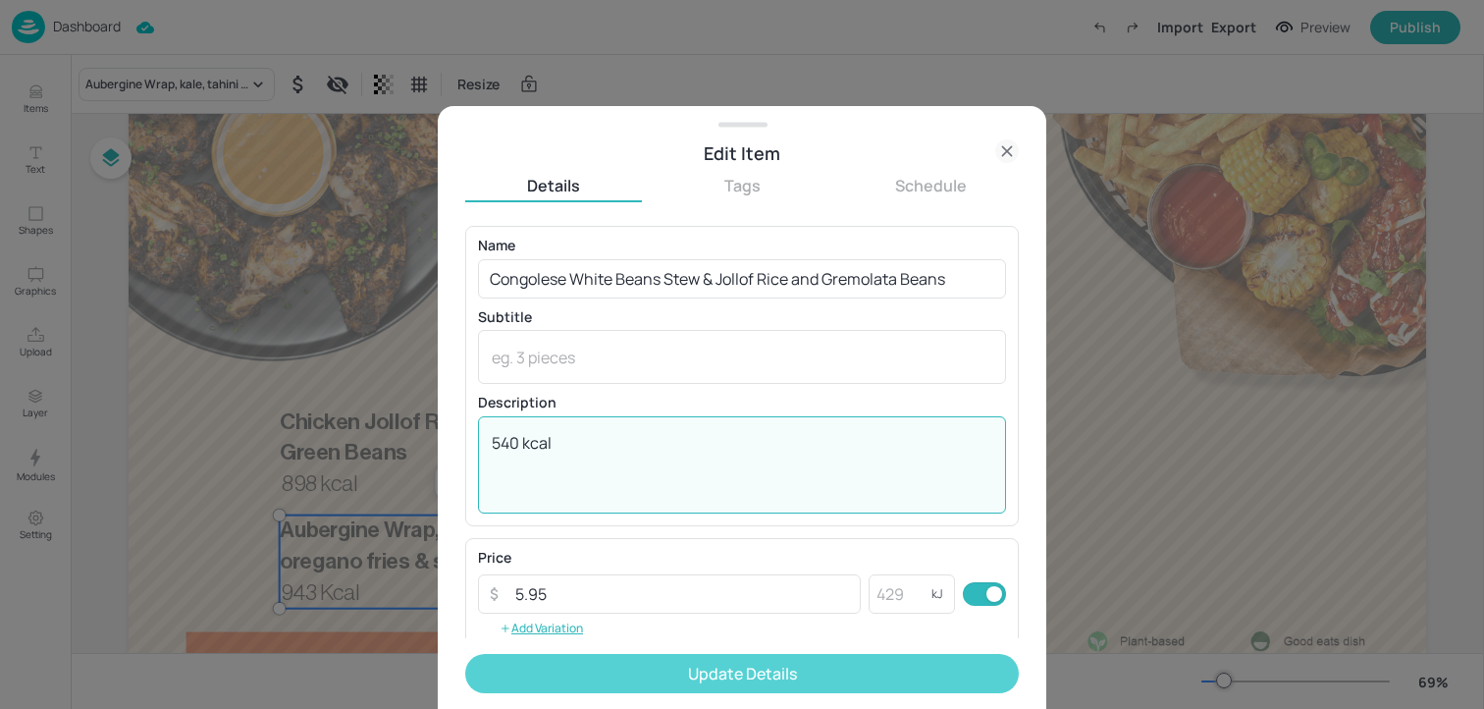
type textarea "540 kcal"
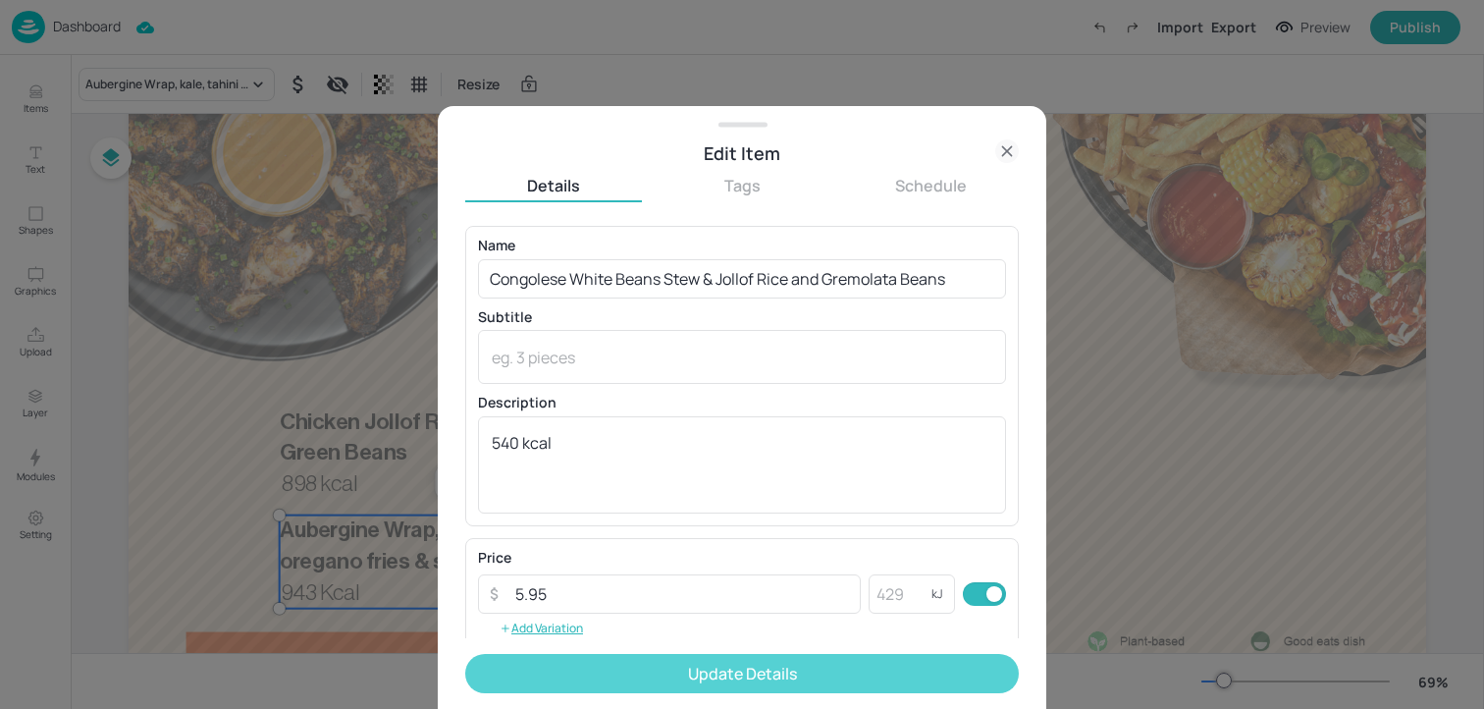
click at [615, 655] on button "Update Details" at bounding box center [742, 673] width 554 height 39
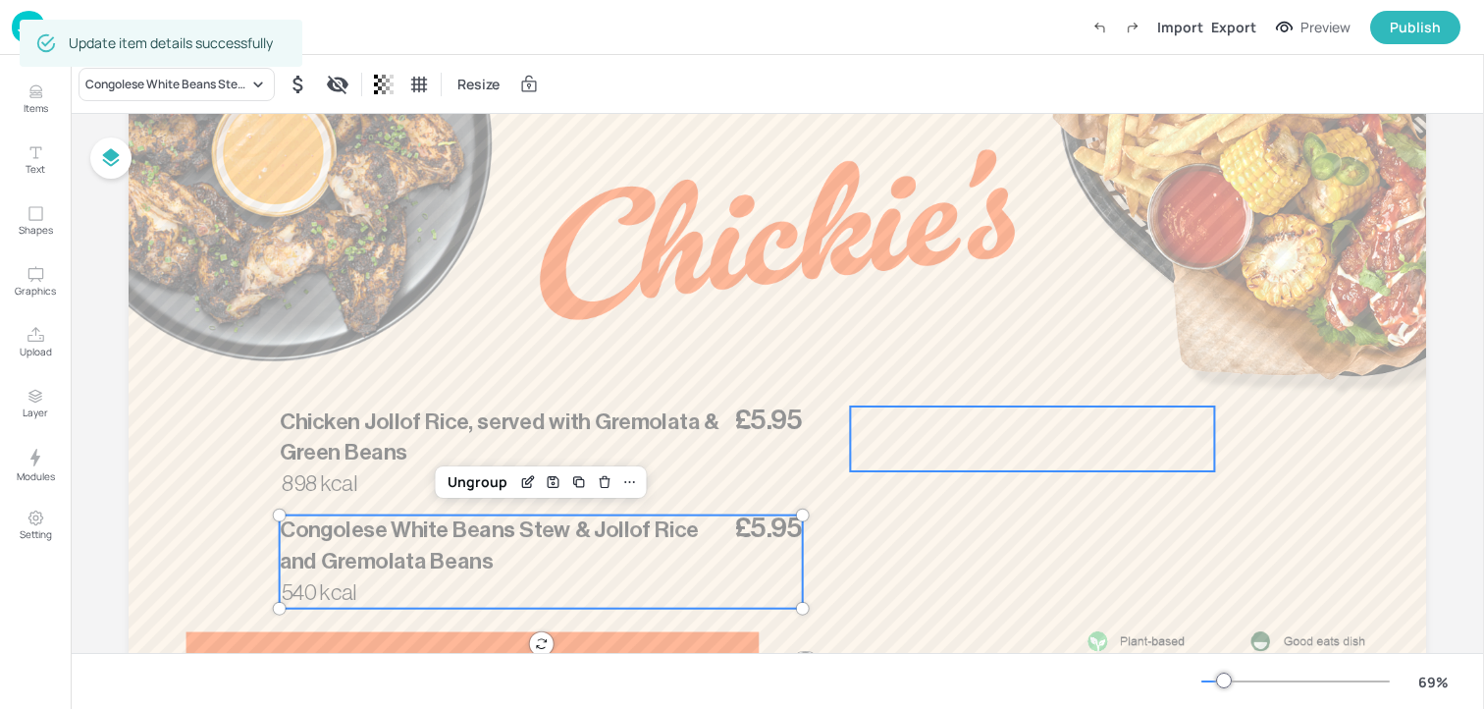
click at [1012, 445] on div at bounding box center [1032, 438] width 364 height 65
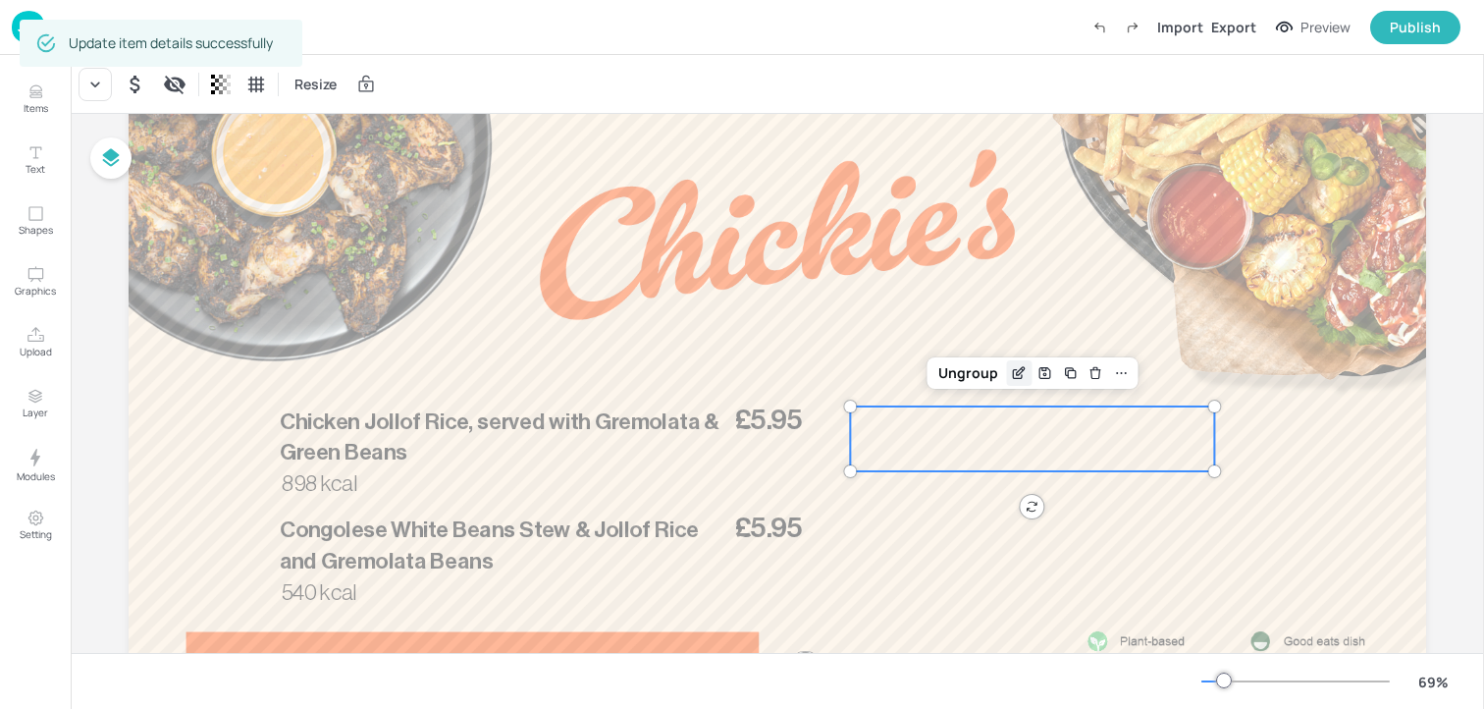
click at [1006, 374] on div "Edit Item" at bounding box center [1019, 373] width 26 height 26
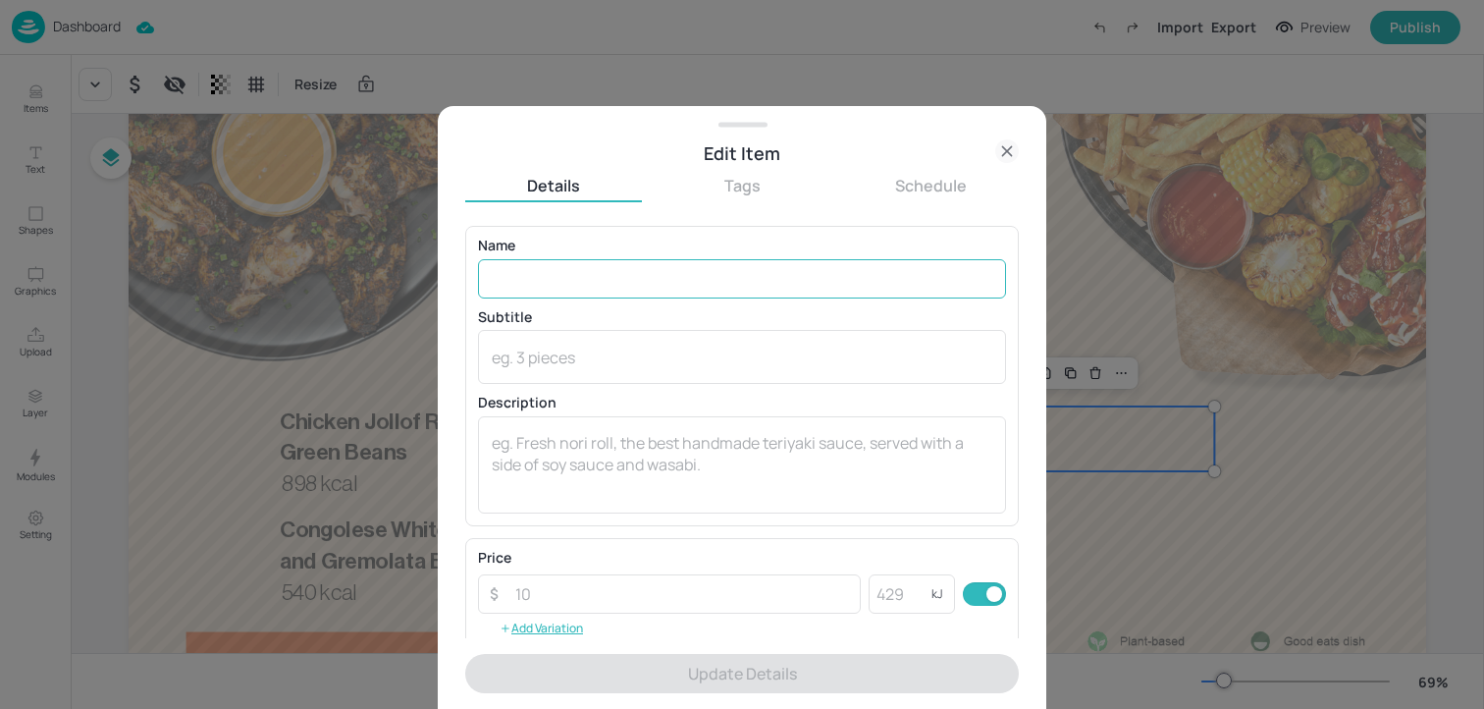
click at [716, 281] on input "text" at bounding box center [742, 278] width 528 height 39
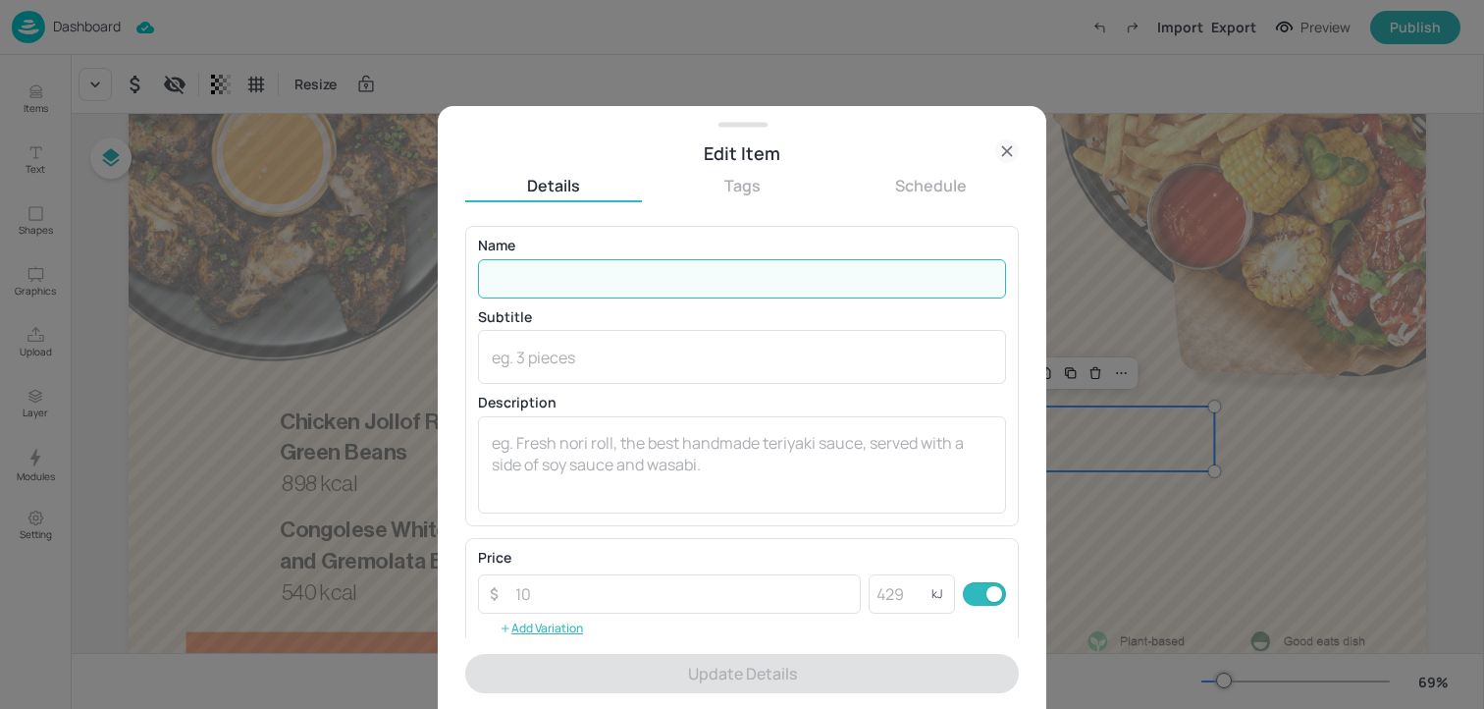
paste input "Jalapeno Corn Bread 417 Kcal"
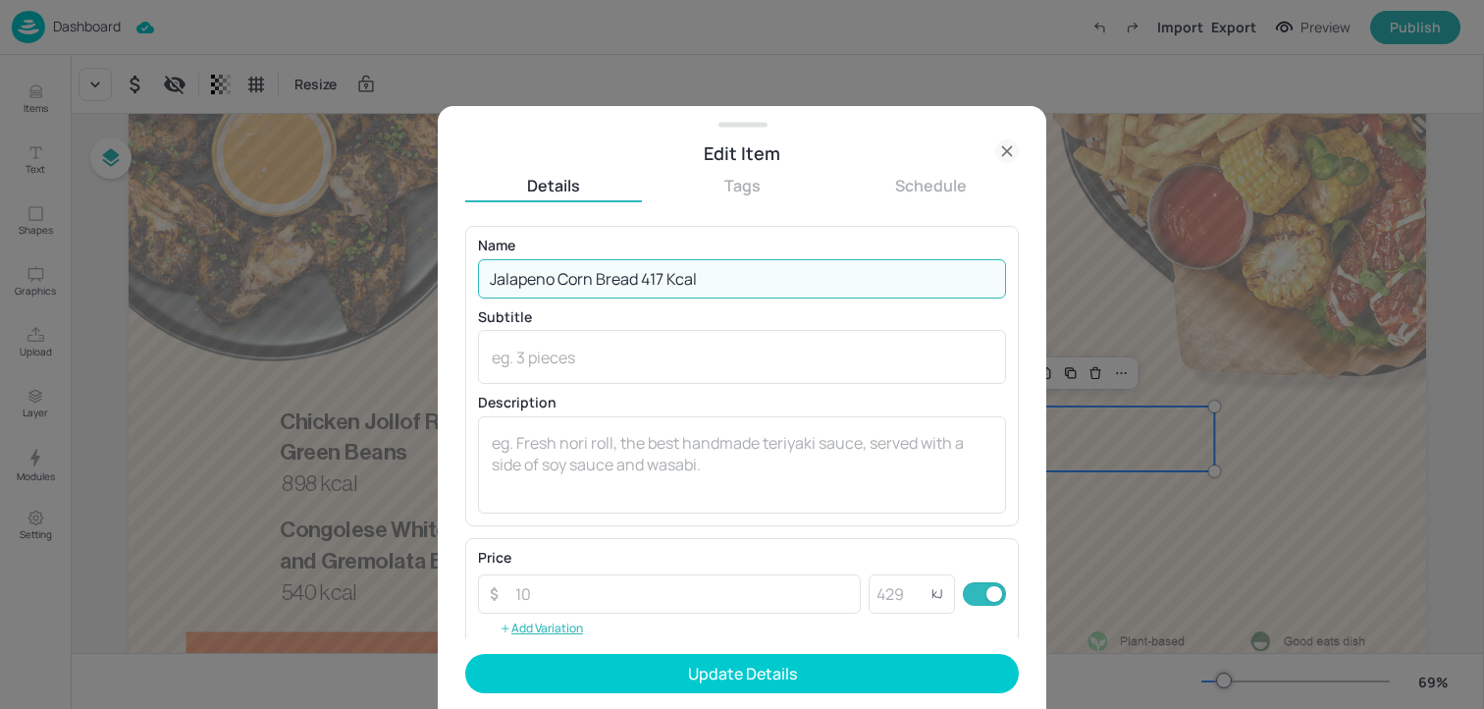
click at [680, 283] on input "Jalapeno Corn Bread 417 Kcal" at bounding box center [742, 278] width 528 height 39
drag, startPoint x: 645, startPoint y: 287, endPoint x: 742, endPoint y: 287, distance: 97.2
click at [741, 287] on input "Jalapeno Corn Bread 417 kcal" at bounding box center [742, 278] width 528 height 39
type input "Jalapeno Corn Bread"
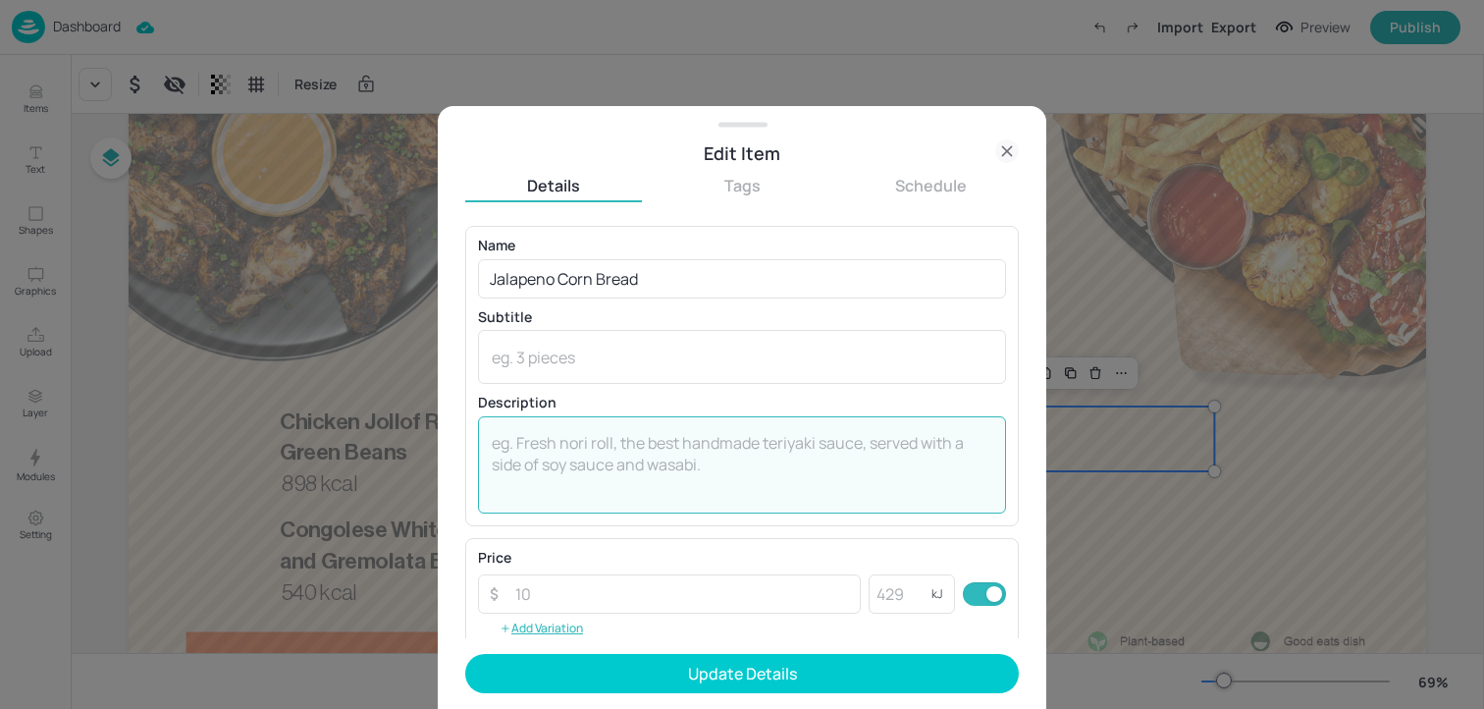
click at [595, 470] on textarea at bounding box center [742, 464] width 501 height 65
paste textarea "417 kcal"
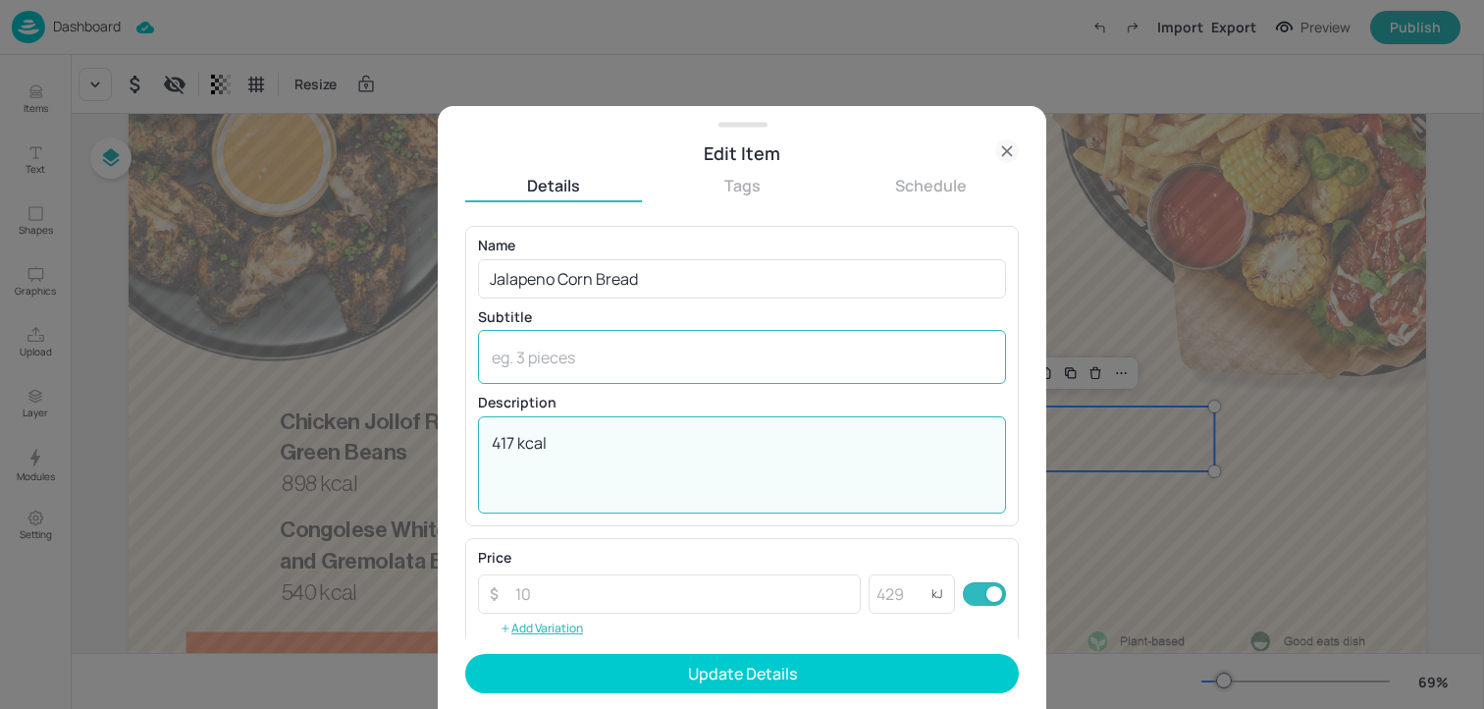
type textarea "417 kcal"
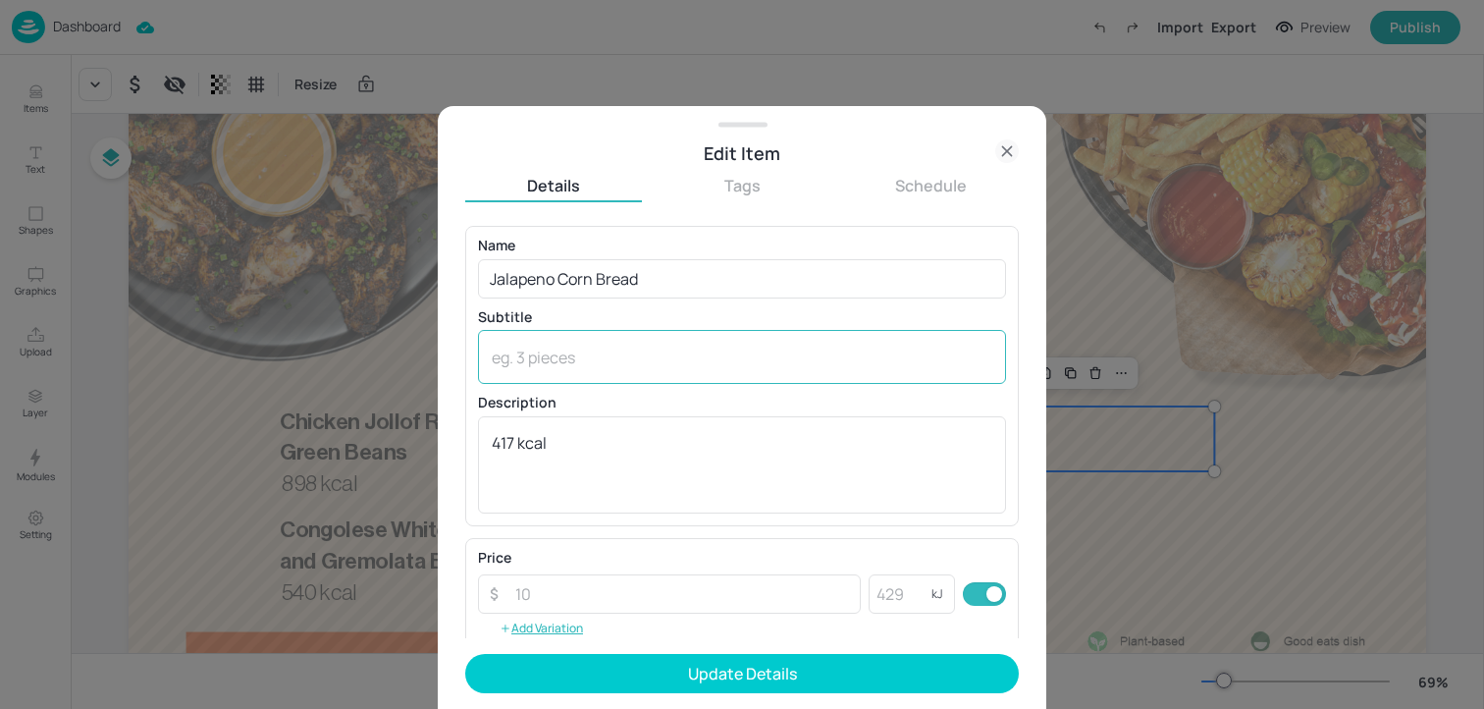
click at [574, 370] on div "x ​" at bounding box center [742, 357] width 528 height 54
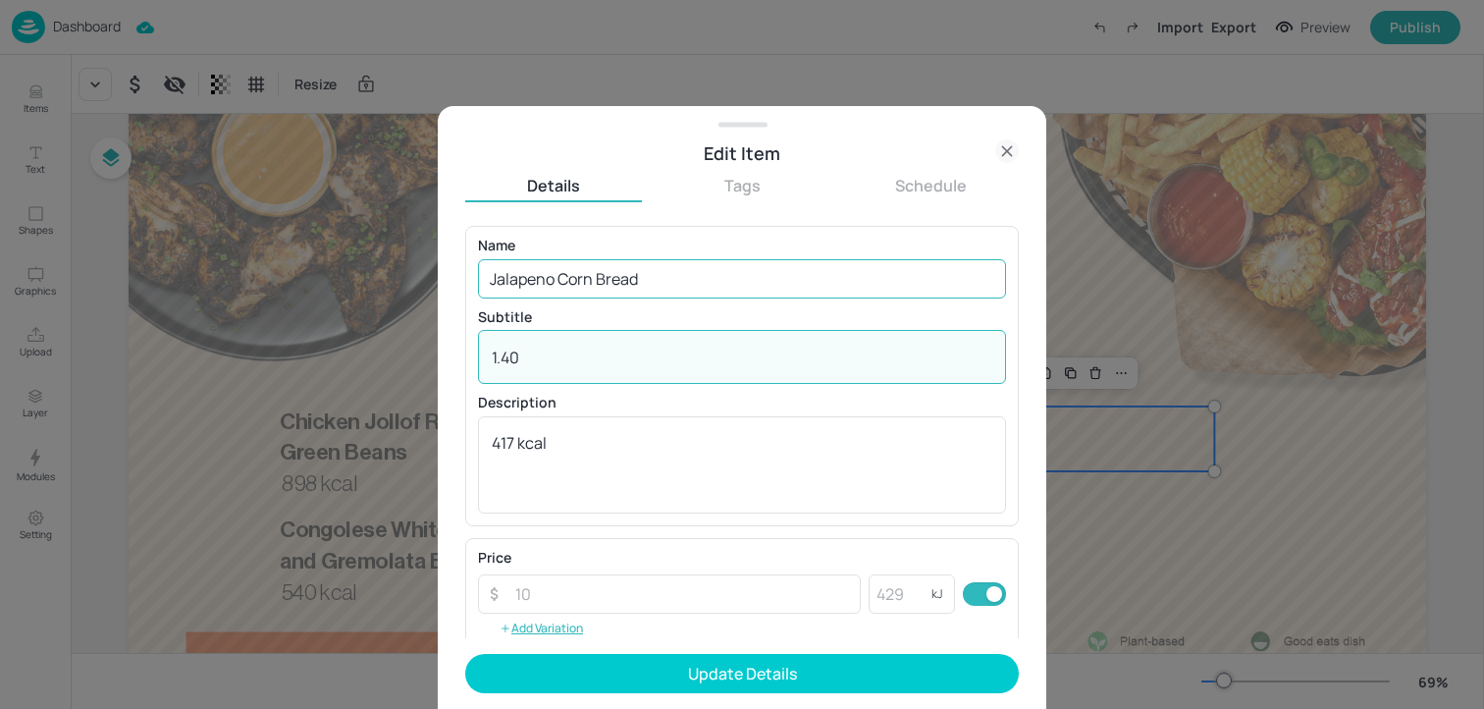
type textarea "1.40"
click at [495, 279] on input "Jalapeno Corn Bread" at bounding box center [742, 278] width 528 height 39
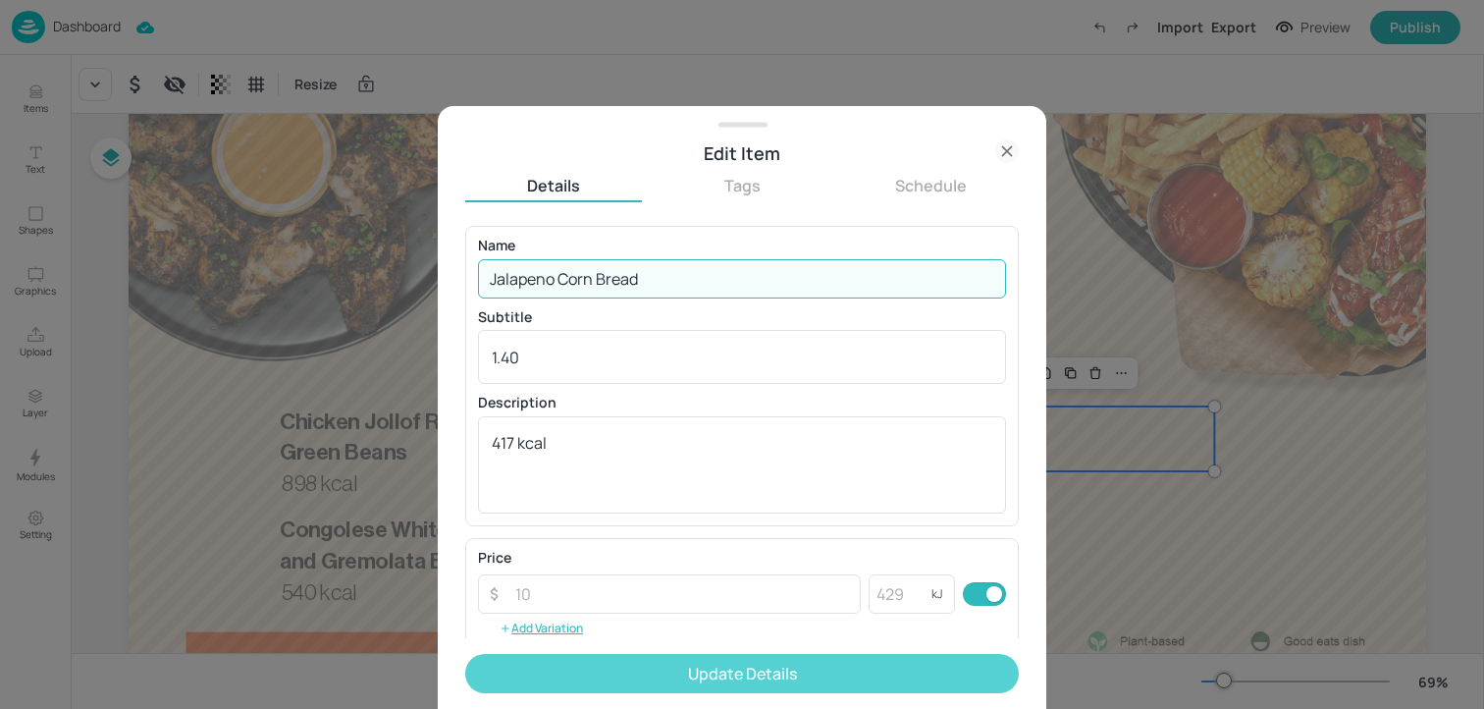
type input "Jalapeno Corn Bread"
click at [599, 676] on button "Update Details" at bounding box center [742, 673] width 554 height 39
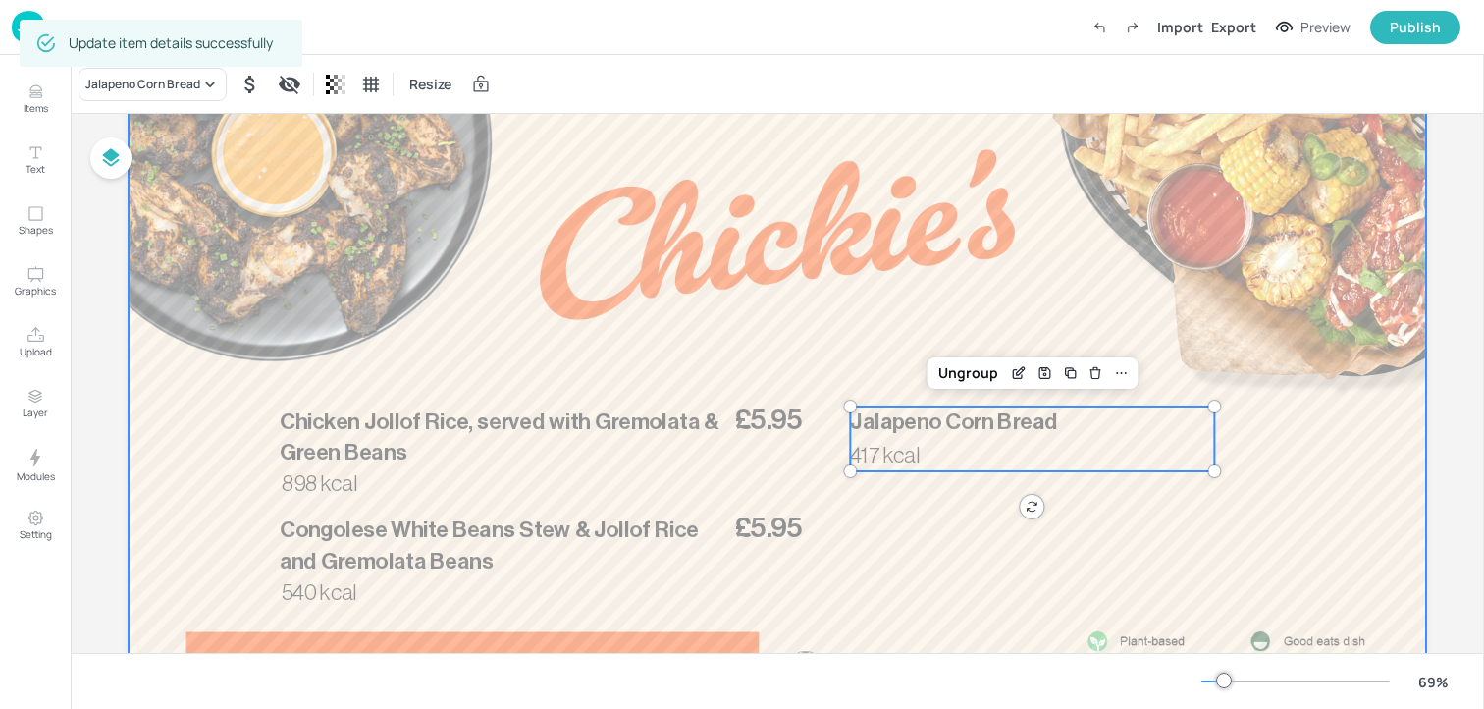
click at [1145, 562] on div at bounding box center [778, 401] width 1298 height 730
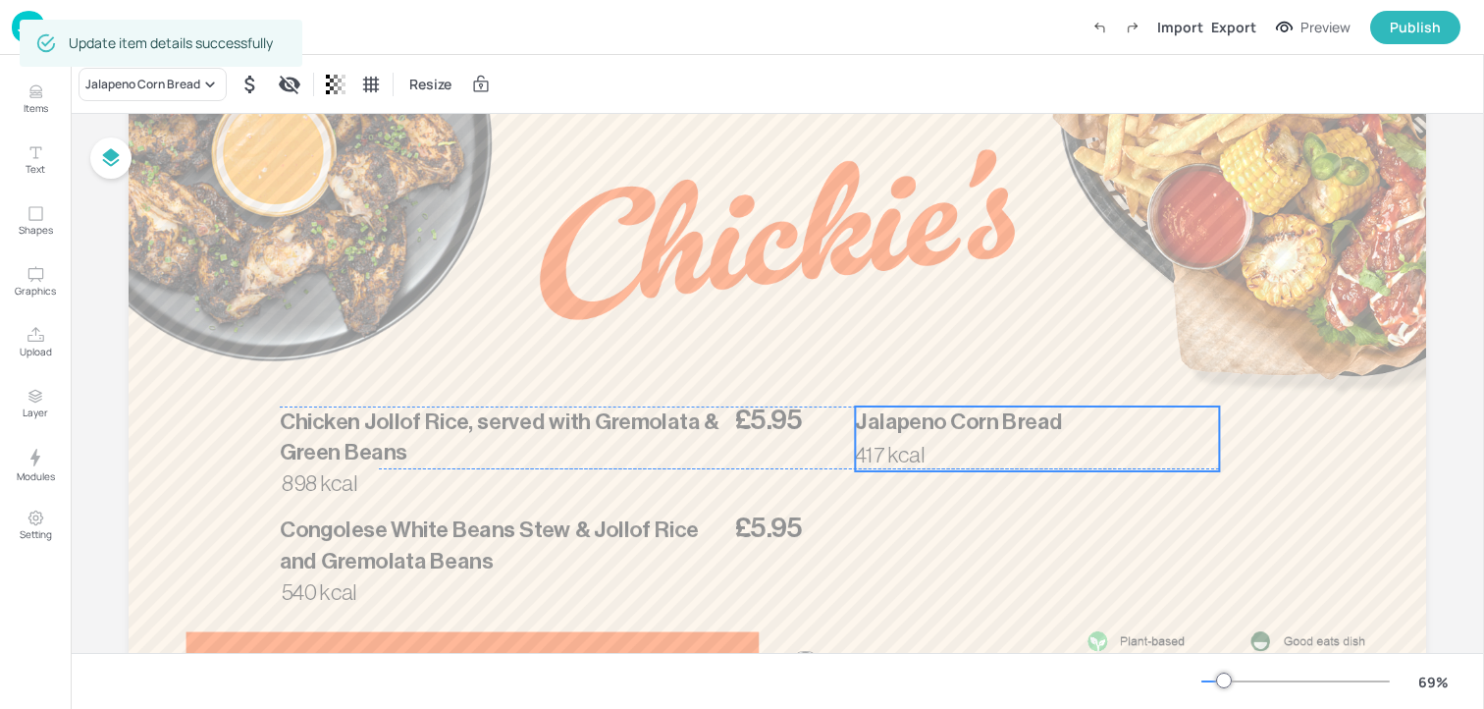
click at [926, 448] on p "417 kcal" at bounding box center [905, 456] width 101 height 31
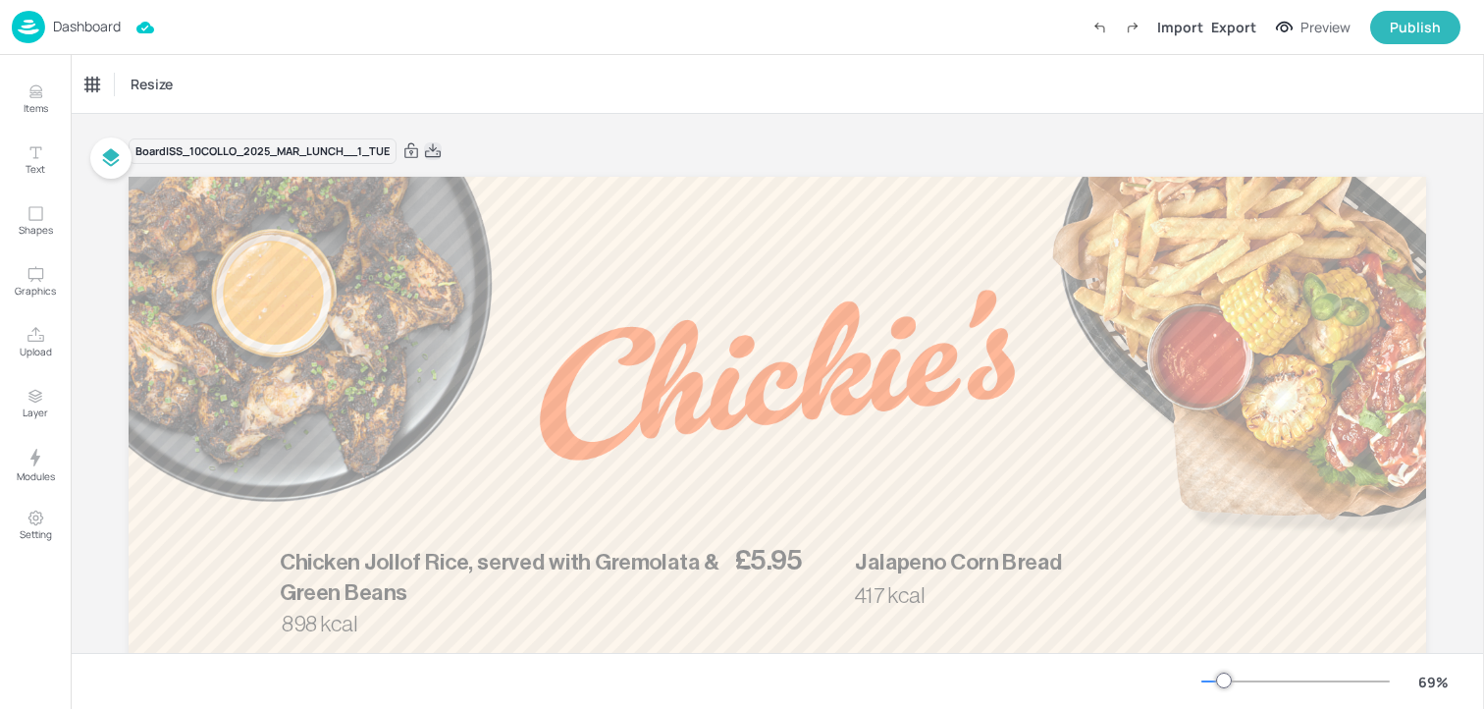
click at [437, 148] on icon at bounding box center [433, 151] width 18 height 20
click at [102, 27] on p "Dashboard" at bounding box center [87, 27] width 68 height 14
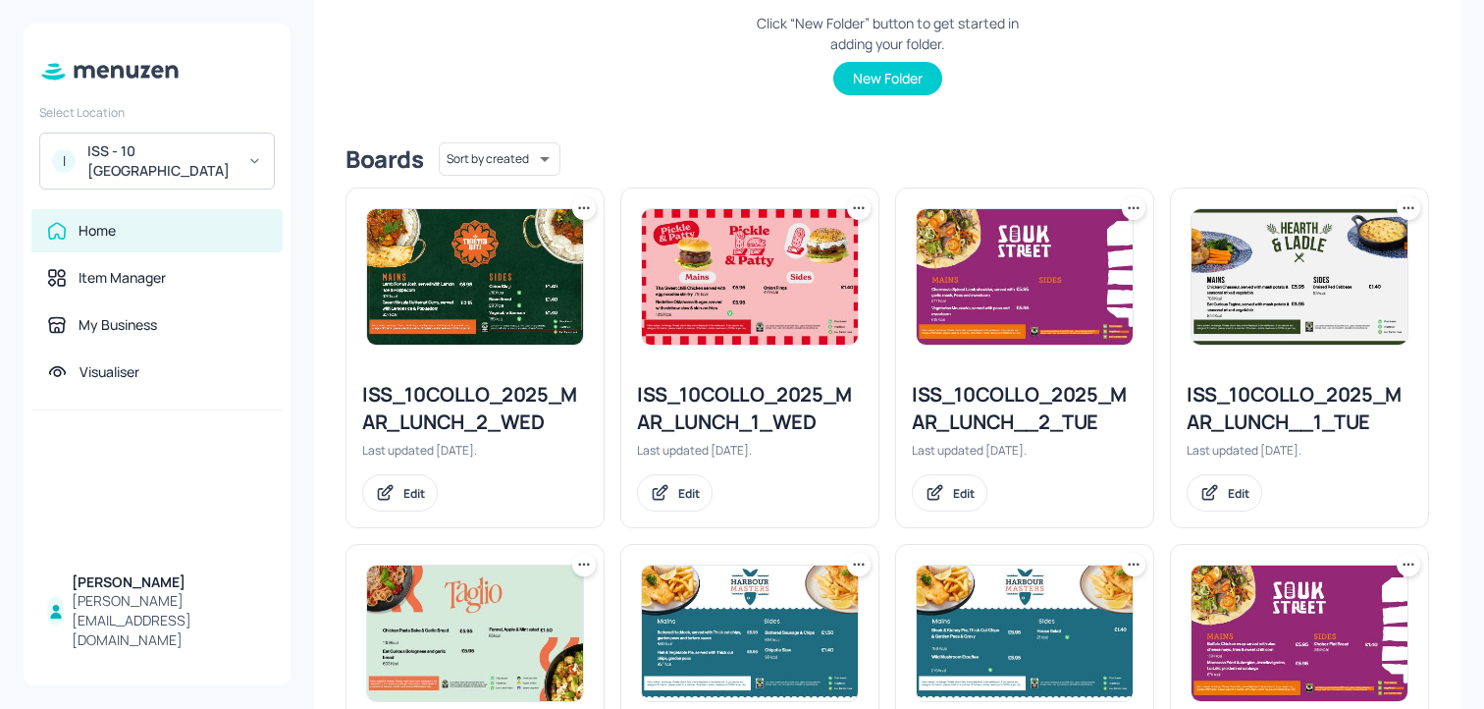
scroll to position [422, 0]
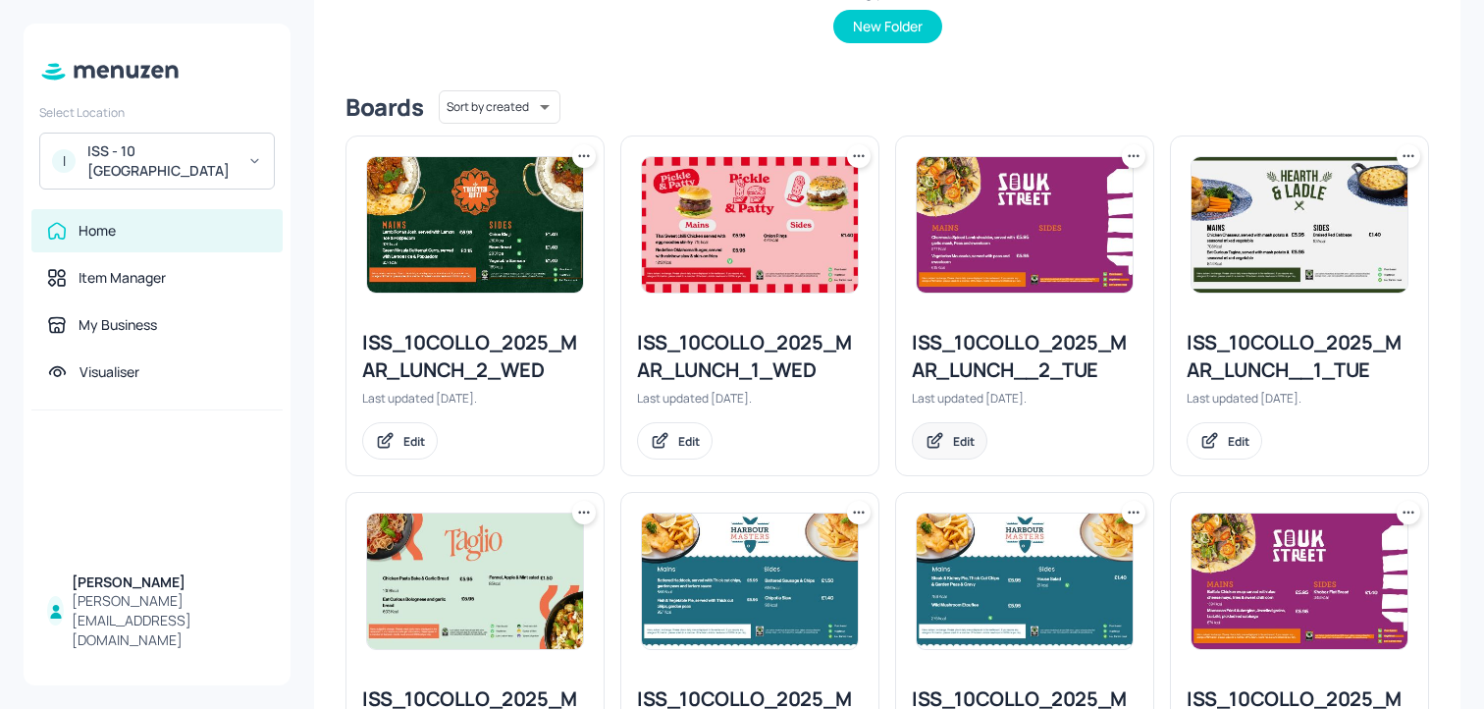
click at [965, 429] on div "Edit" at bounding box center [950, 440] width 76 height 37
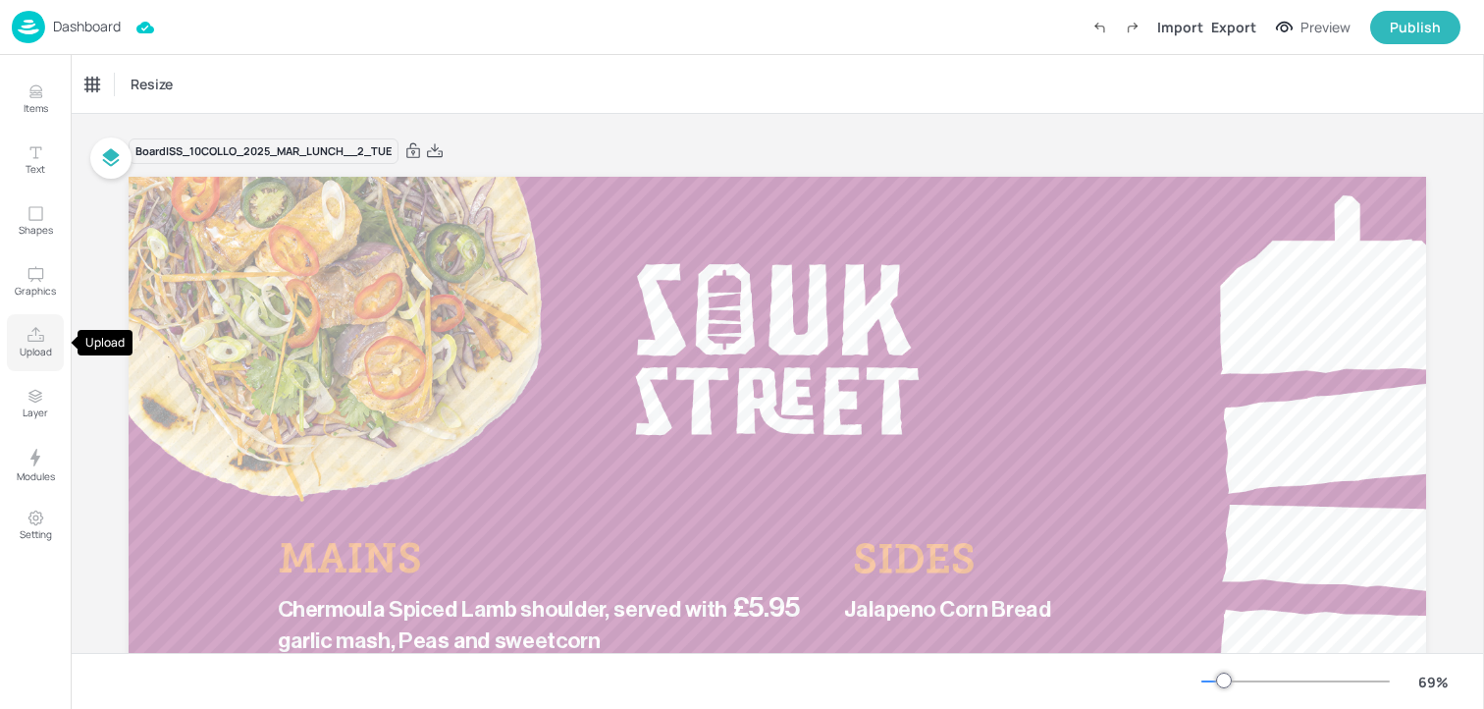
click at [30, 335] on icon "Upload" at bounding box center [35, 334] width 17 height 15
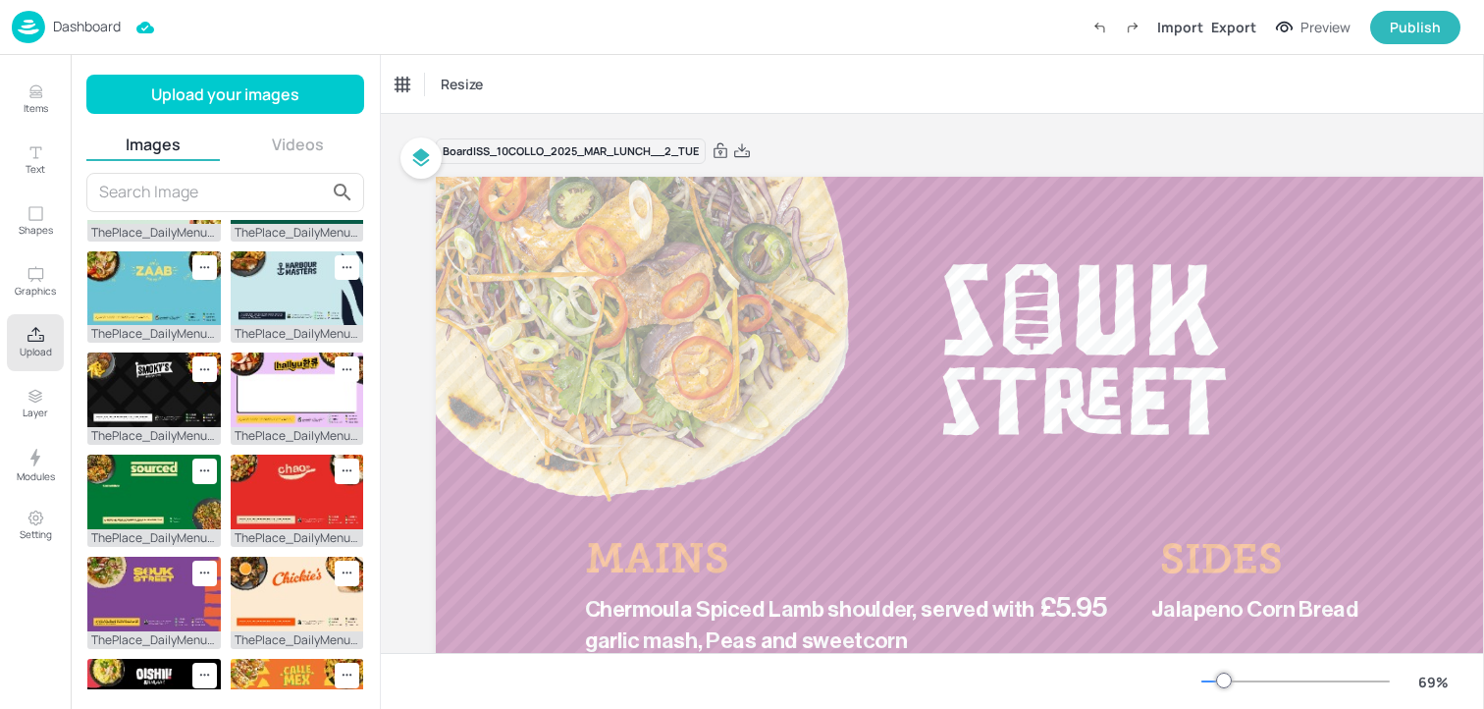
scroll to position [583, 0]
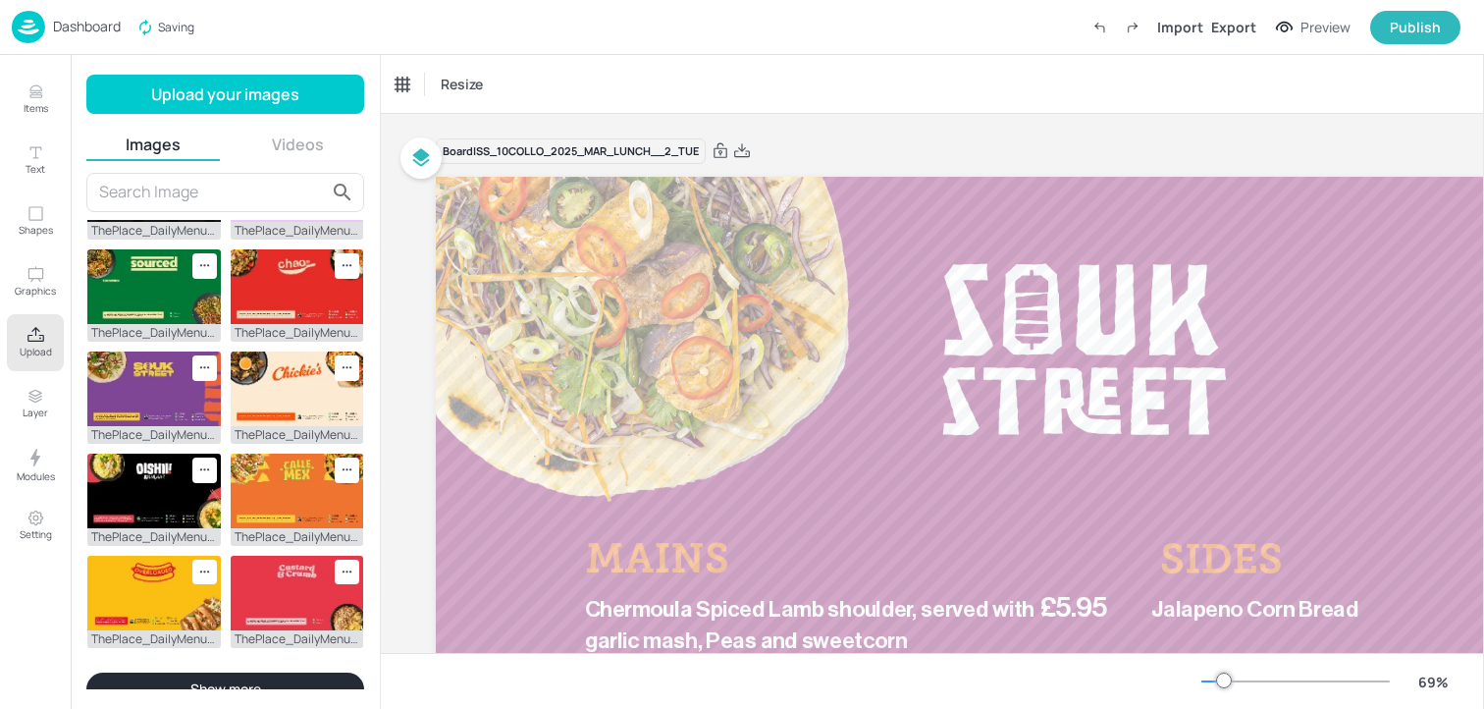
click at [221, 192] on input "text" at bounding box center [212, 192] width 227 height 31
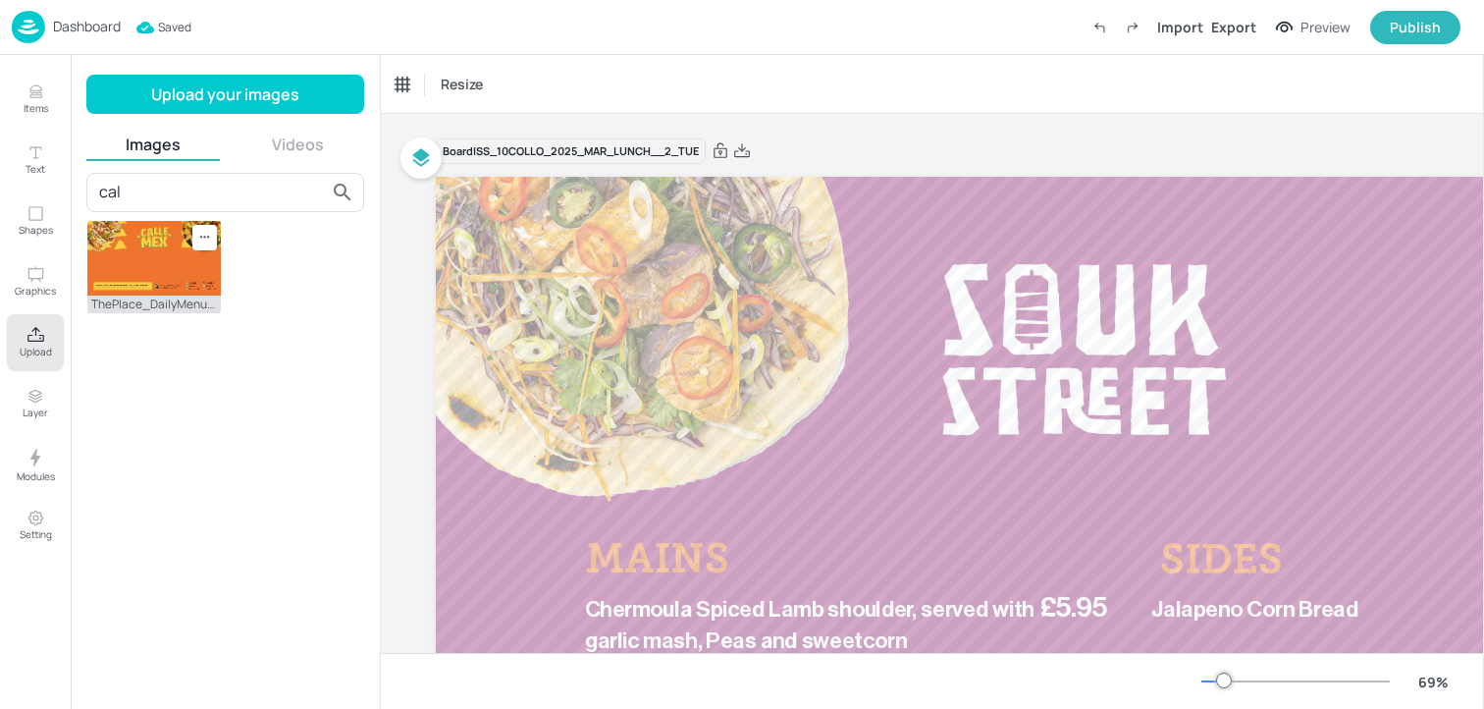
type input "cal"
click at [235, 265] on ul "ThePlace_DailyMenus_CompleteDishes_CalleMex_1920x1080.jpg" at bounding box center [225, 267] width 278 height 94
click at [182, 268] on img at bounding box center [153, 258] width 133 height 75
click at [19, 360] on button "Upload" at bounding box center [35, 342] width 57 height 57
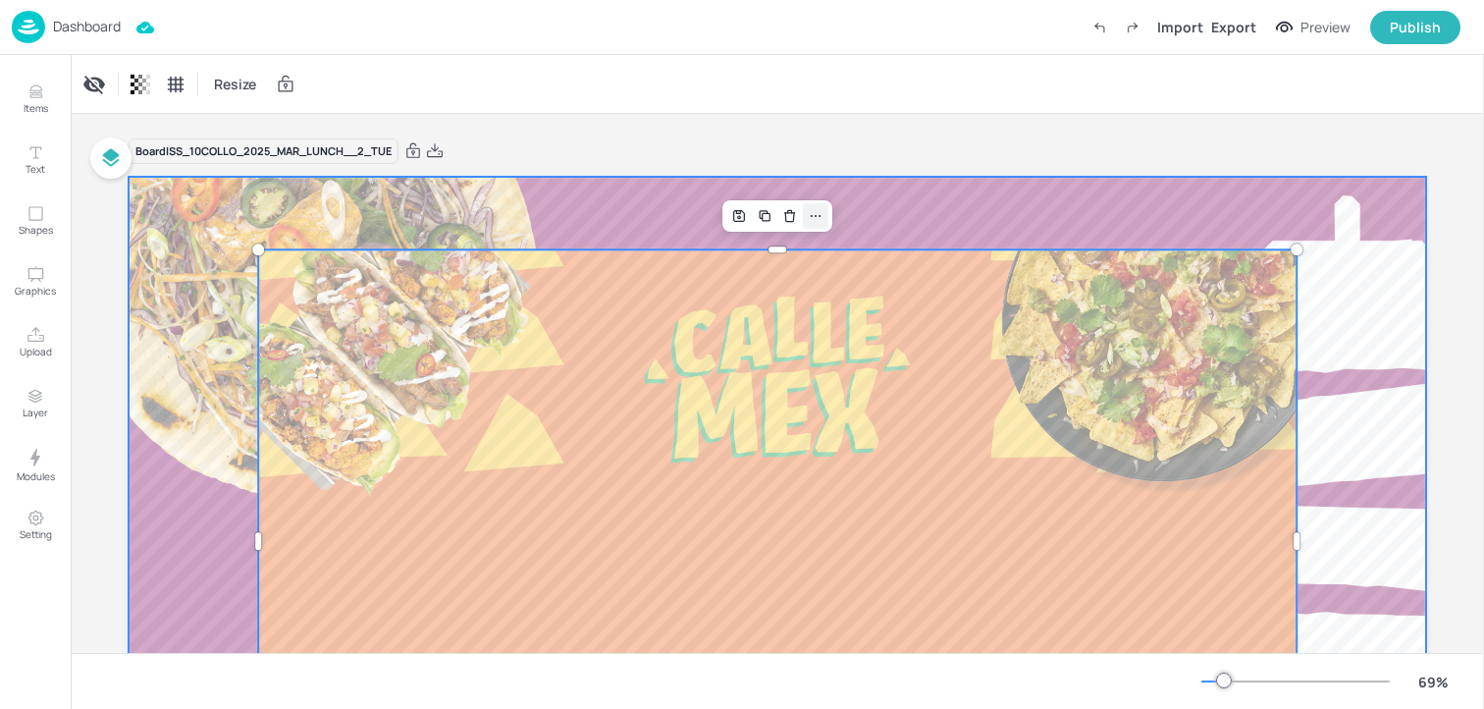
click at [823, 220] on div at bounding box center [816, 216] width 26 height 26
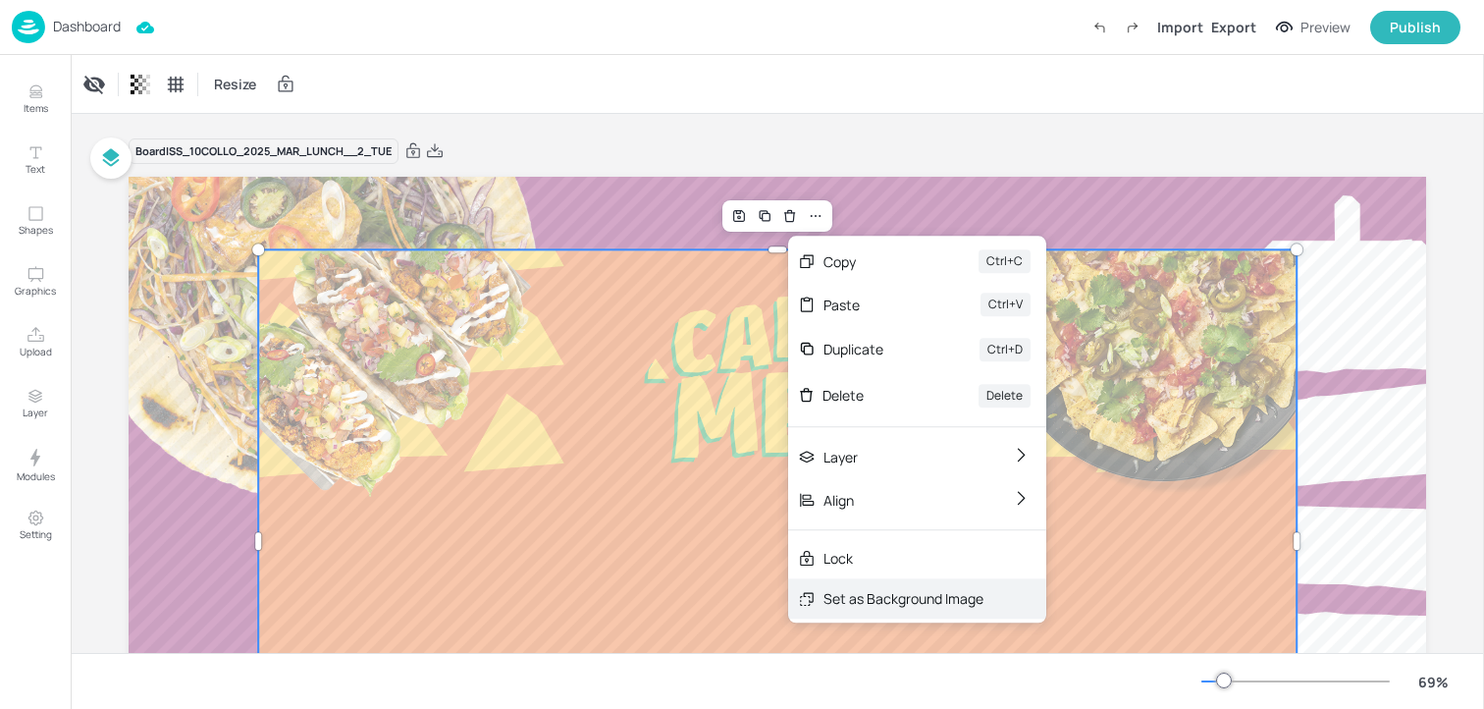
click at [859, 600] on div "Set as Background Image" at bounding box center [904, 598] width 160 height 21
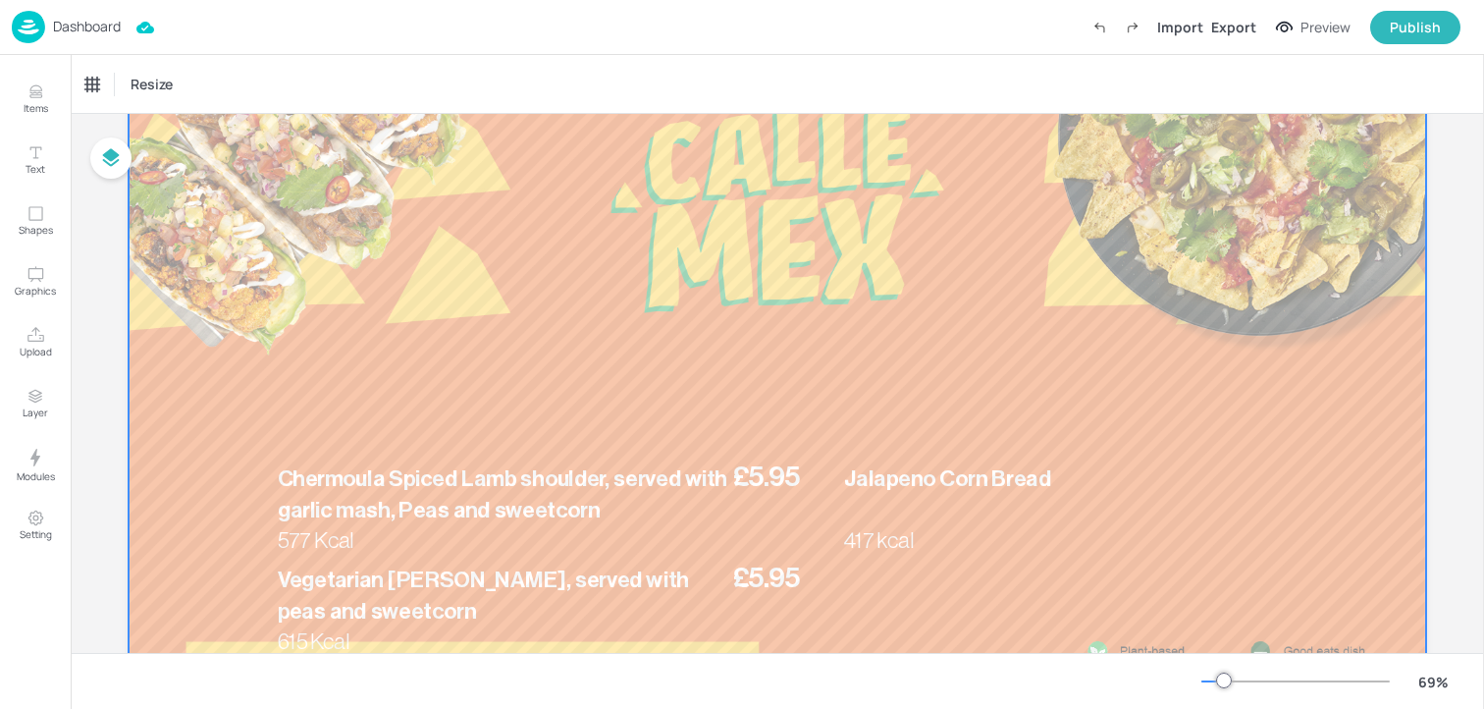
scroll to position [293, 0]
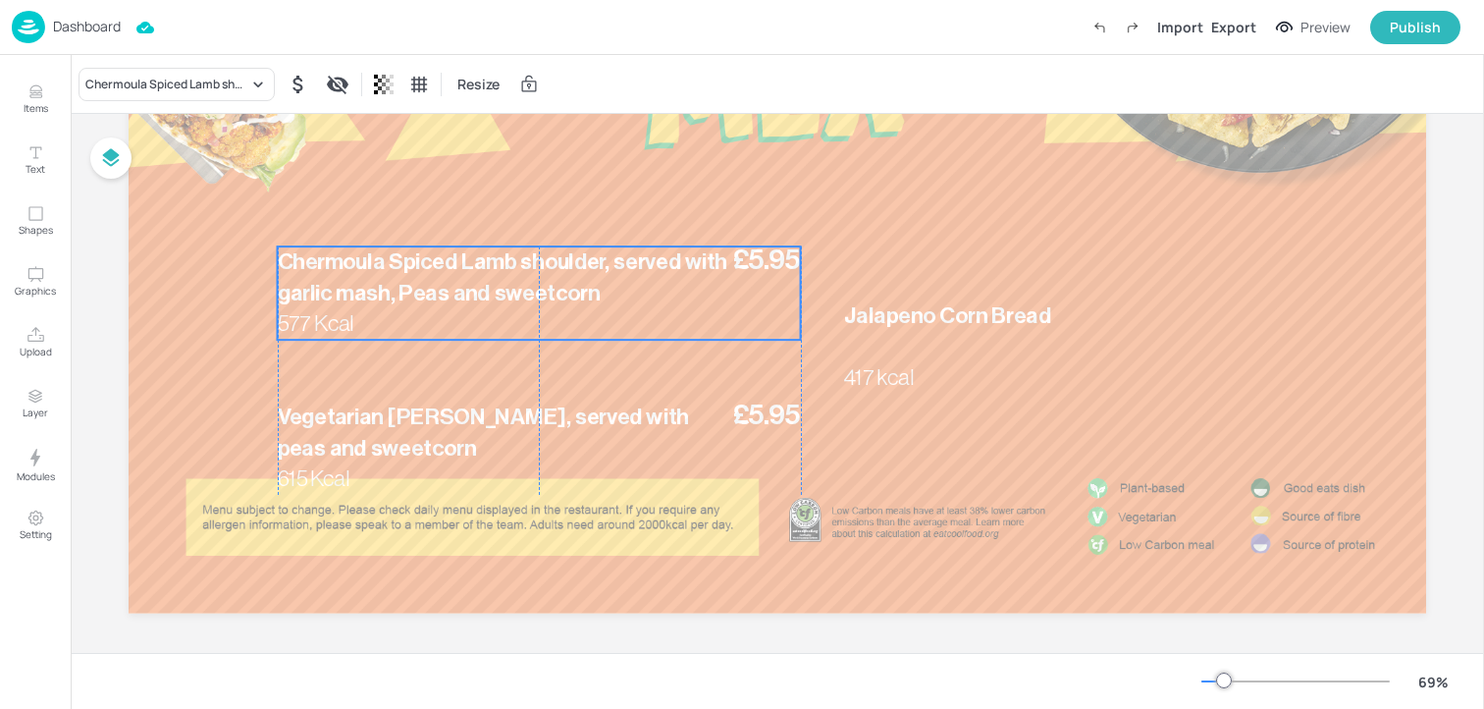
drag, startPoint x: 513, startPoint y: 350, endPoint x: 510, endPoint y: 295, distance: 55.0
click at [510, 295] on span "Chermoula Spiced Lamb shoulder, served with garlic mash, Peas and sweetcorn" at bounding box center [503, 277] width 450 height 54
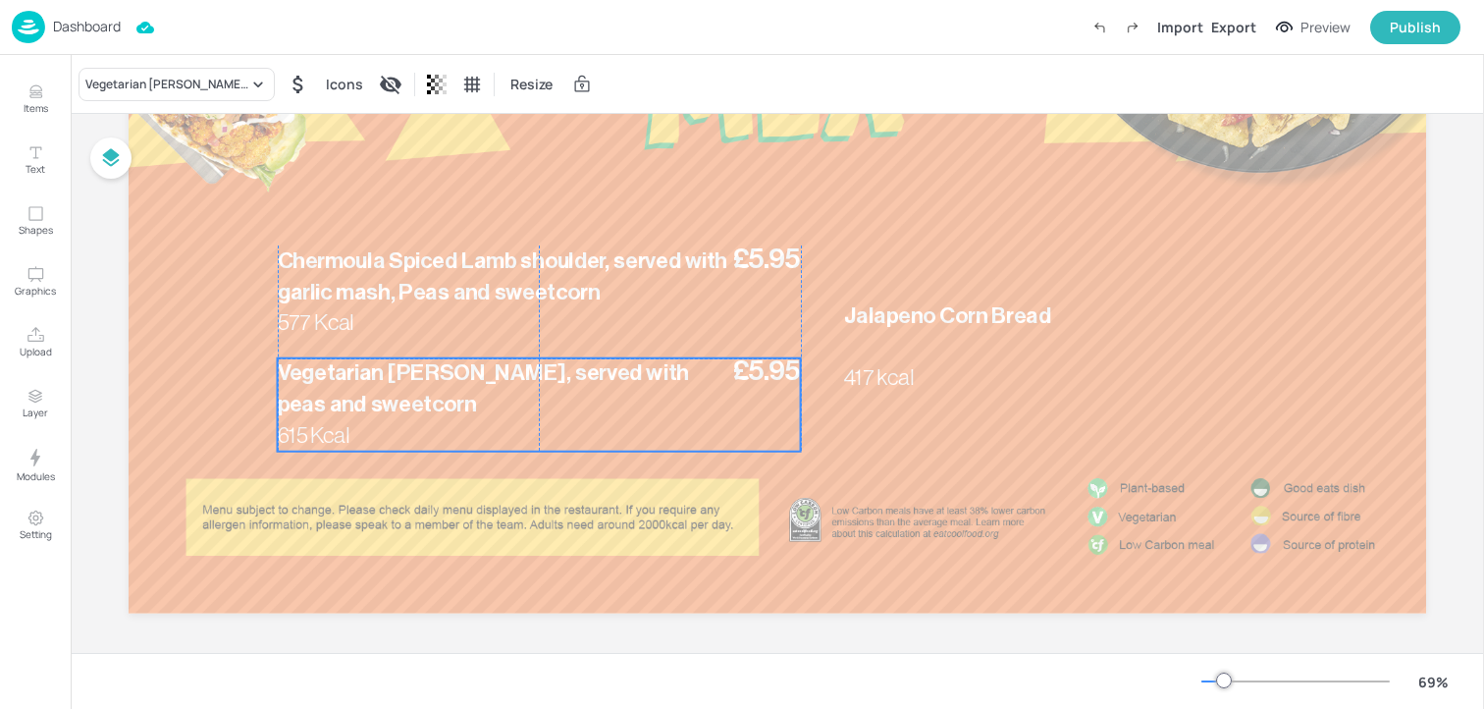
drag, startPoint x: 480, startPoint y: 438, endPoint x: 480, endPoint y: 394, distance: 44.2
click at [480, 394] on p "Vegetarian [PERSON_NAME], served with peas and sweetcorn" at bounding box center [503, 389] width 451 height 63
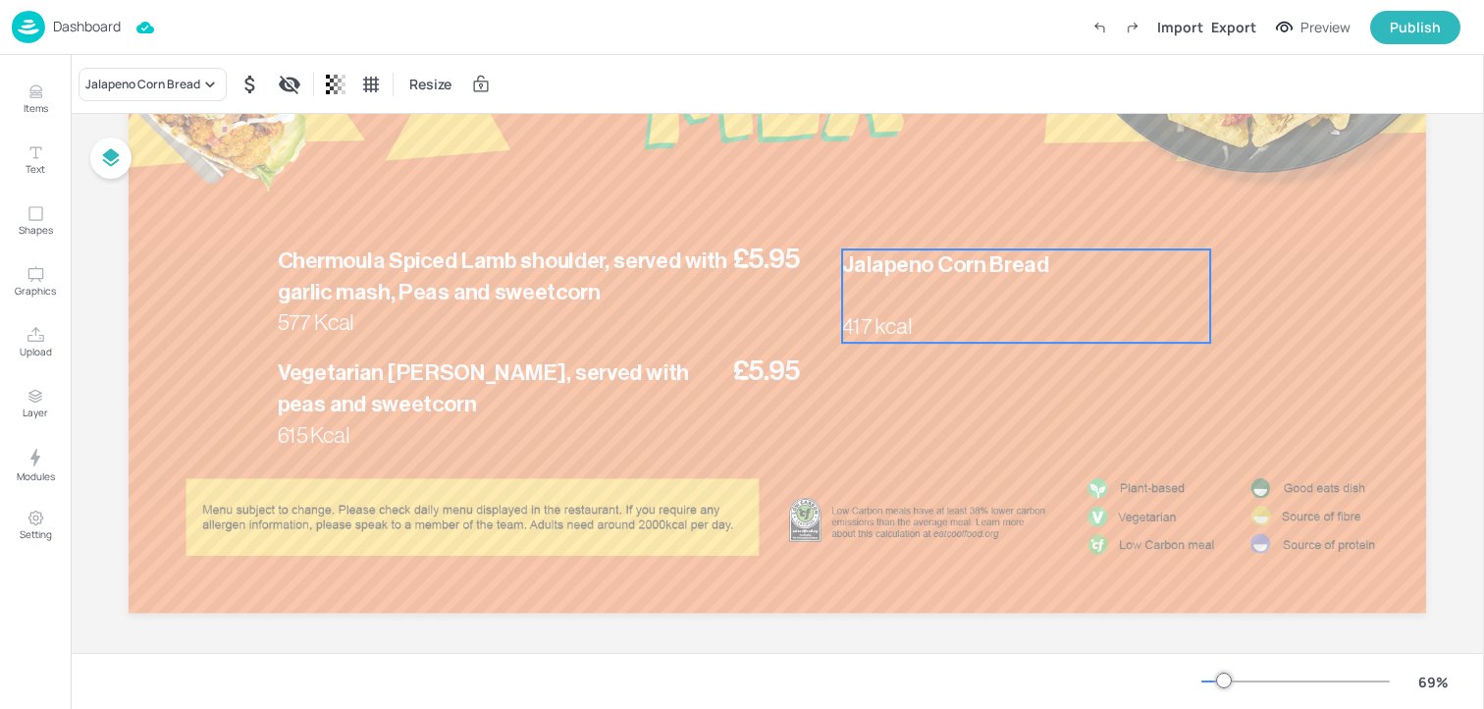
drag, startPoint x: 943, startPoint y: 311, endPoint x: 940, endPoint y: 265, distance: 46.2
click at [940, 265] on span "Jalapeno Corn Bread" at bounding box center [945, 264] width 207 height 23
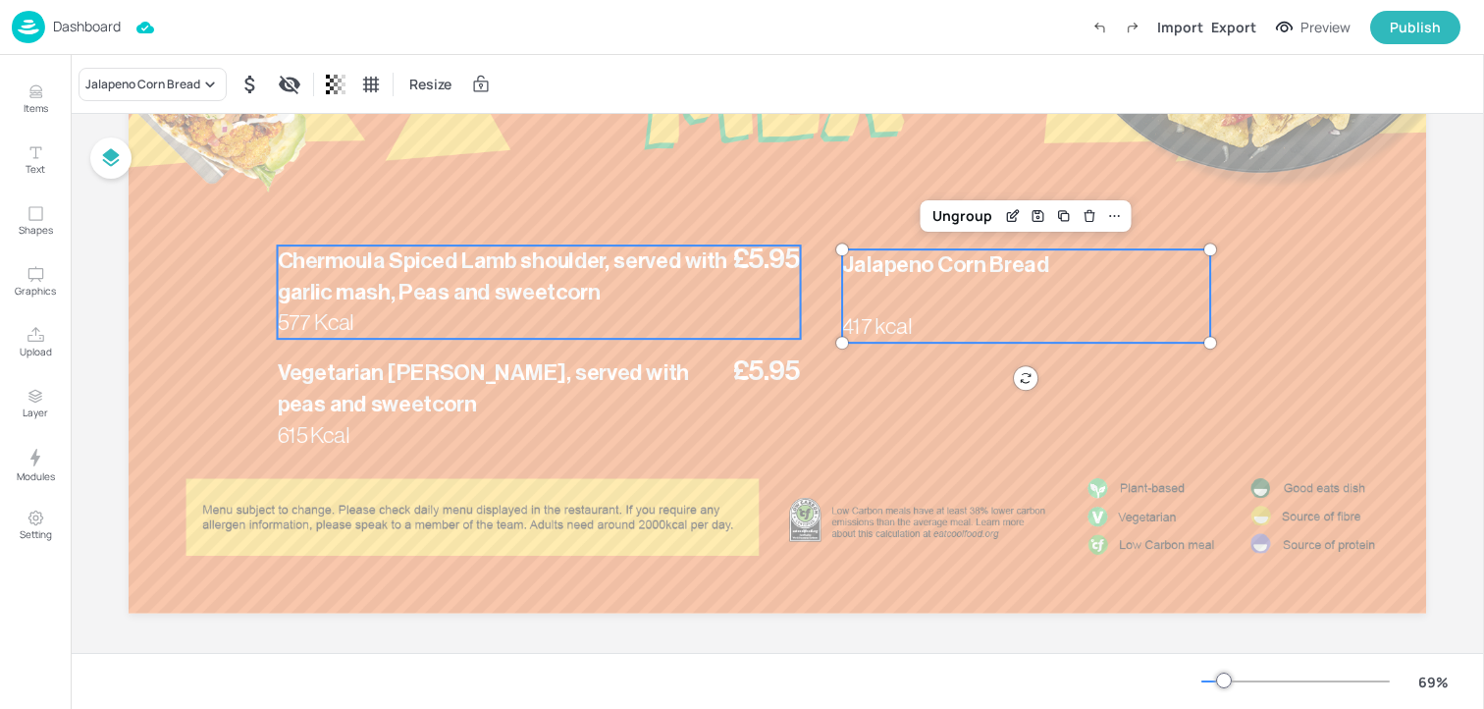
click at [471, 319] on div "£5.95 Chermoula Spiced Lamb shoulder, served with garlic mash, Peas and sweetco…" at bounding box center [539, 291] width 523 height 93
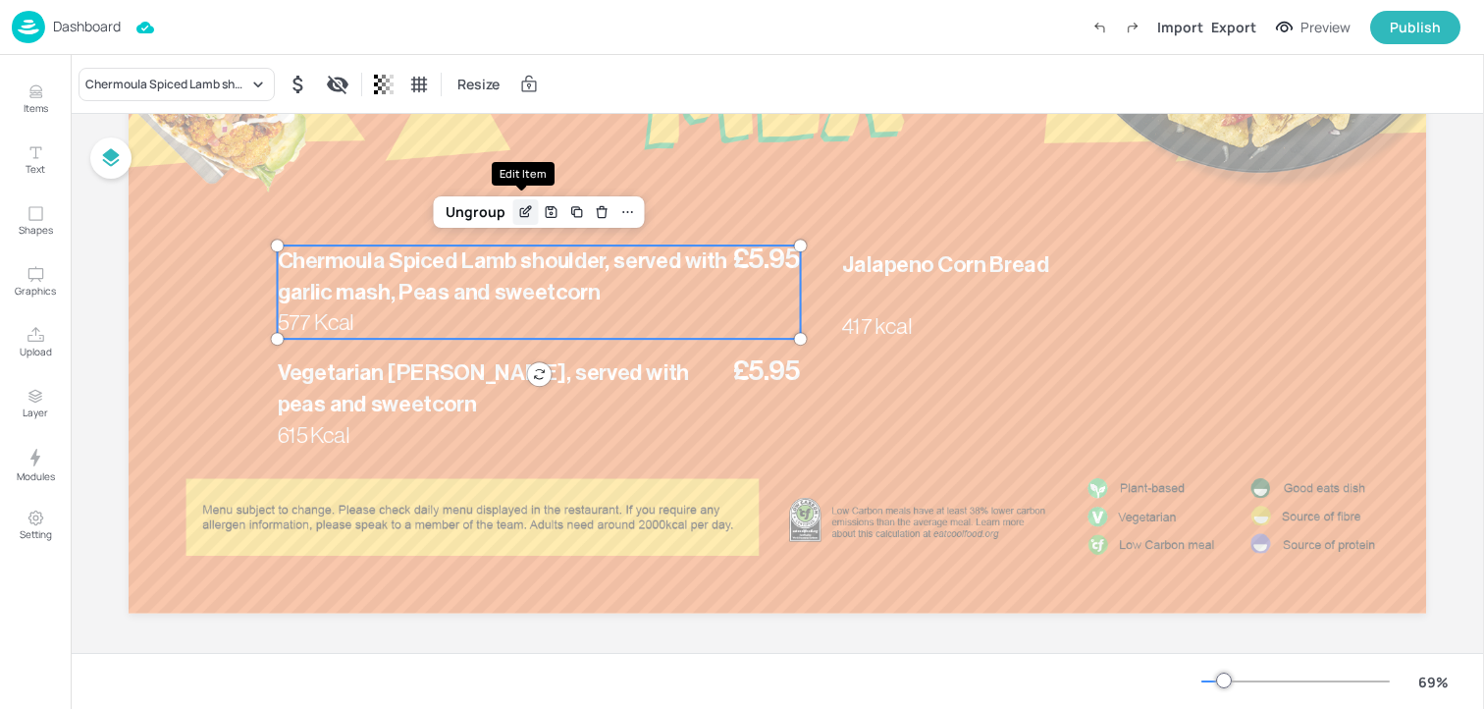
click at [518, 210] on icon "Edit Item" at bounding box center [525, 212] width 17 height 16
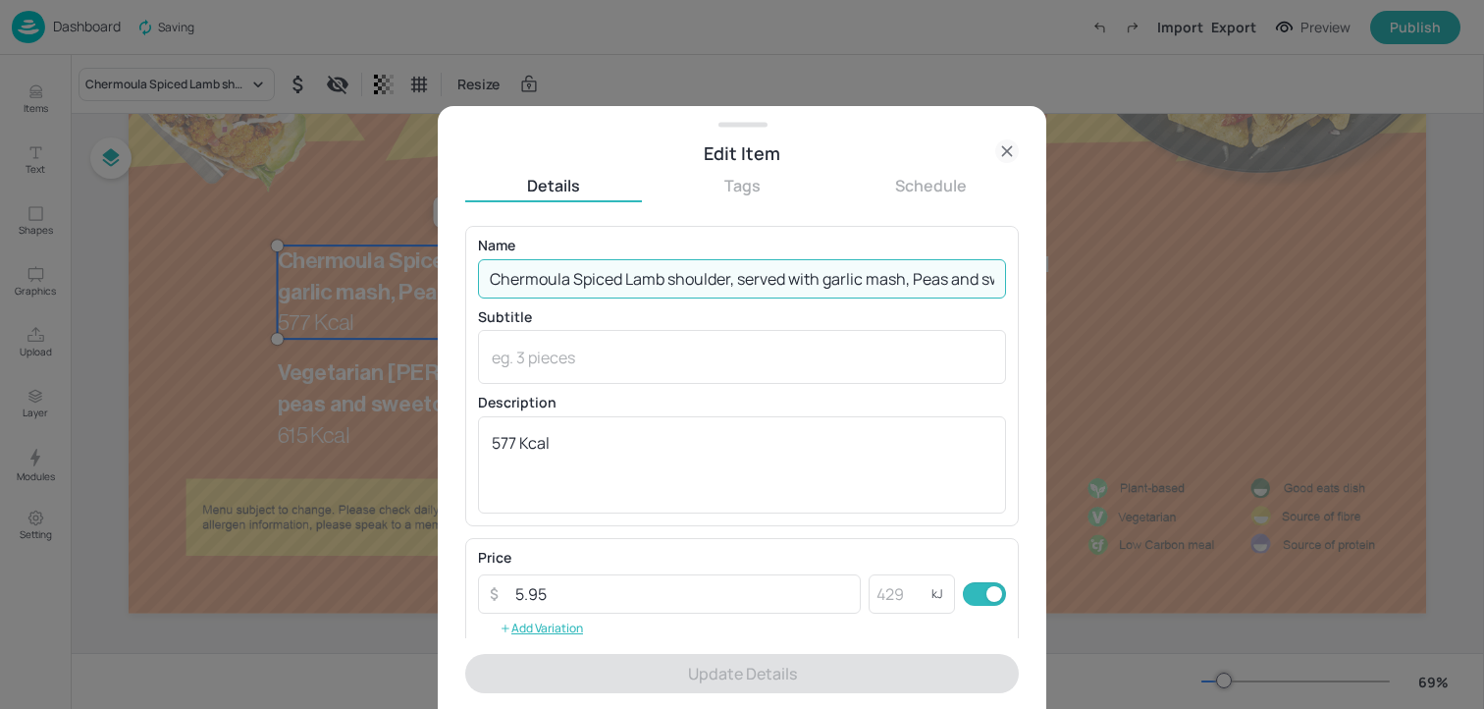
click at [538, 268] on input "Chermoula Spiced Lamb shoulder, served with garlic mash, Peas and sweetcorn" at bounding box center [742, 278] width 528 height 39
paste input "Ultimate Beef Taco, served with Guacamole & Sour Cream 539 Kcal"
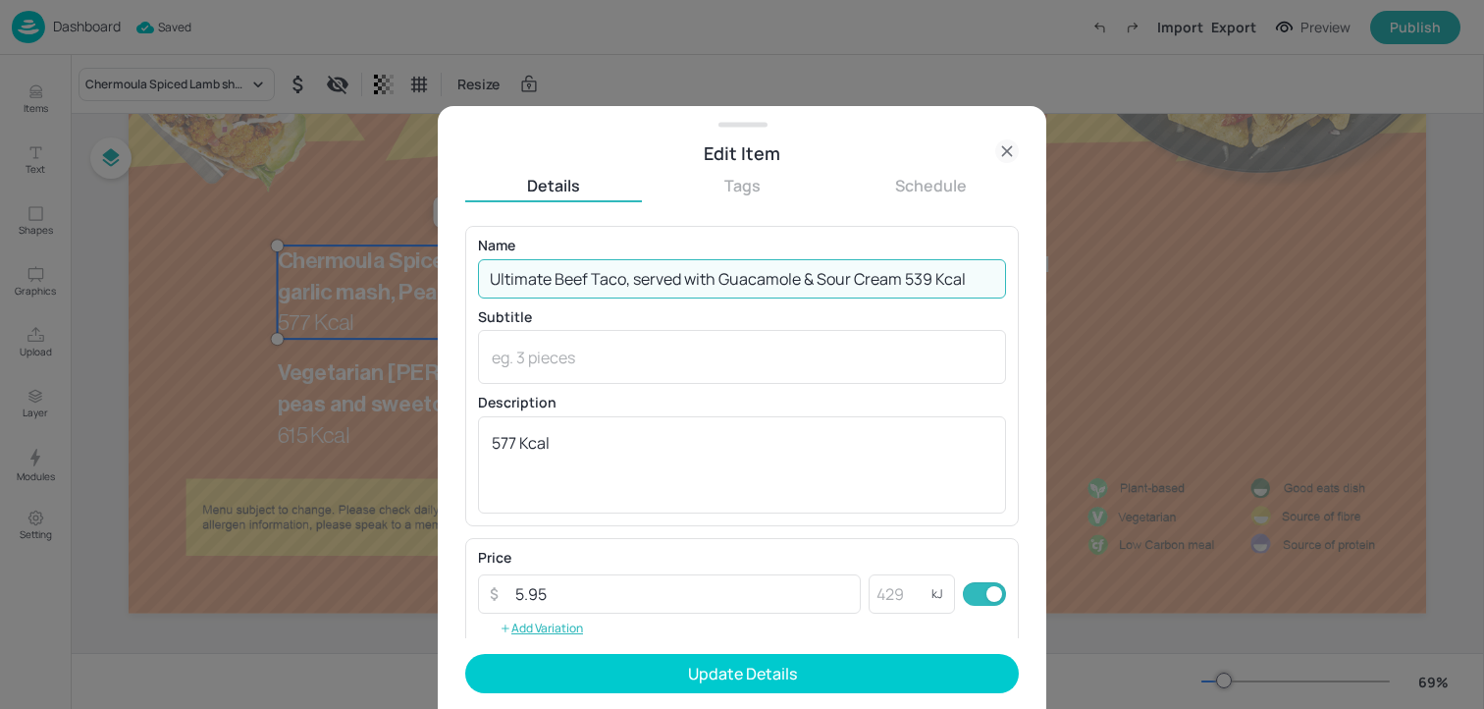
click at [946, 281] on input "Ultimate Beef Taco, served with Guacamole & Sour Cream 539 Kcal" at bounding box center [742, 278] width 528 height 39
drag, startPoint x: 908, startPoint y: 281, endPoint x: 1009, endPoint y: 281, distance: 101.1
click at [1009, 281] on div "Name Ultimate Beef Taco, served with Guacamole & Sour Cream 539 kcal ​ Subtitle…" at bounding box center [742, 375] width 554 height 299
type input "Ultimate Beef Taco, served with Guacamole & Sour Cream"
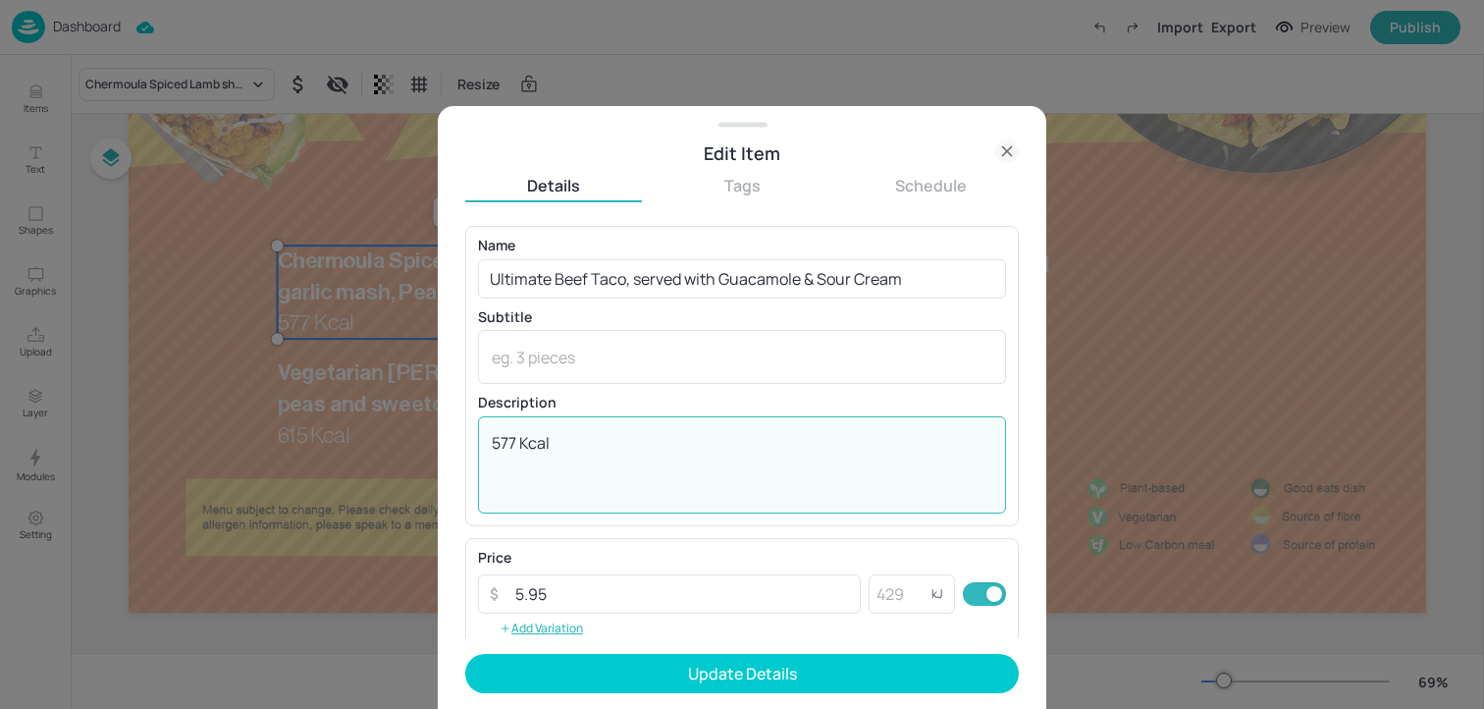
click at [608, 456] on textarea "577 Kcal" at bounding box center [742, 464] width 501 height 65
paste textarea "39 k"
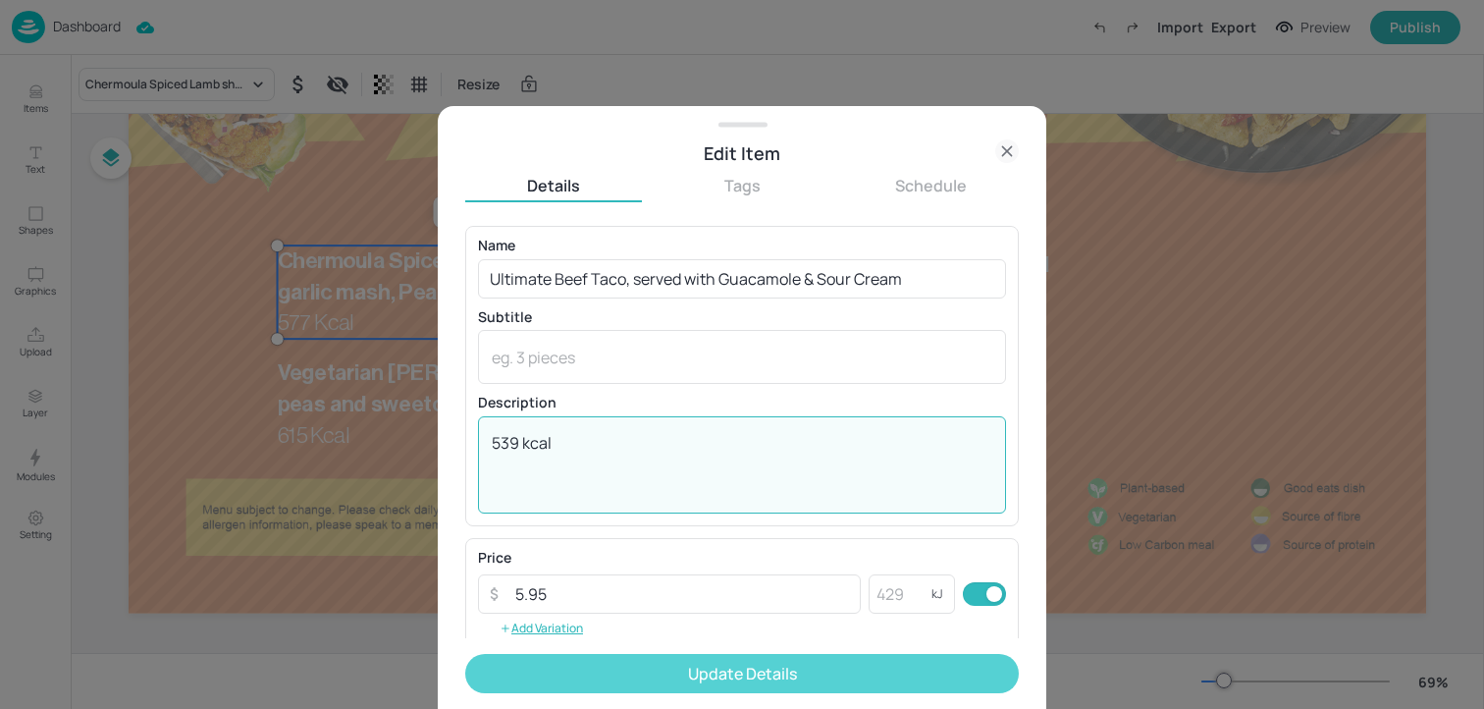
type textarea "539 kcal"
click at [584, 657] on button "Update Details" at bounding box center [742, 673] width 554 height 39
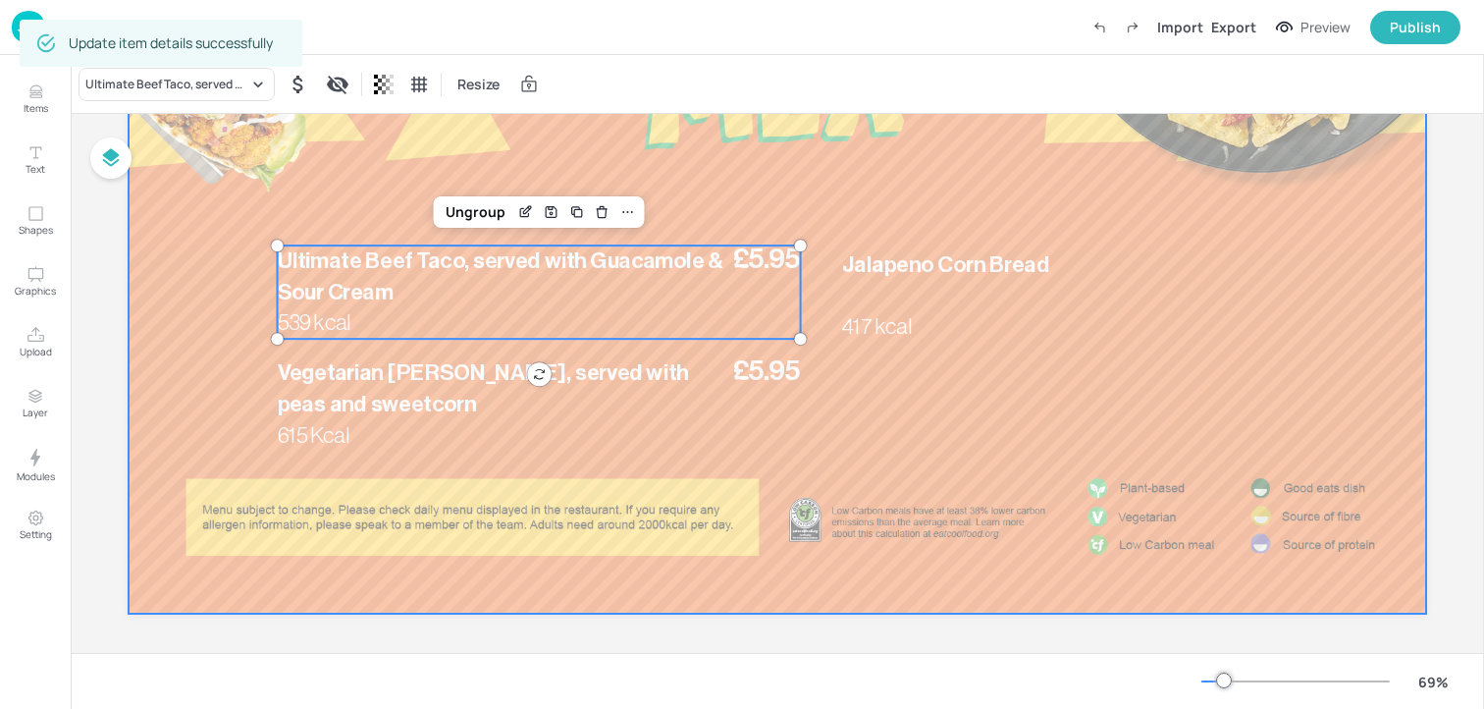
click at [692, 505] on div at bounding box center [778, 248] width 1298 height 730
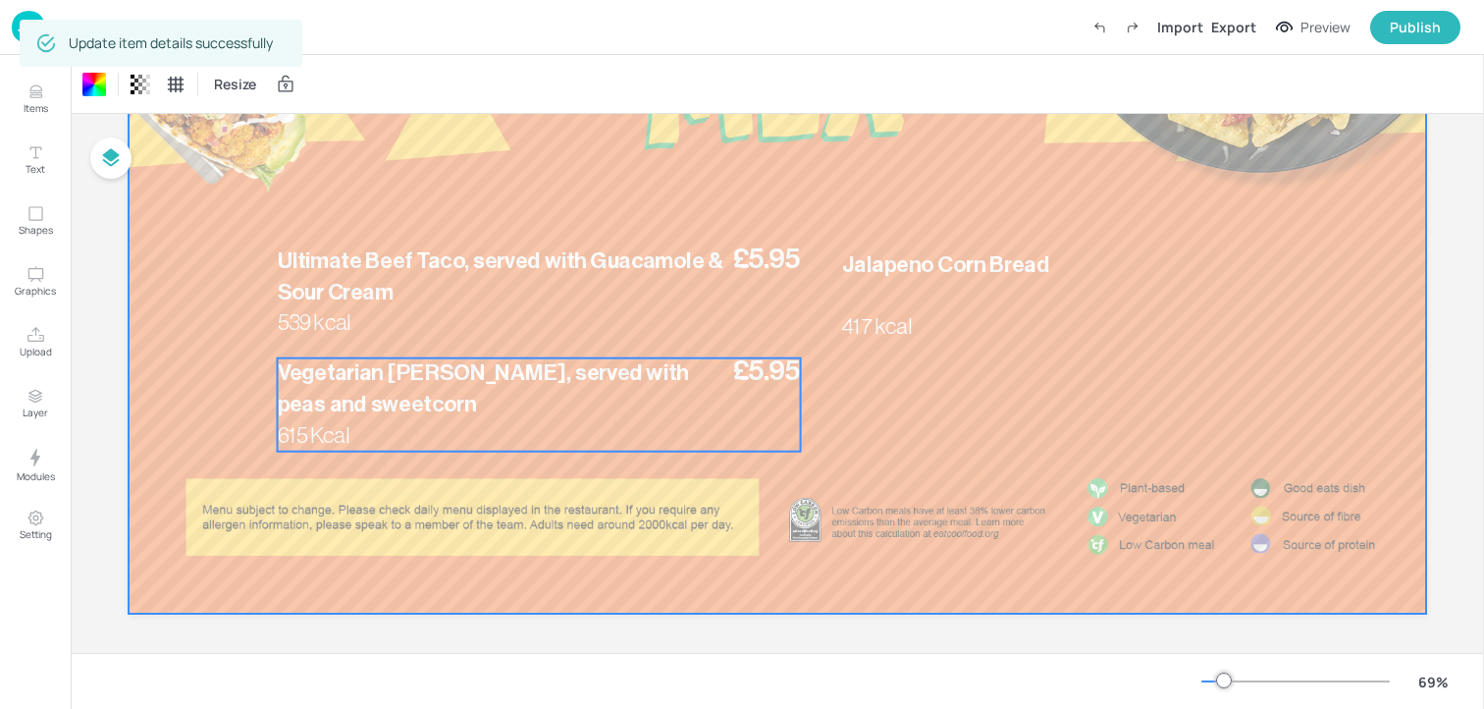
click at [542, 394] on p "Vegetarian [PERSON_NAME], served with peas and sweetcorn" at bounding box center [503, 389] width 451 height 63
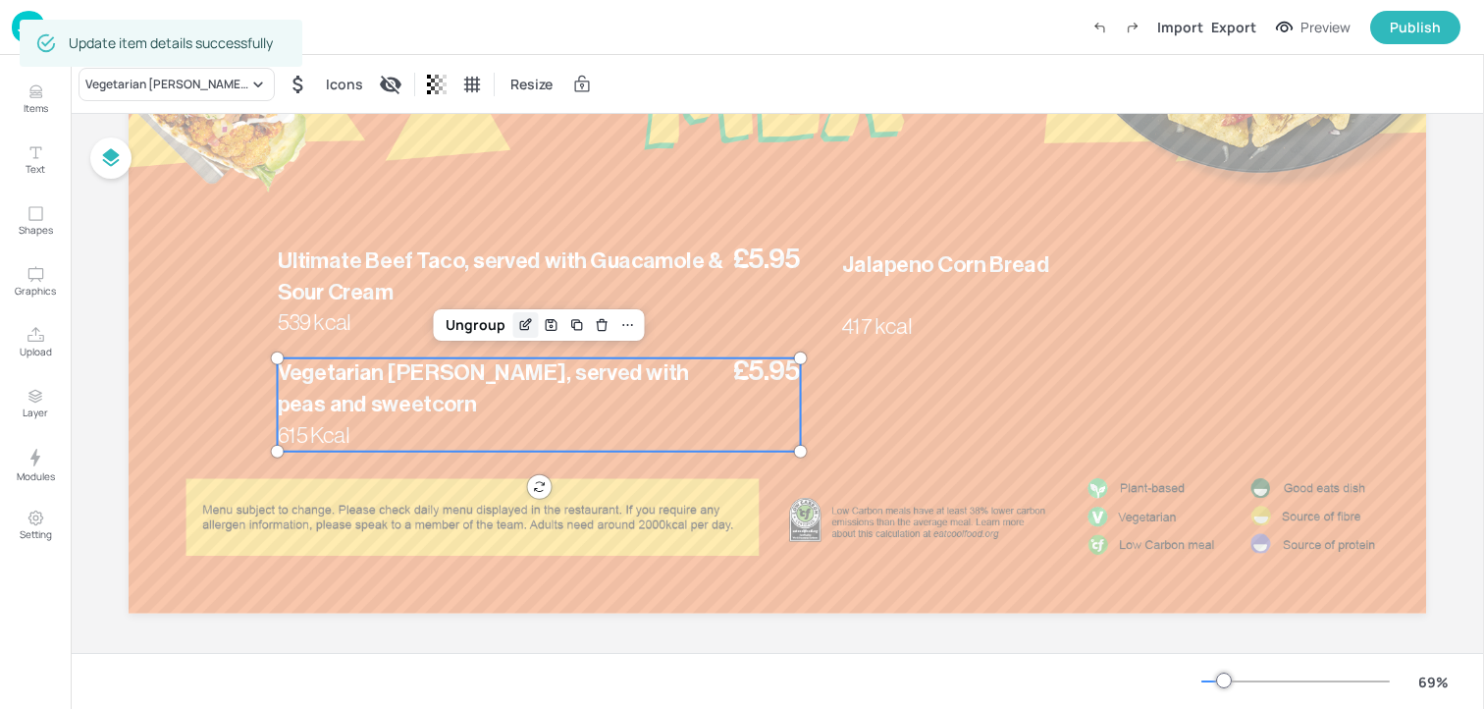
click at [517, 320] on icon "Edit Item" at bounding box center [525, 325] width 17 height 16
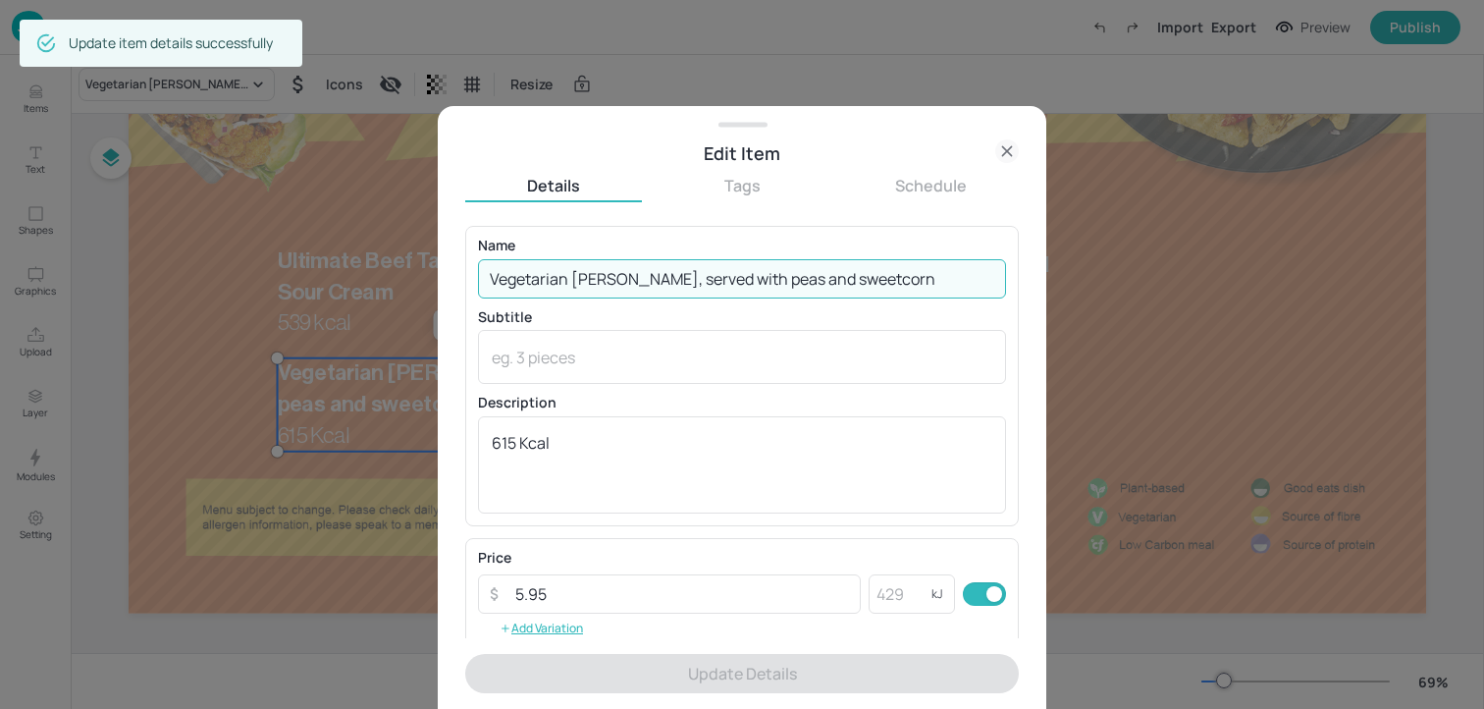
click at [516, 285] on input "Vegetarian [PERSON_NAME], served with peas and sweetcorn" at bounding box center [742, 278] width 528 height 39
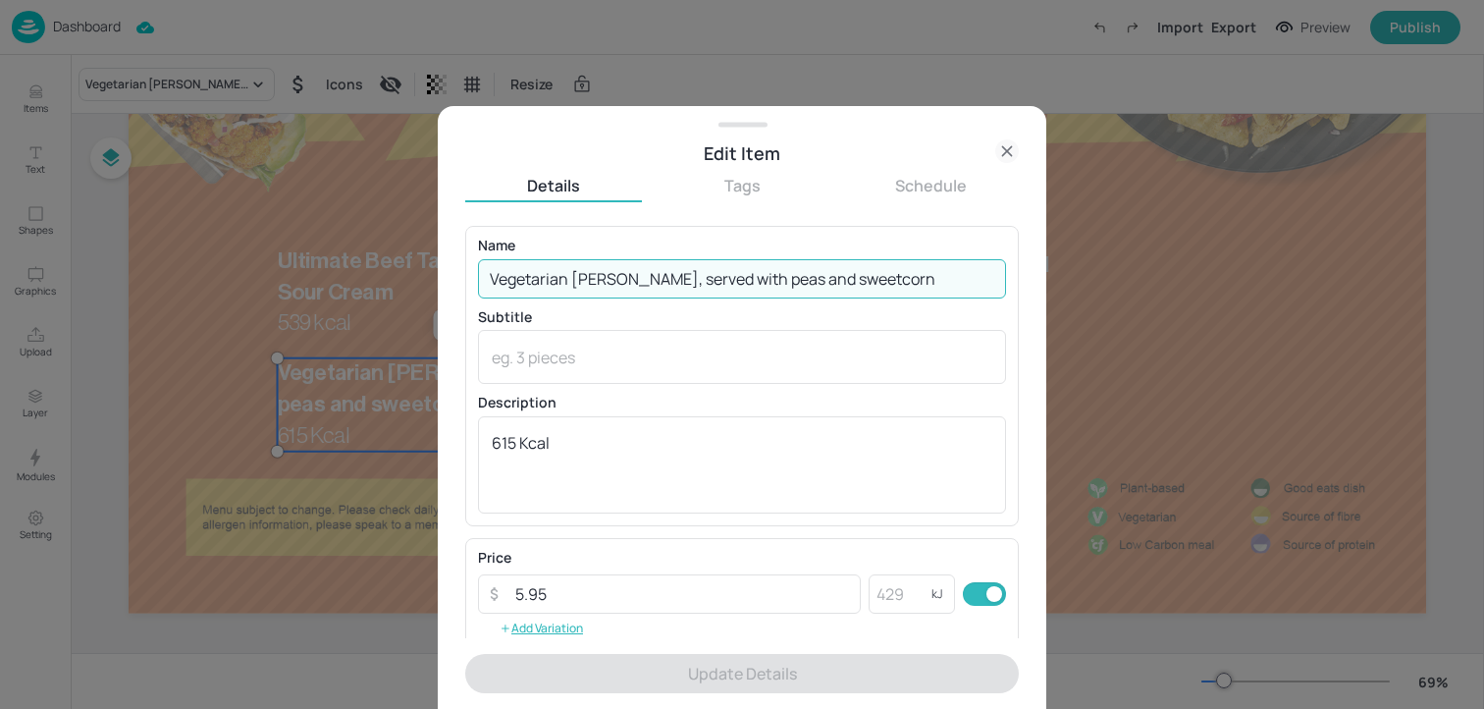
click at [516, 285] on input "Vegetarian [PERSON_NAME], served with peas and sweetcorn" at bounding box center [742, 278] width 528 height 39
paste input "Cajun Sweet Potato, served with Guacamole & Sour Cream 383 Kcal"
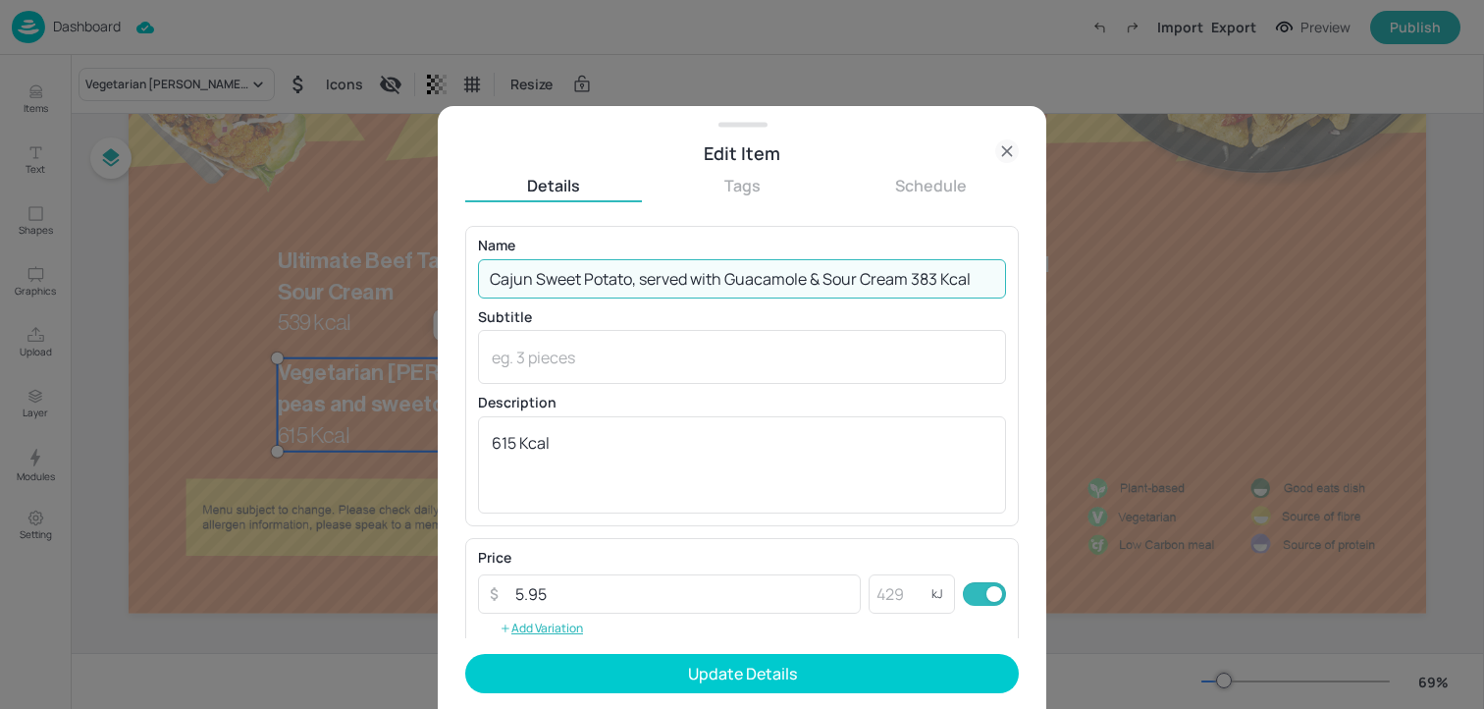
click at [953, 282] on input "Cajun Sweet Potato, served with Guacamole & Sour Cream 383 Kcal" at bounding box center [742, 278] width 528 height 39
drag, startPoint x: 918, startPoint y: 282, endPoint x: 1040, endPoint y: 282, distance: 122.7
click at [1039, 282] on div "Edit Item Details Tags Schedule Name Cajun Sweet Potato, served with Guacamole …" at bounding box center [742, 407] width 609 height 603
type input "Cajun Sweet Potato, served with Guacamole & Sour Cream"
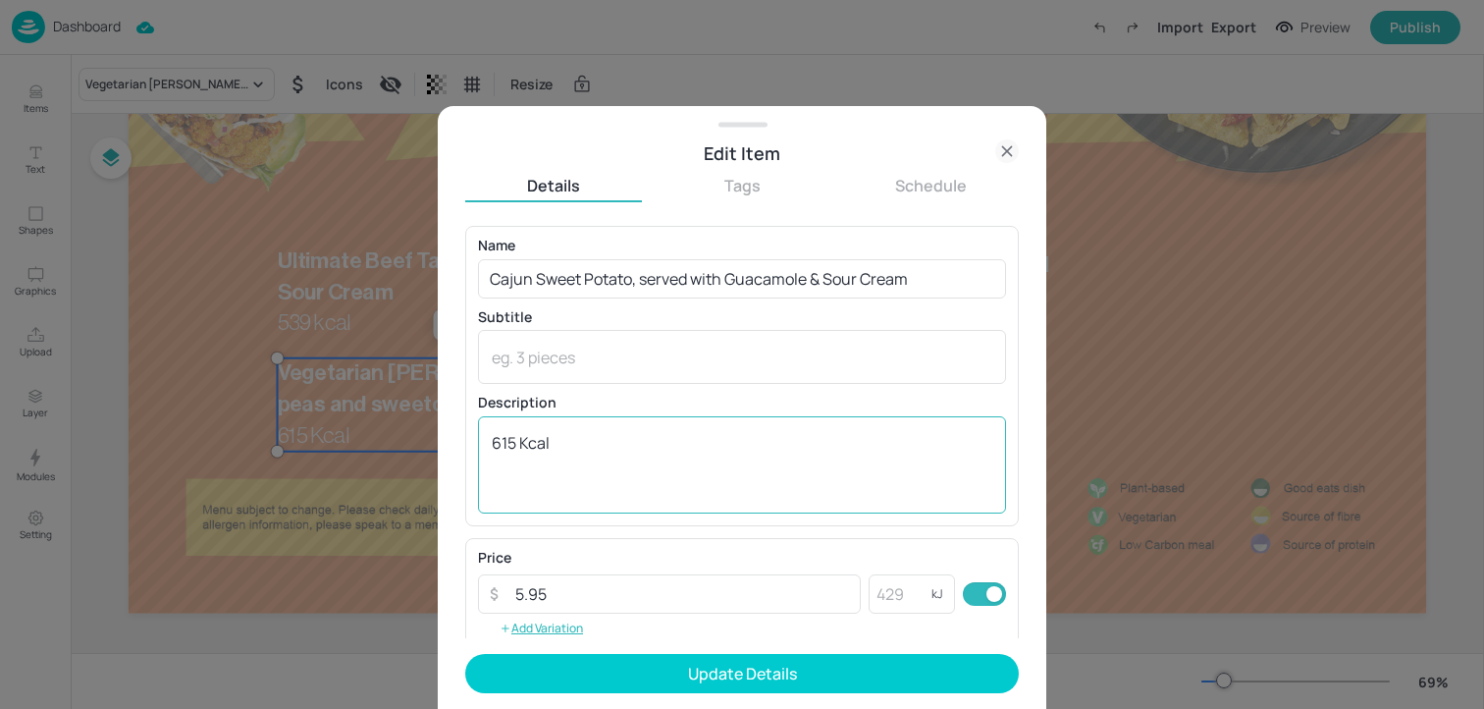
click at [746, 429] on div "615 Kcal x ​" at bounding box center [742, 464] width 528 height 97
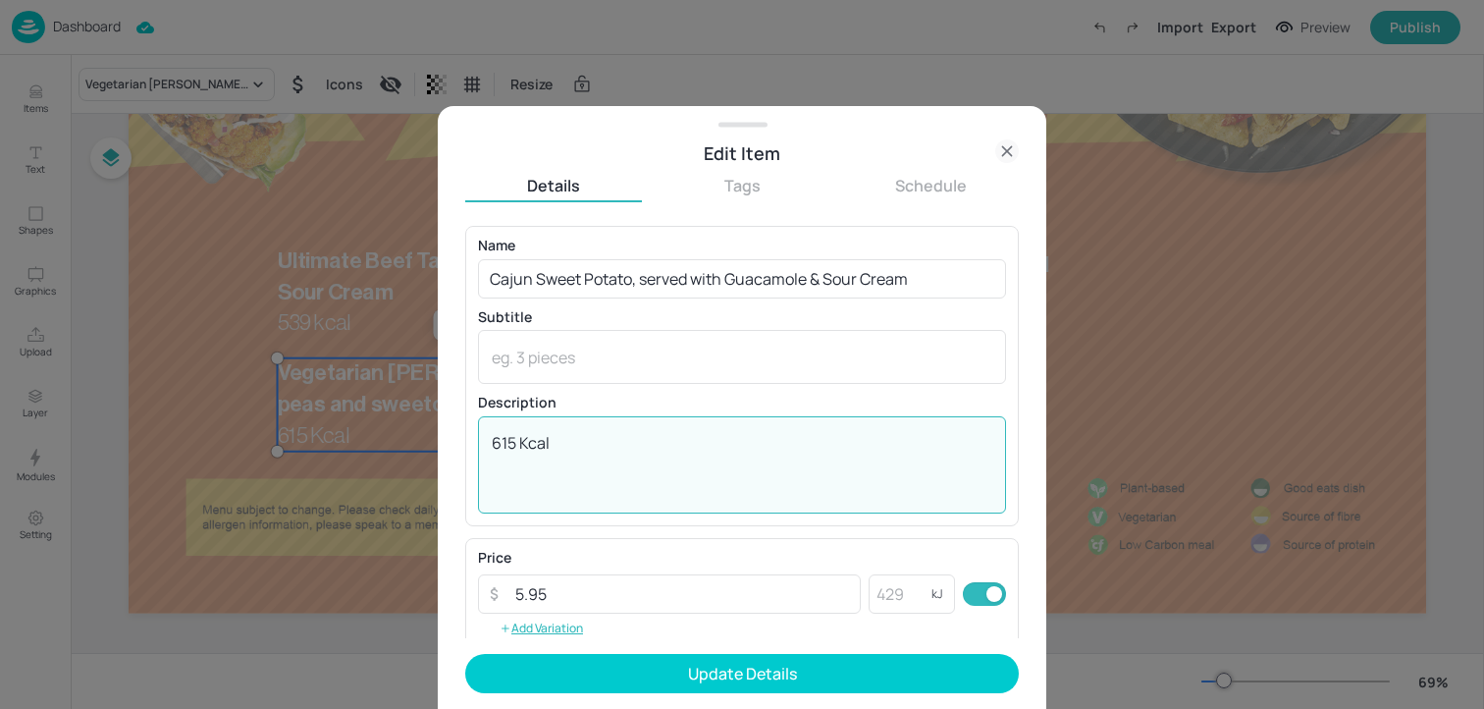
click at [746, 429] on div "615 Kcal x ​" at bounding box center [742, 464] width 528 height 97
click at [730, 458] on textarea "615 Kcal" at bounding box center [742, 464] width 501 height 65
paste textarea "383 k"
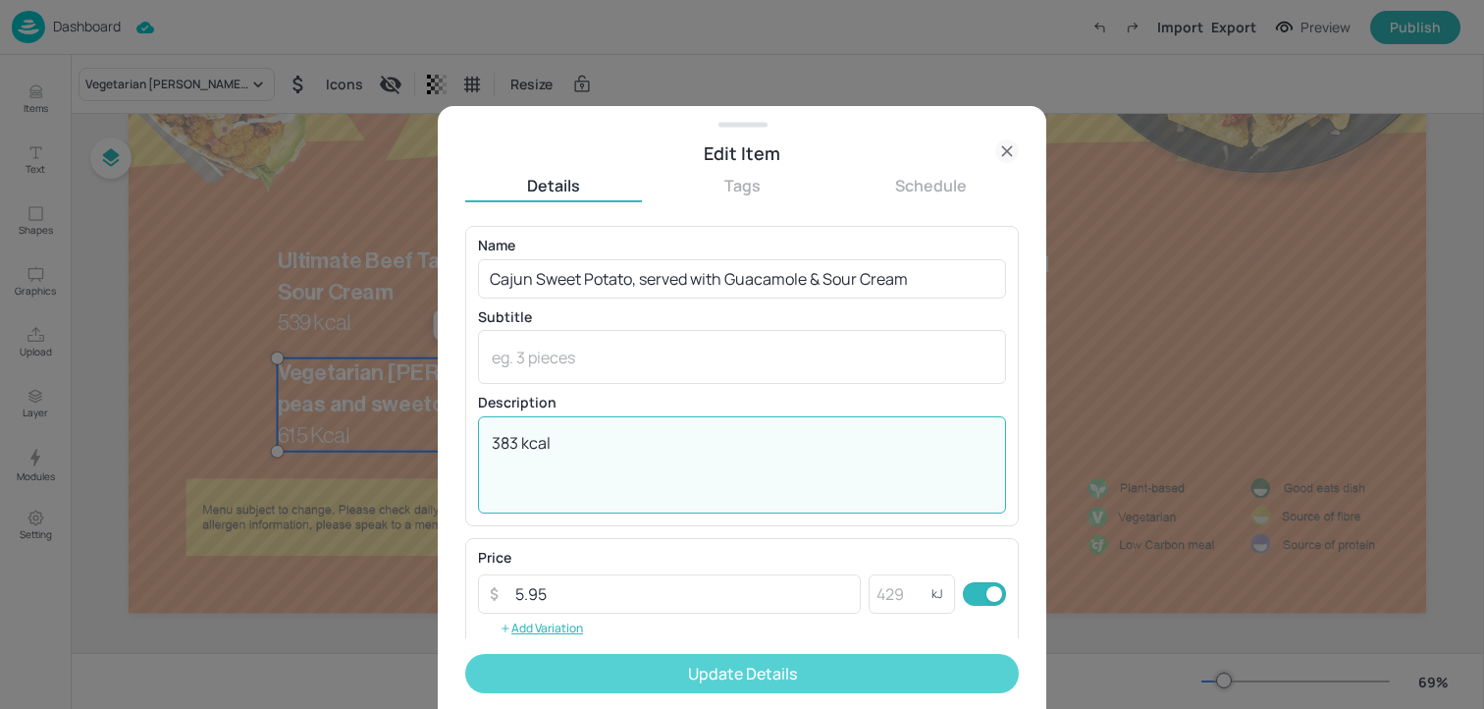
type textarea "383 kcal"
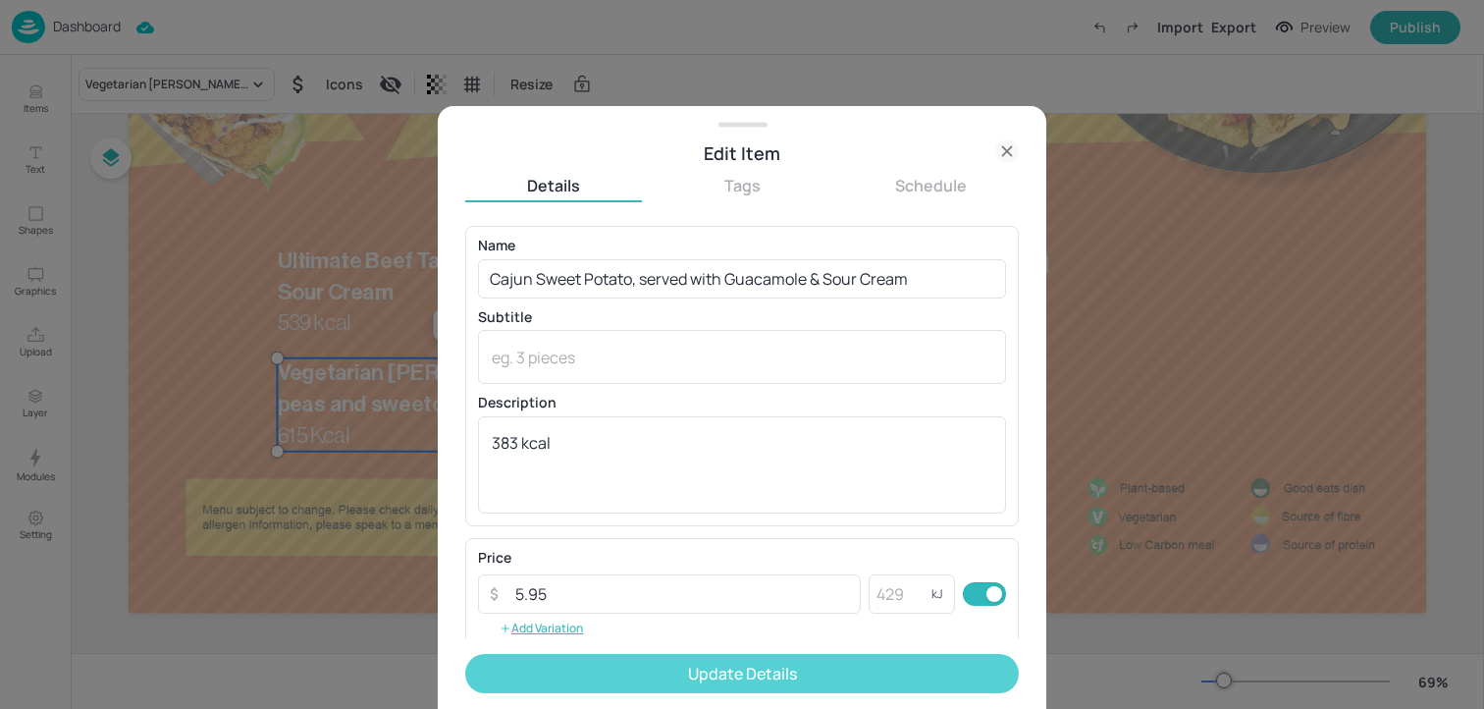
click at [698, 663] on button "Update Details" at bounding box center [742, 673] width 554 height 39
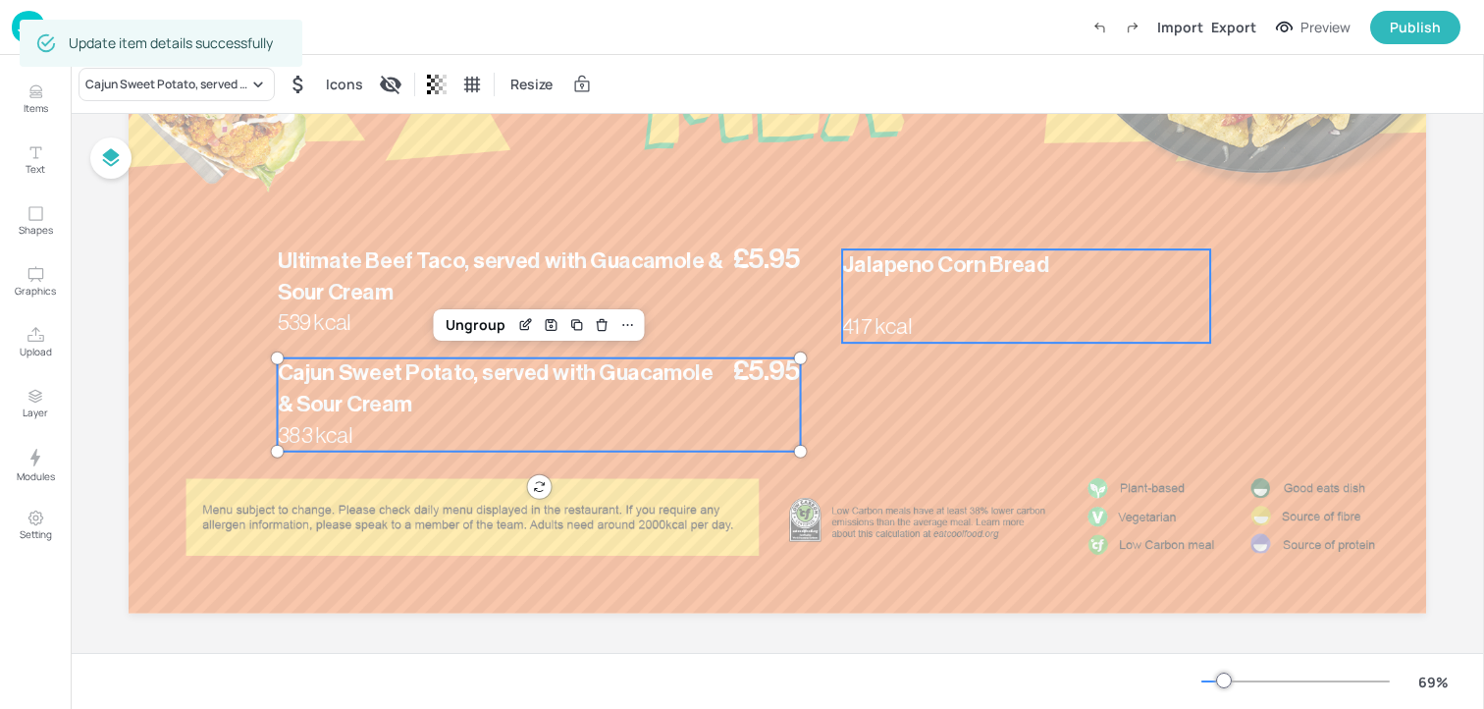
click at [1012, 296] on div "Jalapeno Corn Bread 417 kcal" at bounding box center [1026, 295] width 368 height 93
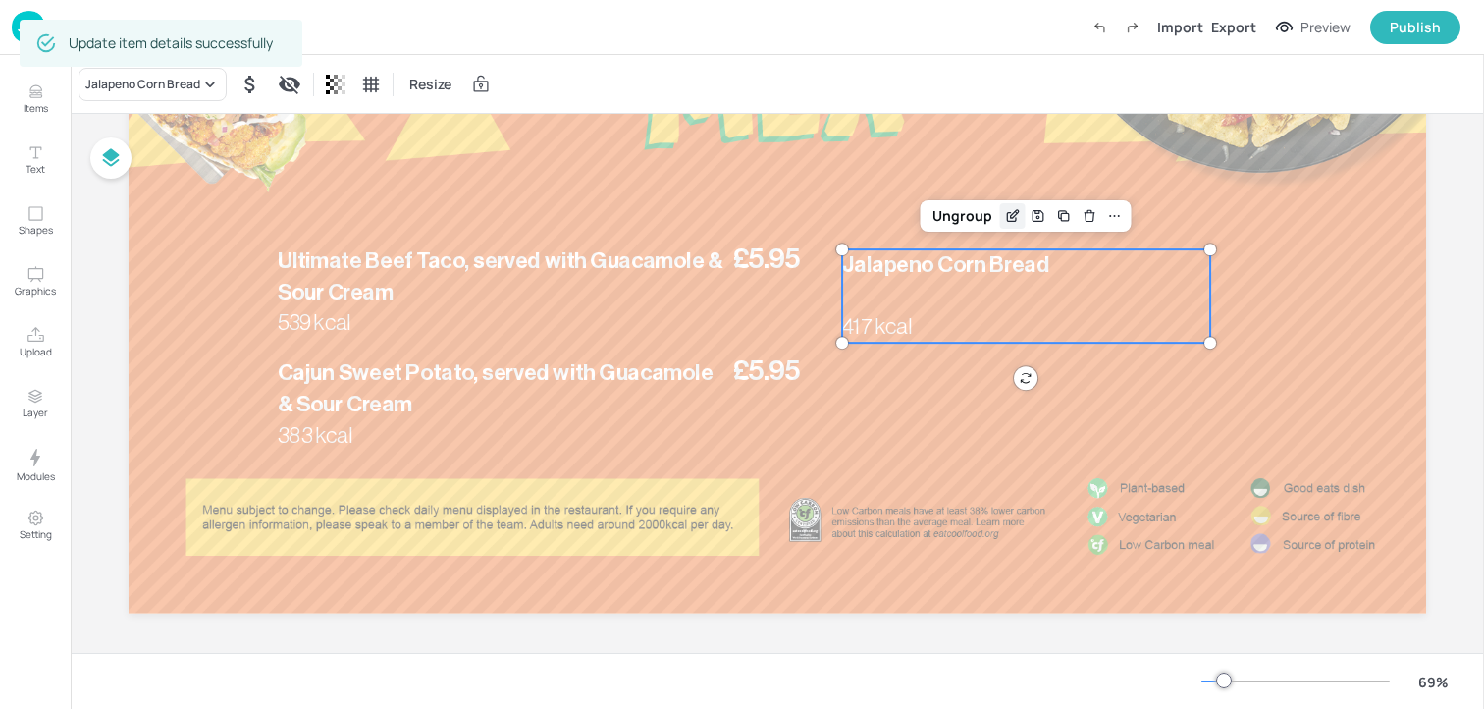
click at [1009, 212] on icon "Edit Item" at bounding box center [1013, 216] width 17 height 16
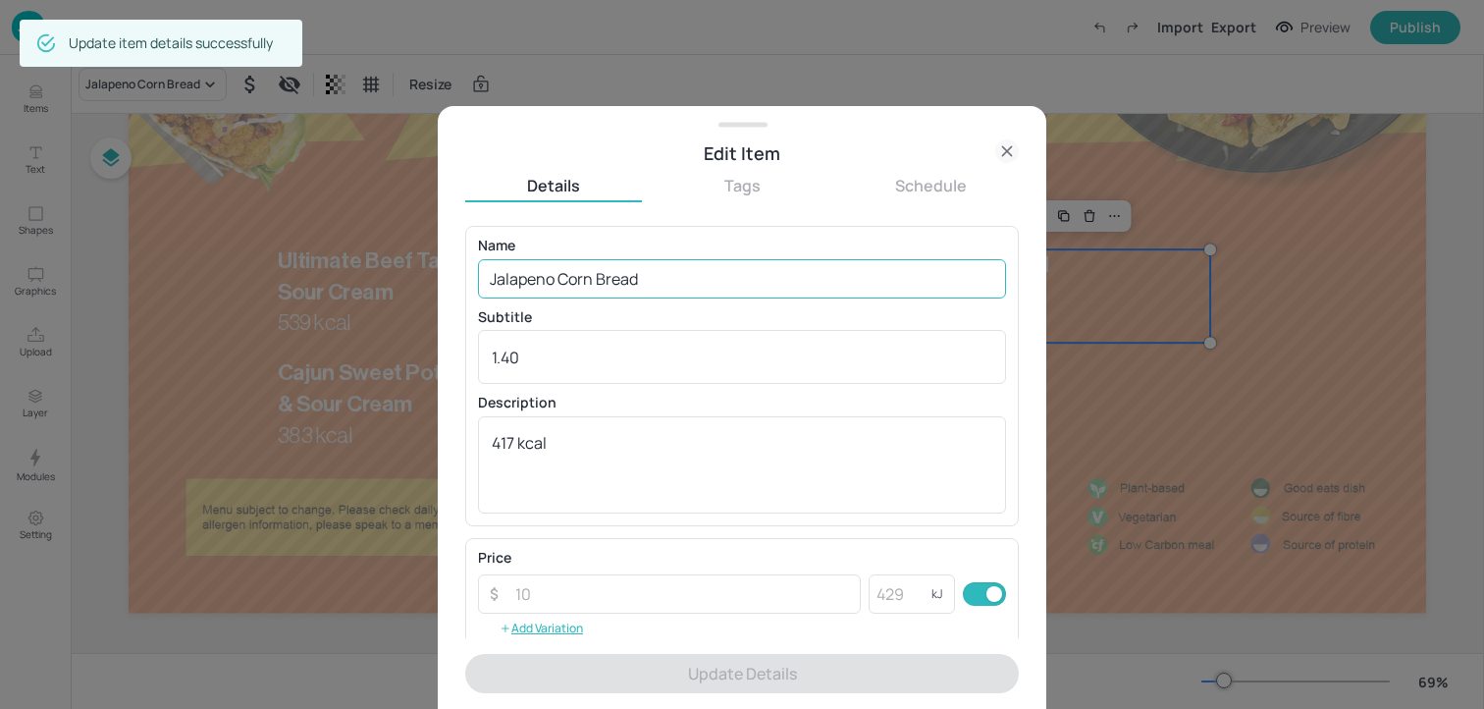
click at [800, 261] on input "Jalapeno Corn Bread" at bounding box center [742, 278] width 528 height 39
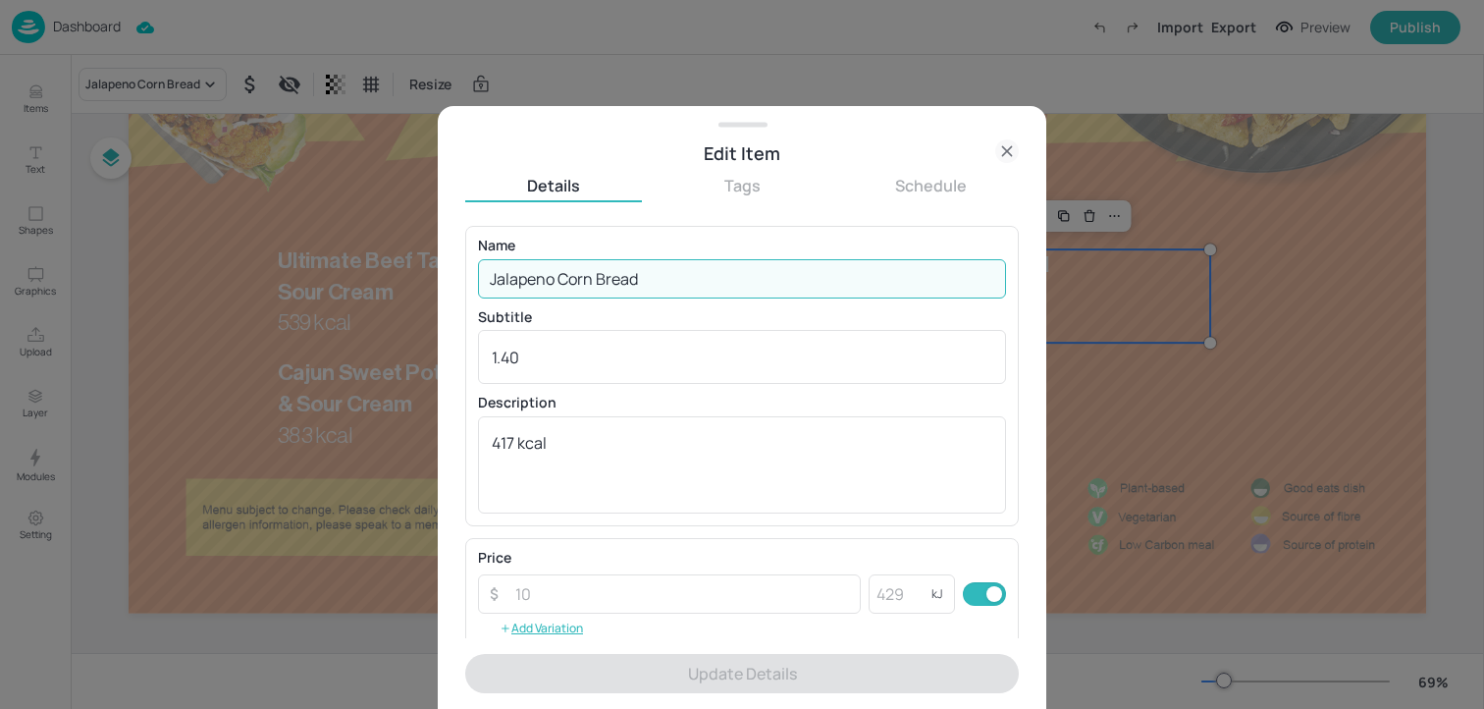
click at [794, 273] on input "Jalapeno Corn Bread" at bounding box center [742, 278] width 528 height 39
paste input "Garlic & Paprika Baked Wedges 245 Kcal"
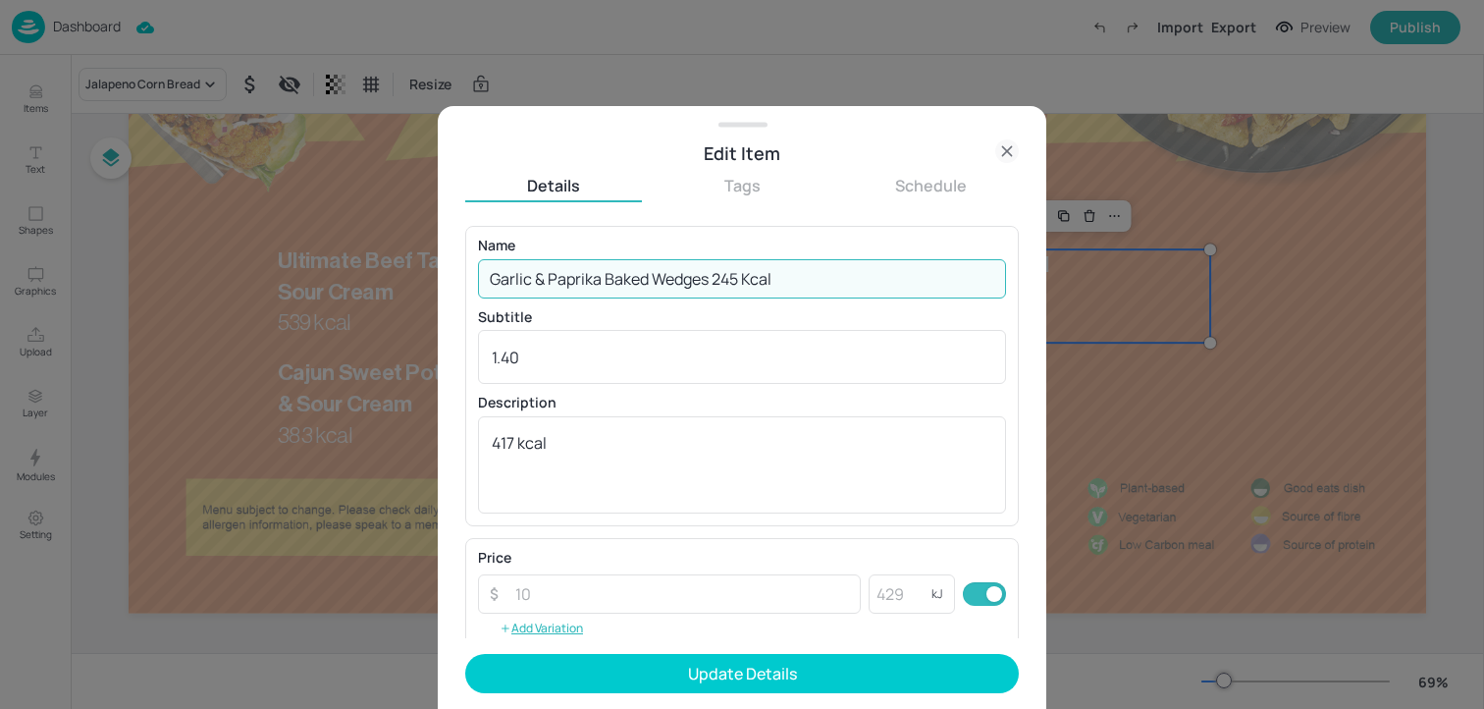
click at [750, 285] on input "Garlic & Paprika Baked Wedges 245 Kcal" at bounding box center [742, 278] width 528 height 39
drag, startPoint x: 717, startPoint y: 283, endPoint x: 820, endPoint y: 283, distance: 103.1
click at [820, 283] on input "Garlic & Paprika Baked Wedges 245 kcal" at bounding box center [742, 278] width 528 height 39
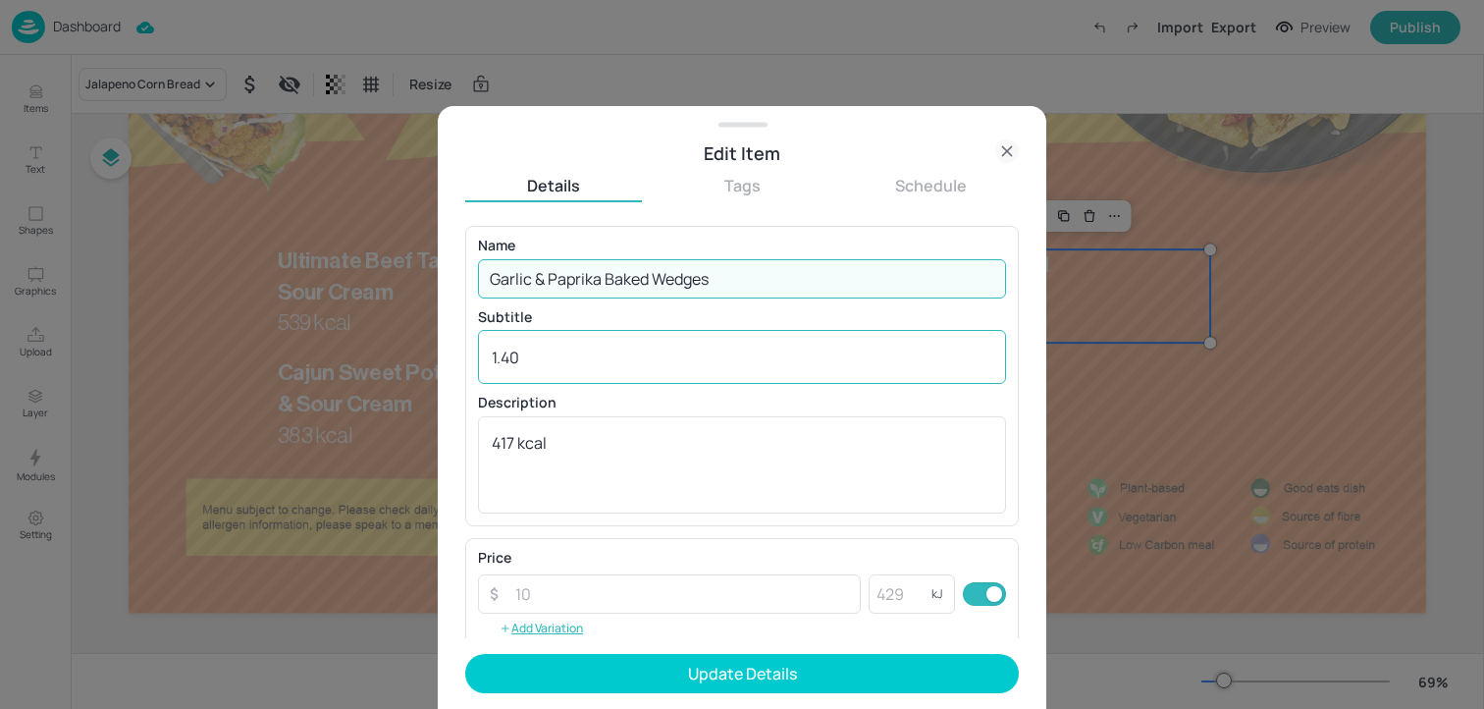
type input "Garlic & Paprika Baked Wedges"
click at [590, 375] on div "1.40 x ​" at bounding box center [742, 357] width 528 height 54
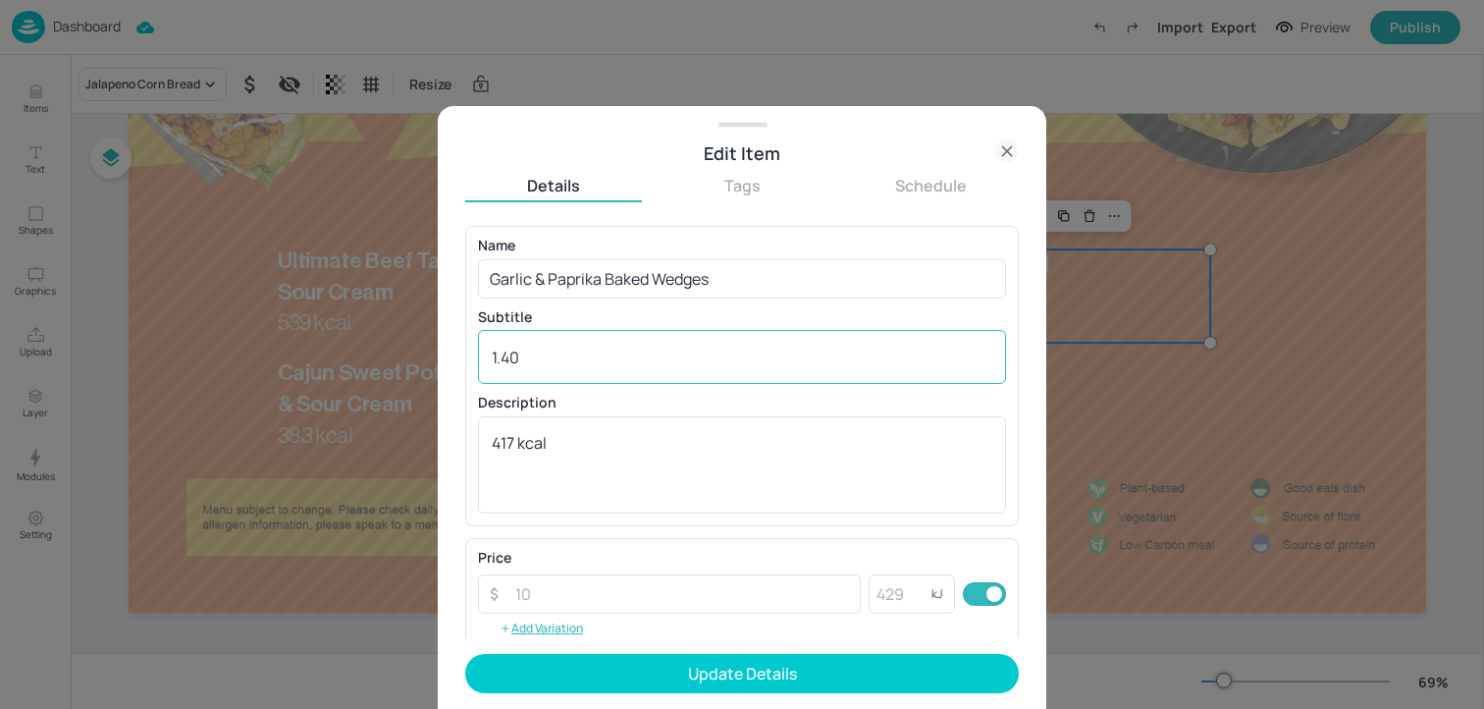
click at [590, 375] on div "1.40 x ​" at bounding box center [742, 357] width 528 height 54
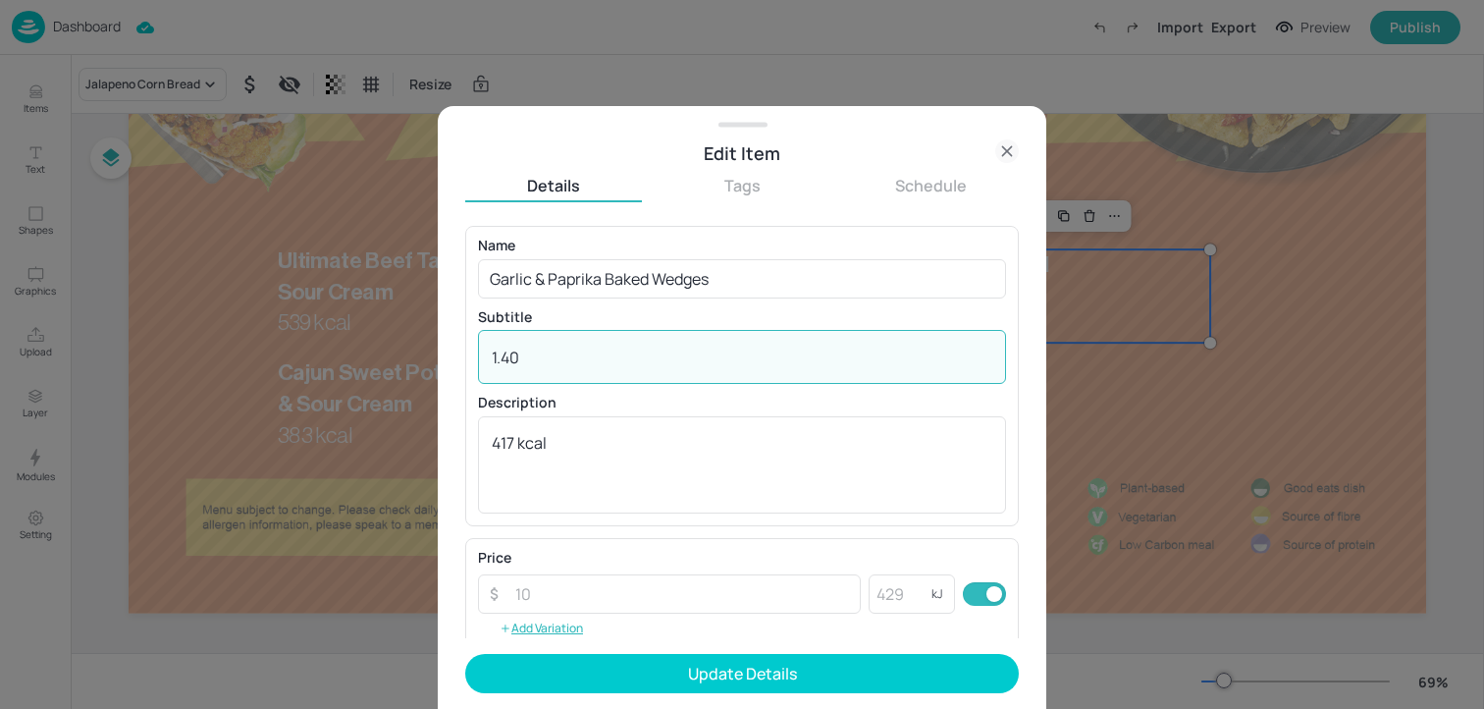
click at [549, 366] on textarea "1.40" at bounding box center [742, 357] width 501 height 22
click at [551, 438] on textarea "417 kcal" at bounding box center [742, 464] width 501 height 65
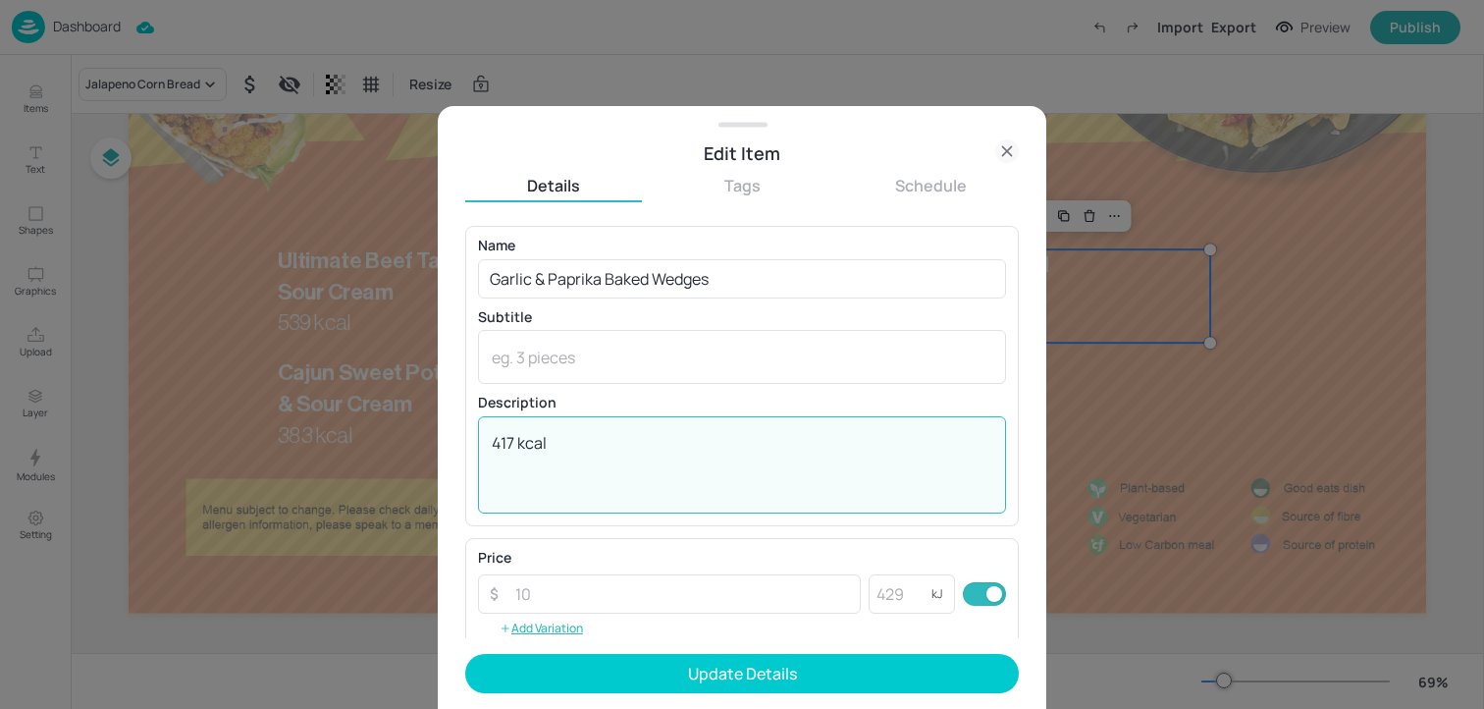
click at [551, 438] on textarea "417 kcal" at bounding box center [742, 464] width 501 height 65
click at [558, 367] on textarea at bounding box center [742, 357] width 501 height 22
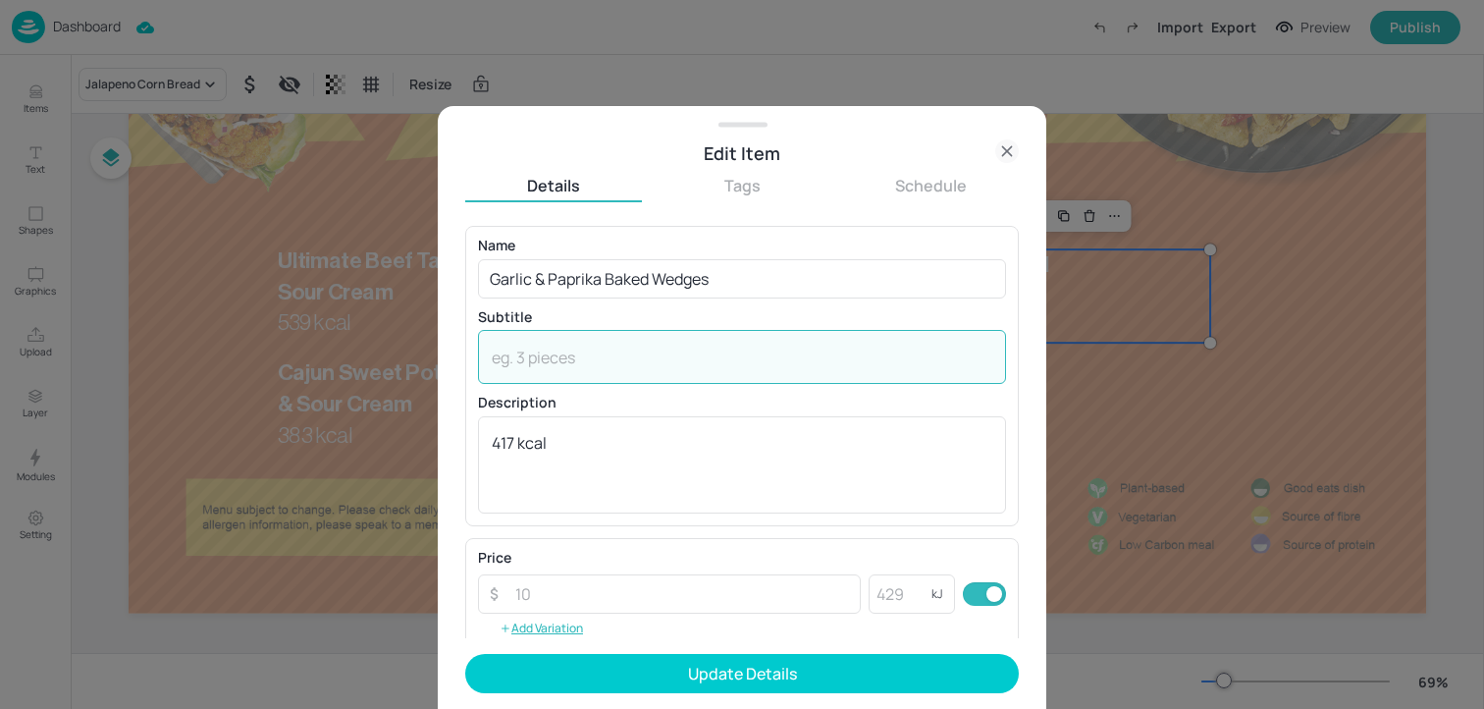
click at [558, 367] on textarea at bounding box center [742, 357] width 501 height 22
click at [558, 463] on textarea "417 kcal" at bounding box center [742, 464] width 501 height 65
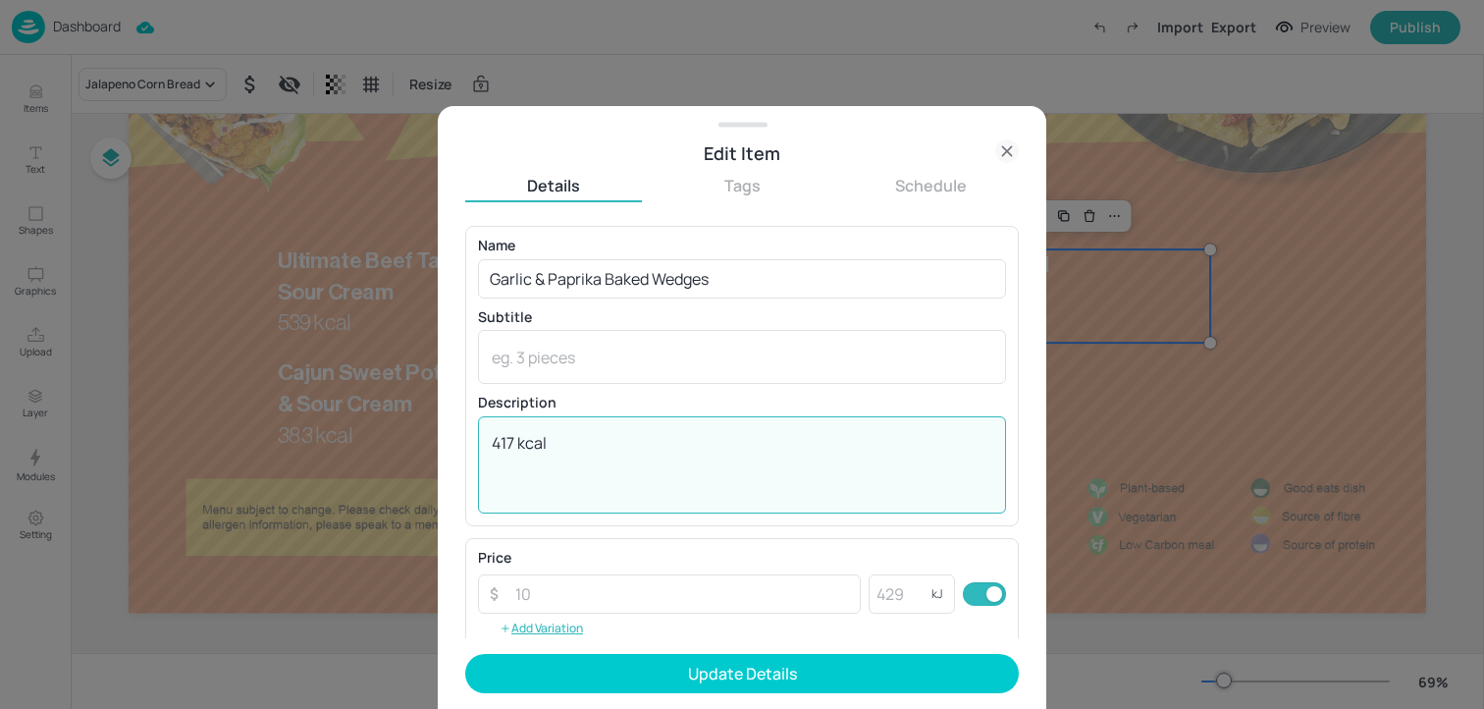
click at [558, 463] on textarea "417 kcal" at bounding box center [742, 464] width 501 height 65
paste textarea "245 kcal"
type textarea "245 kcal"
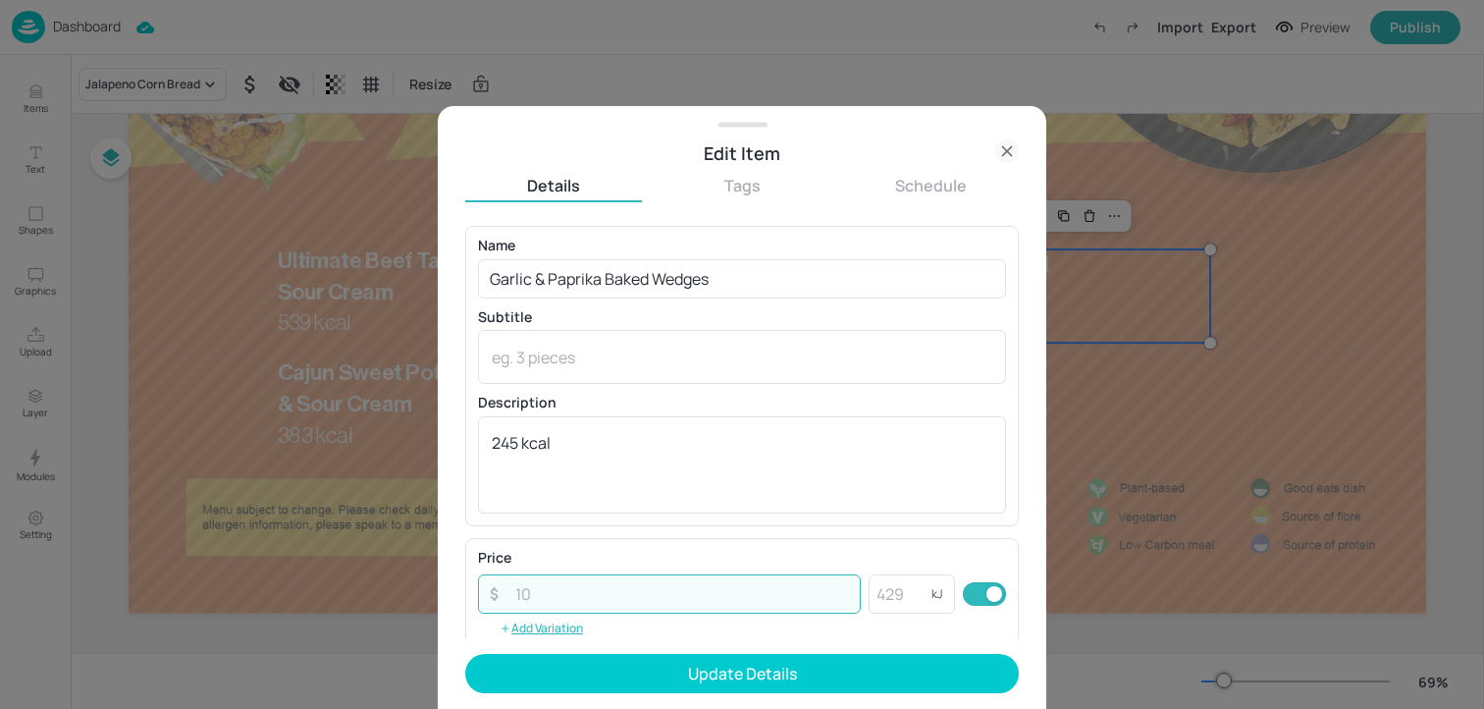
click at [550, 597] on input "number" at bounding box center [682, 593] width 357 height 39
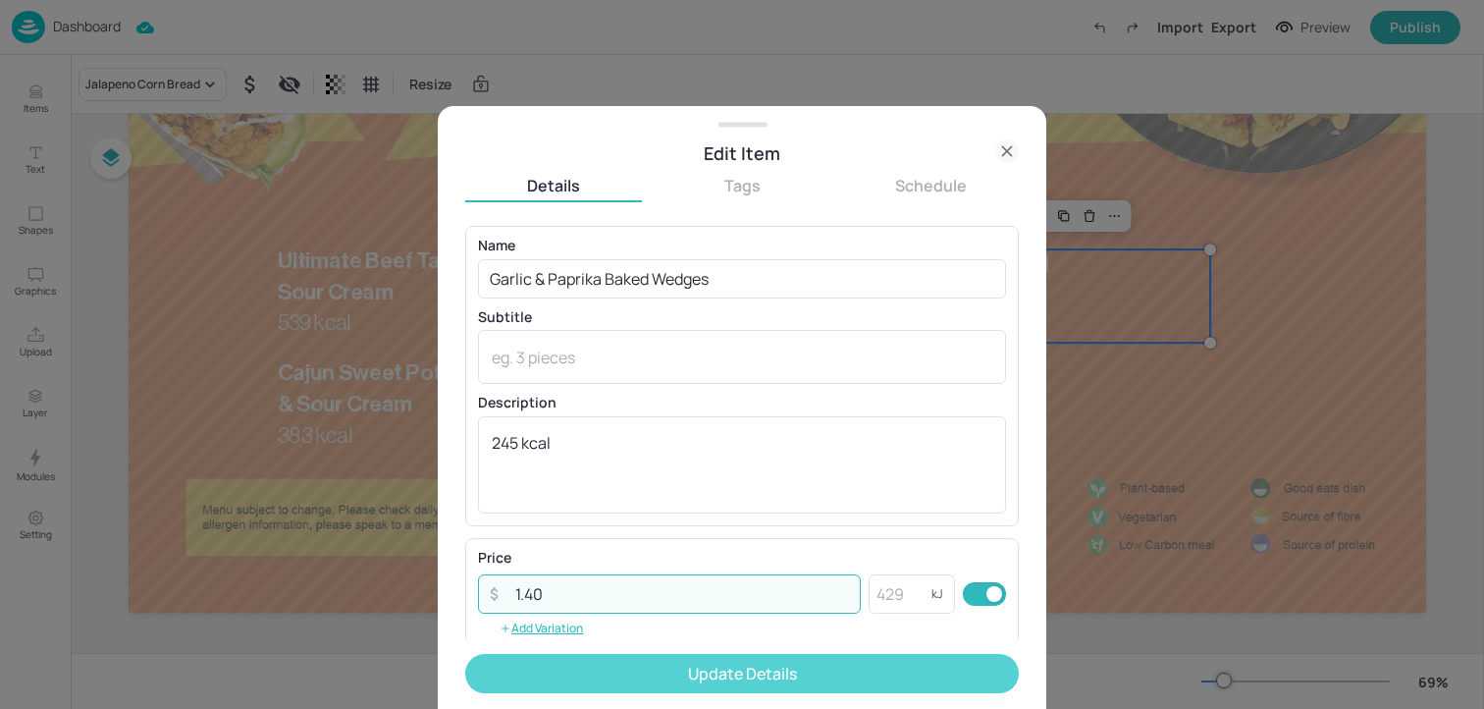
type input "1.40"
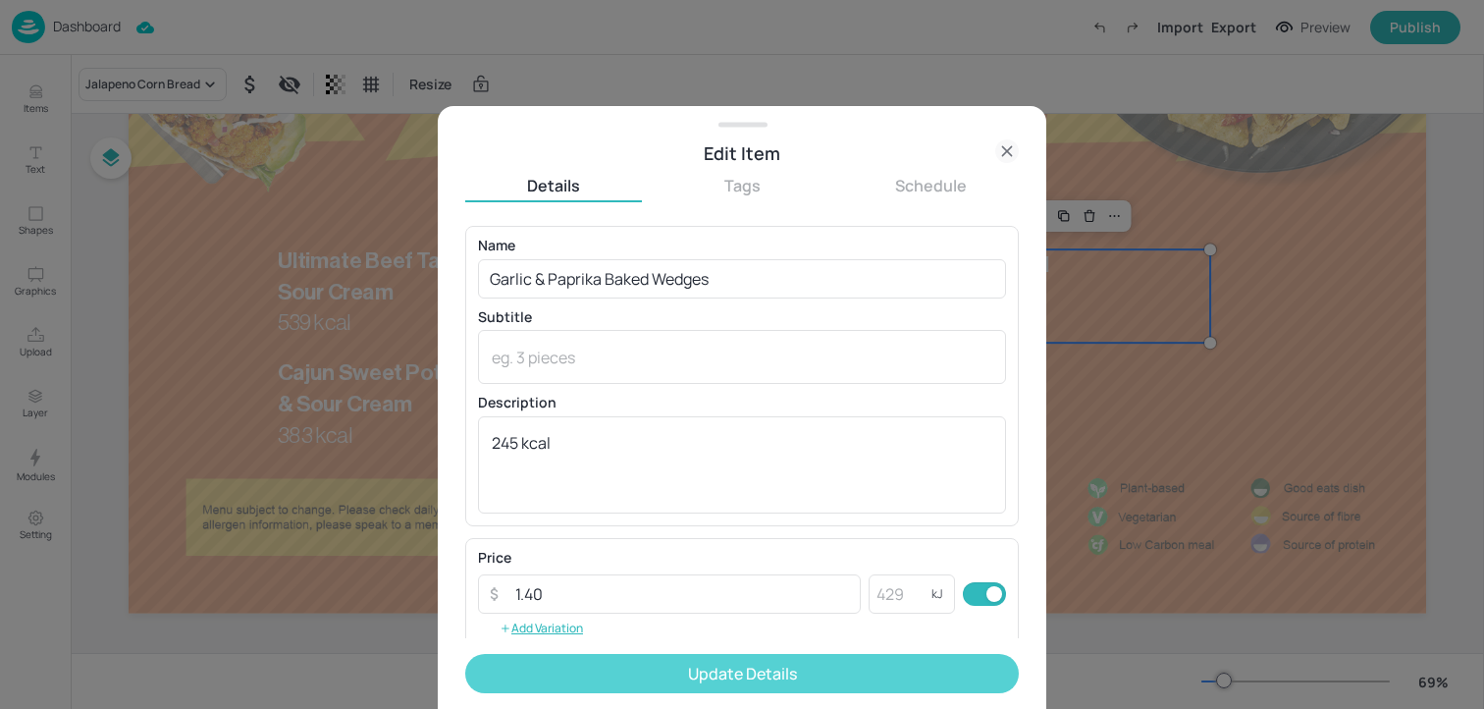
click at [583, 690] on button "Update Details" at bounding box center [742, 673] width 554 height 39
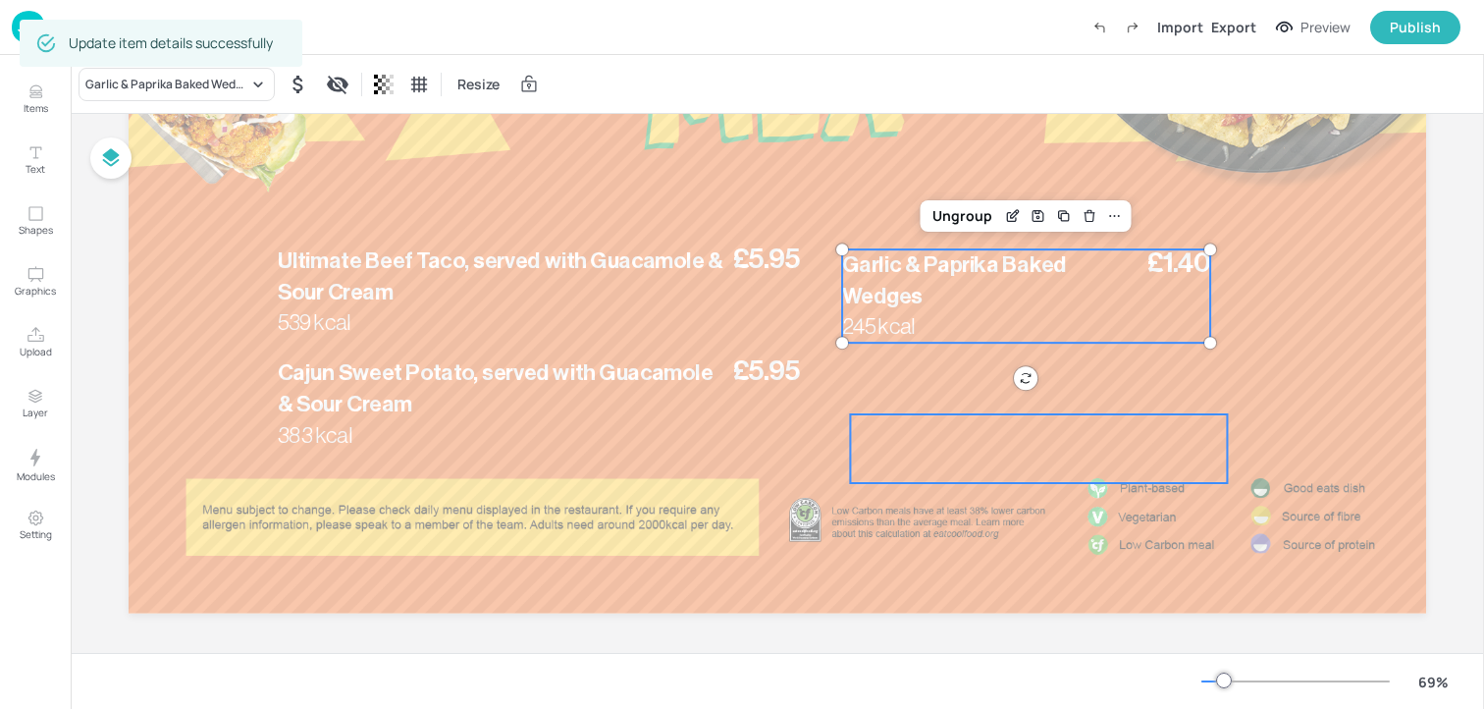
click at [976, 454] on div at bounding box center [1038, 448] width 377 height 69
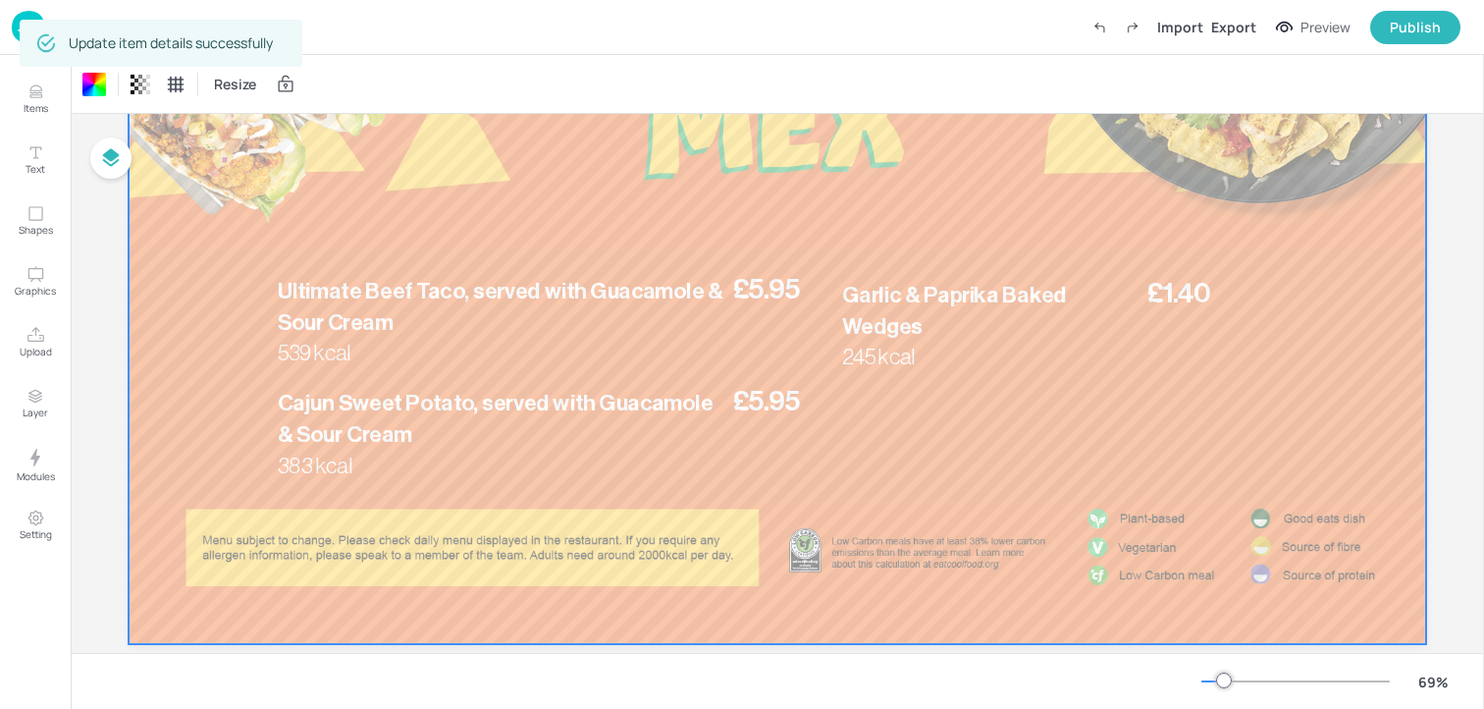
scroll to position [302, 0]
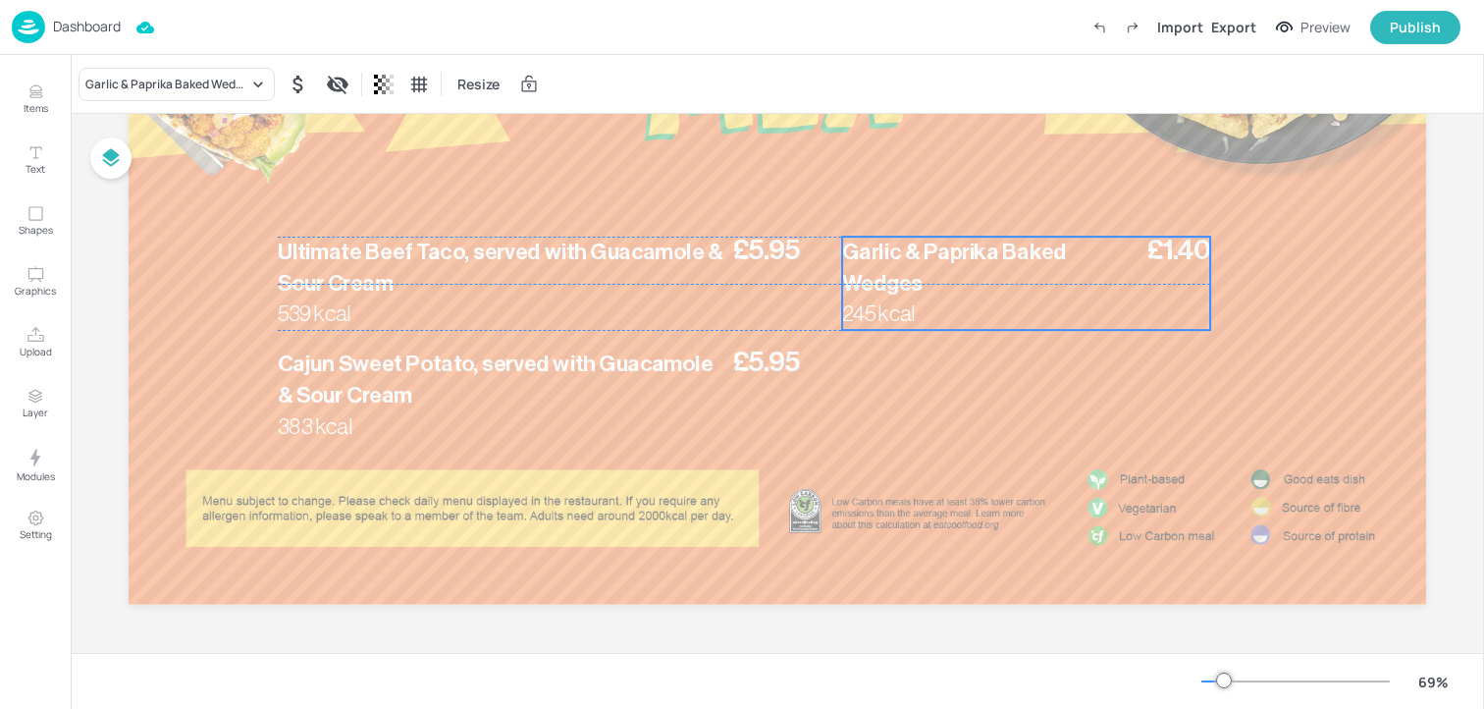
click at [856, 263] on p "Garlic & Paprika Baked Wedges" at bounding box center [985, 268] width 287 height 63
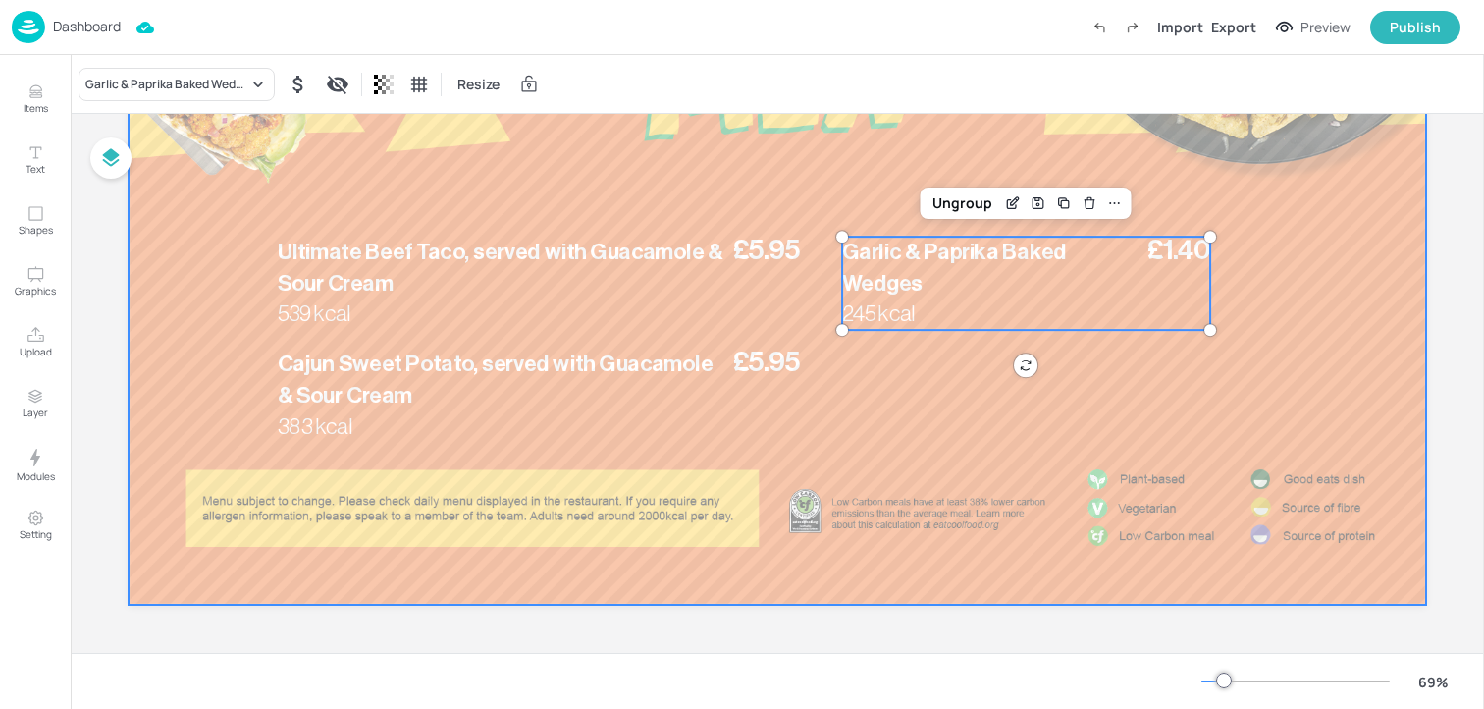
click at [823, 191] on div at bounding box center [778, 239] width 1298 height 730
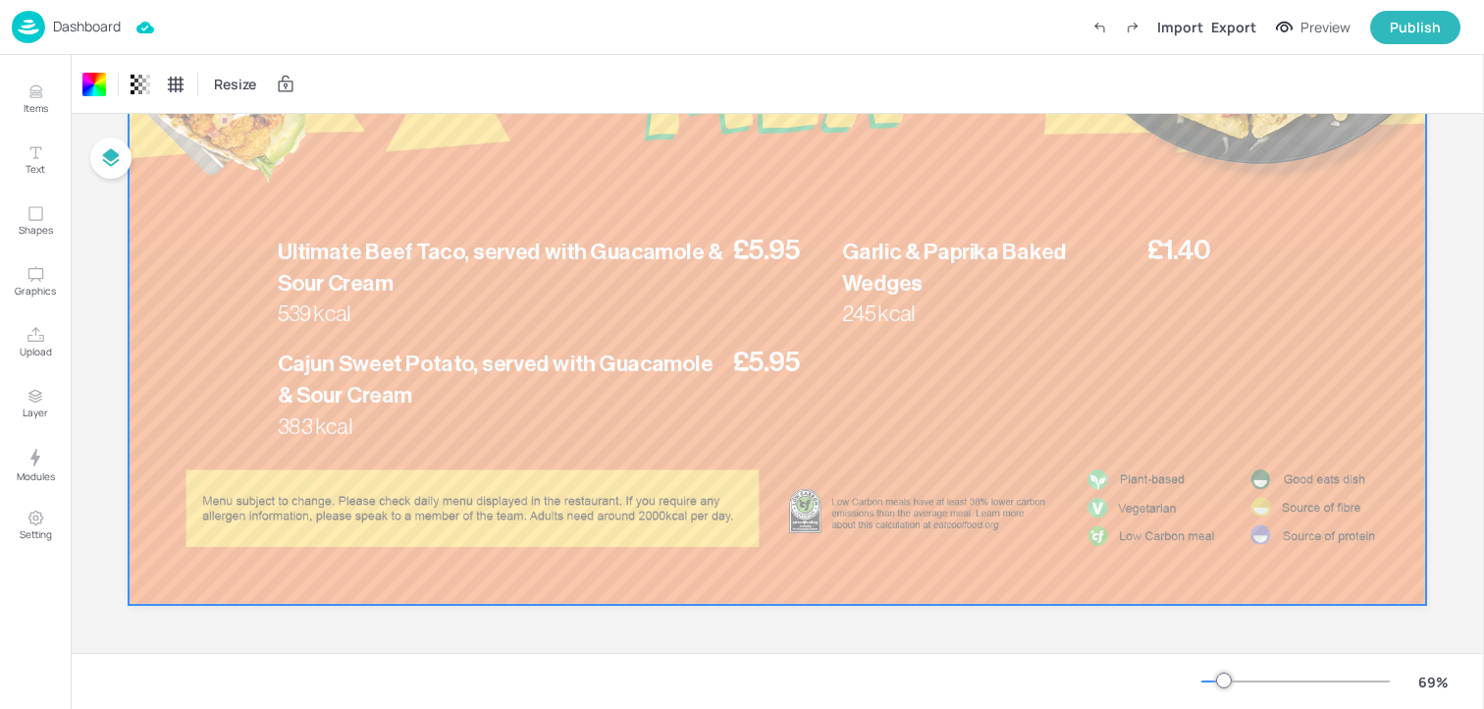
scroll to position [0, 0]
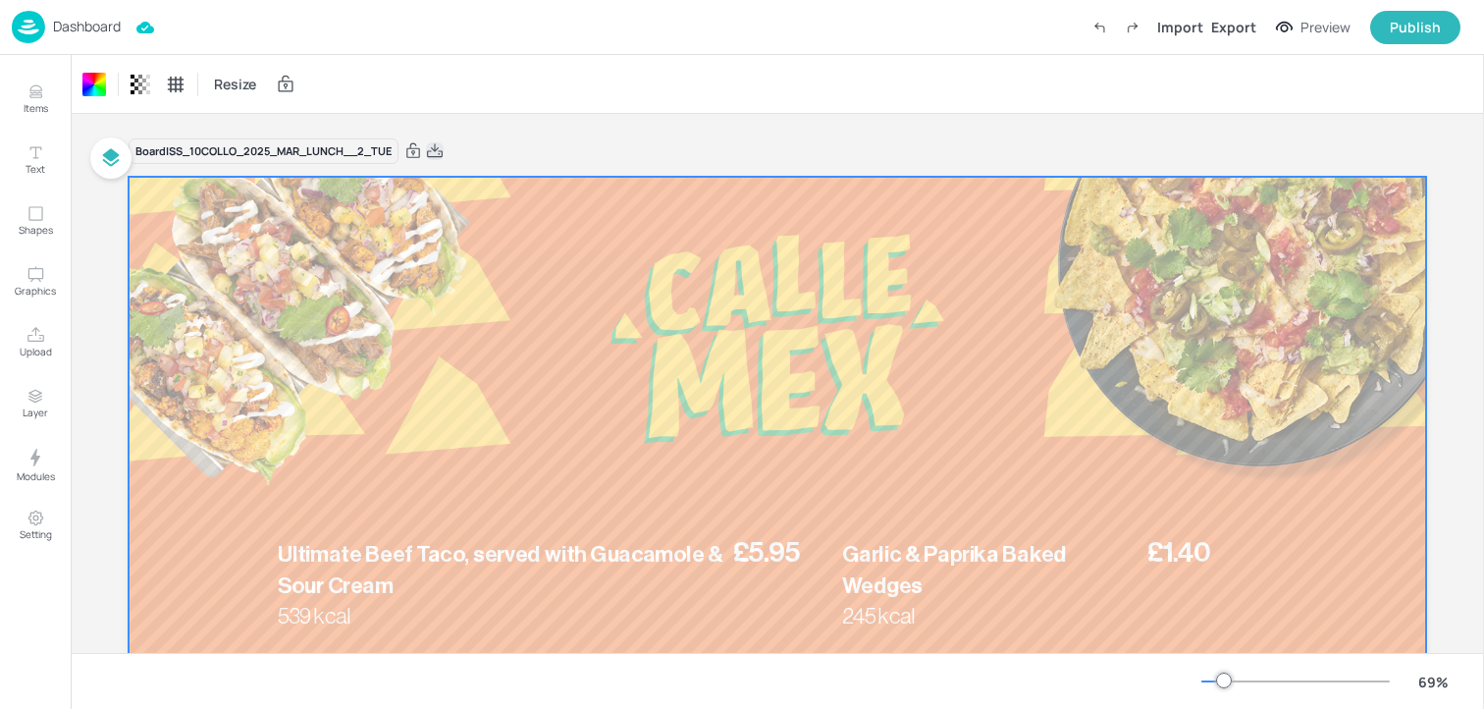
click at [432, 152] on icon at bounding box center [435, 151] width 18 height 20
